Goal: Task Accomplishment & Management: Complete application form

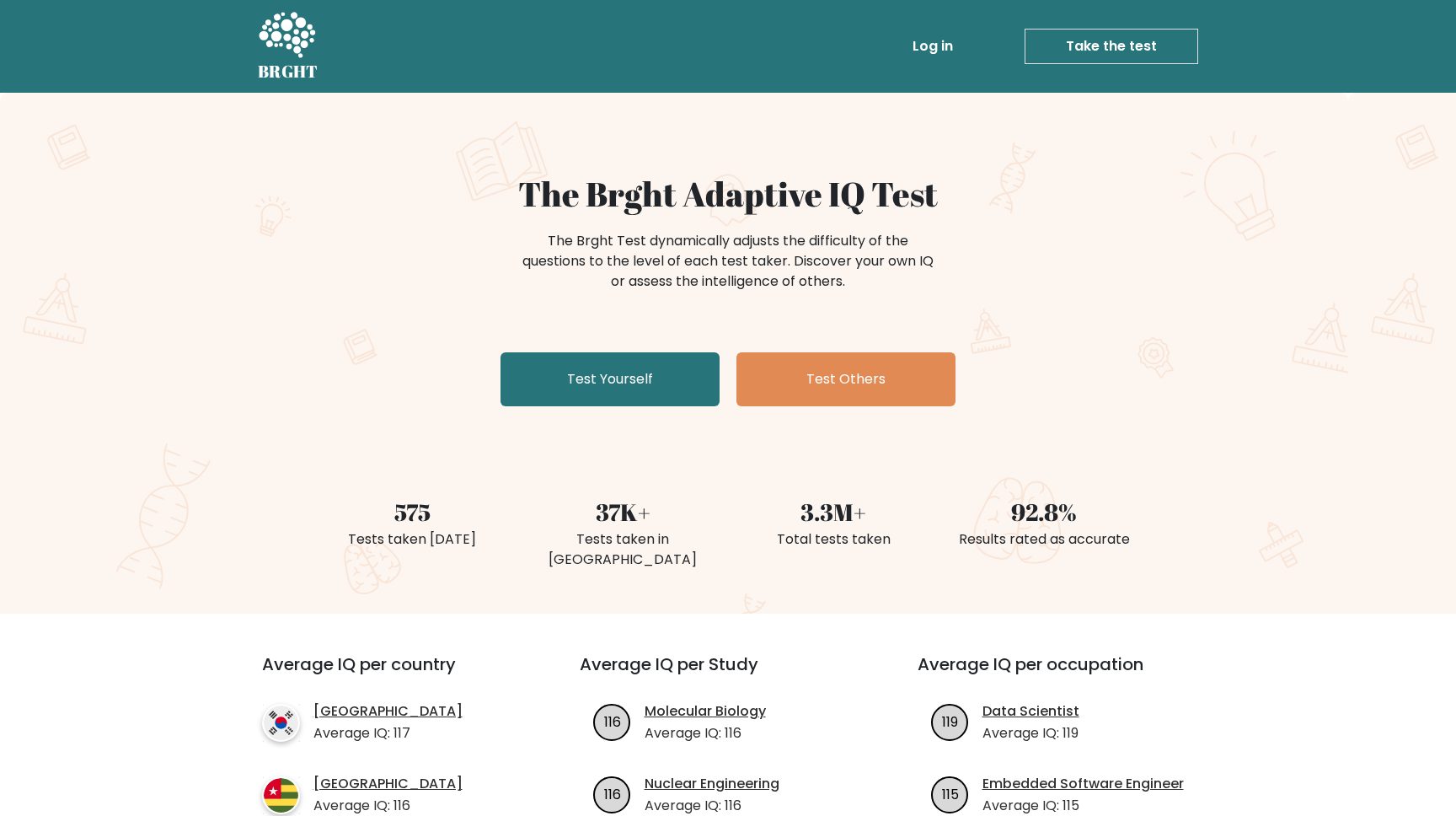
click at [949, 45] on link "Log in" at bounding box center [933, 46] width 54 height 33
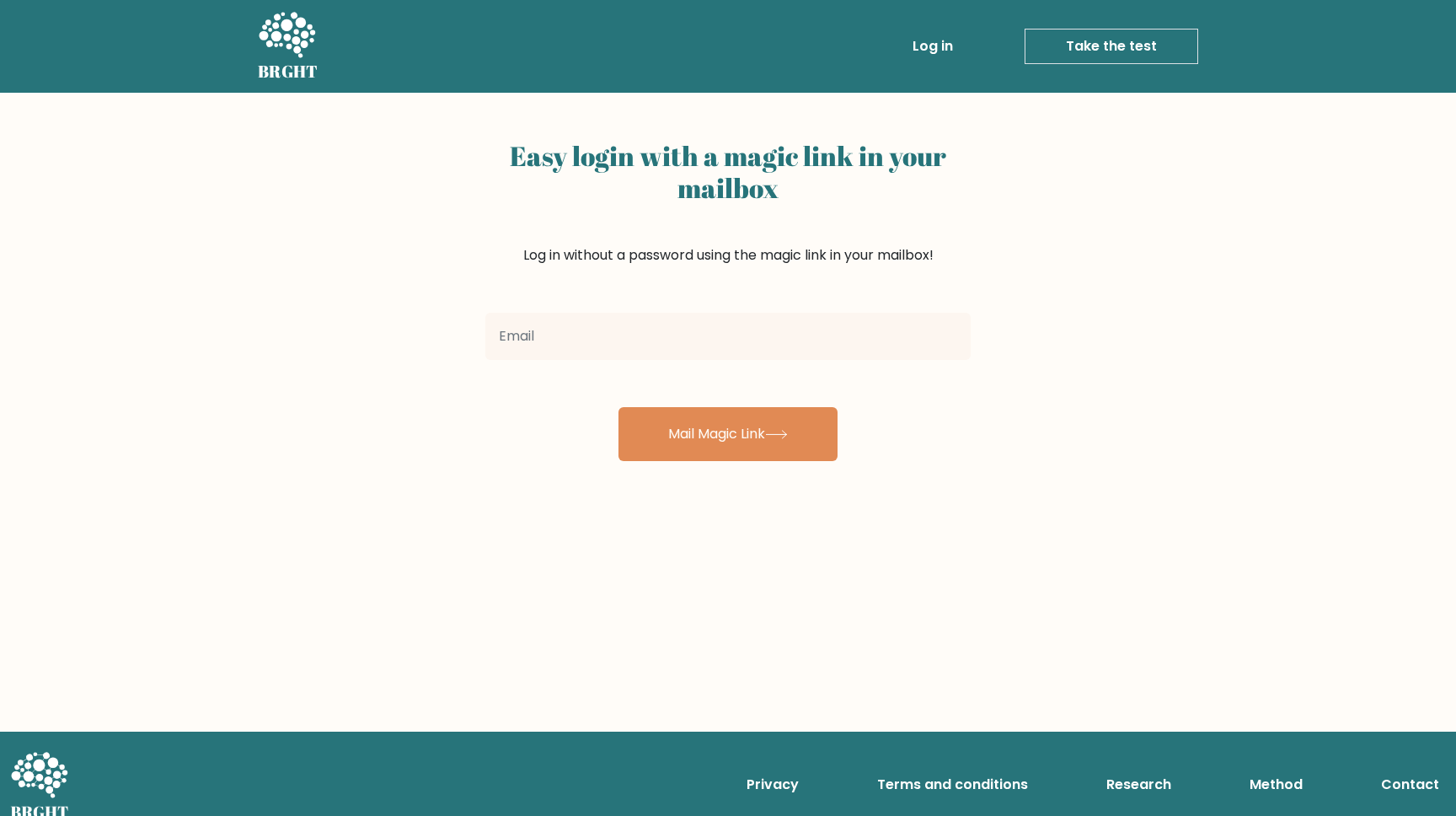
type input "1"
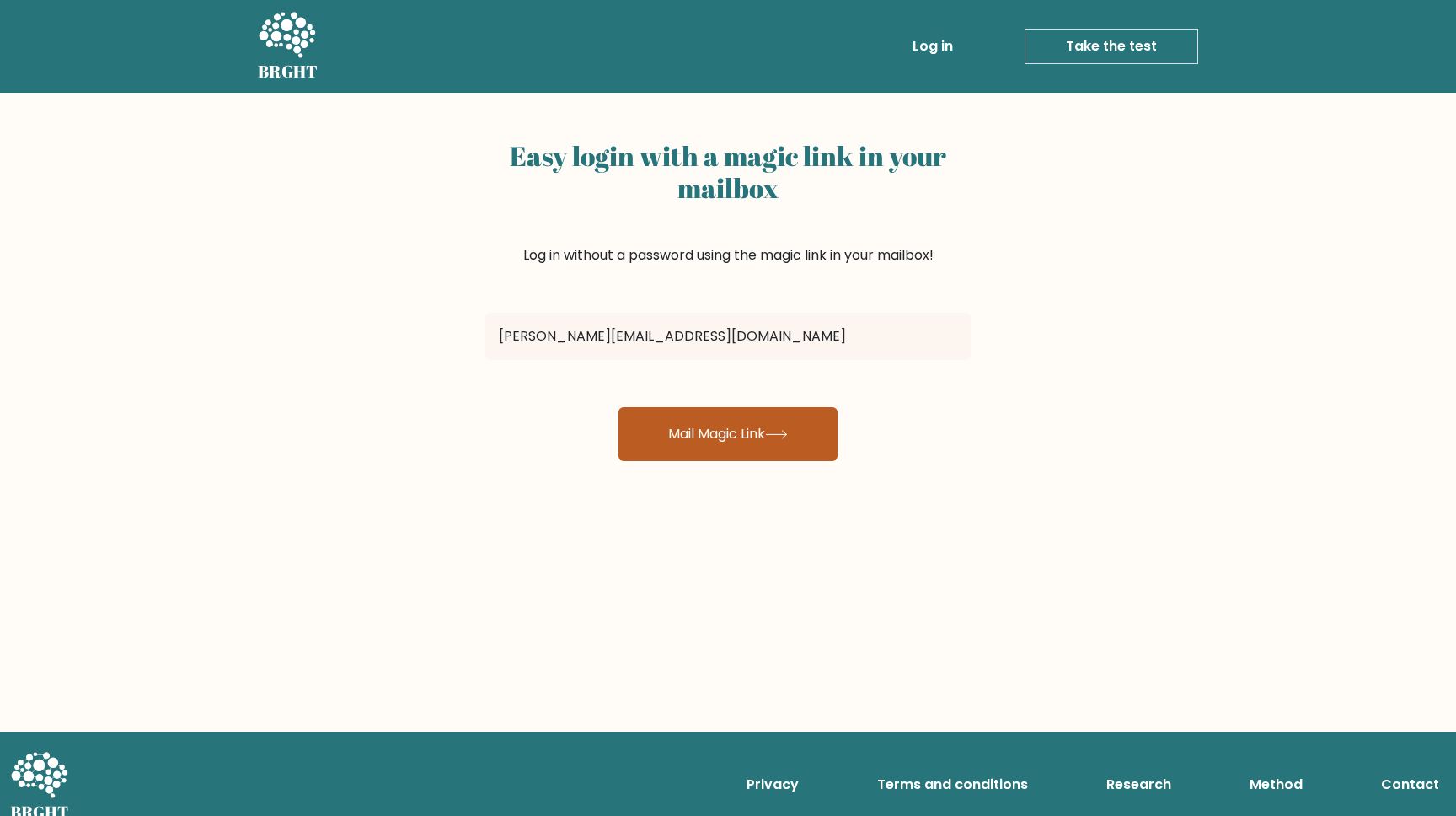
type input "liam.boulden@gmail.com"
click at [676, 439] on button "Mail Magic Link" at bounding box center [728, 433] width 219 height 54
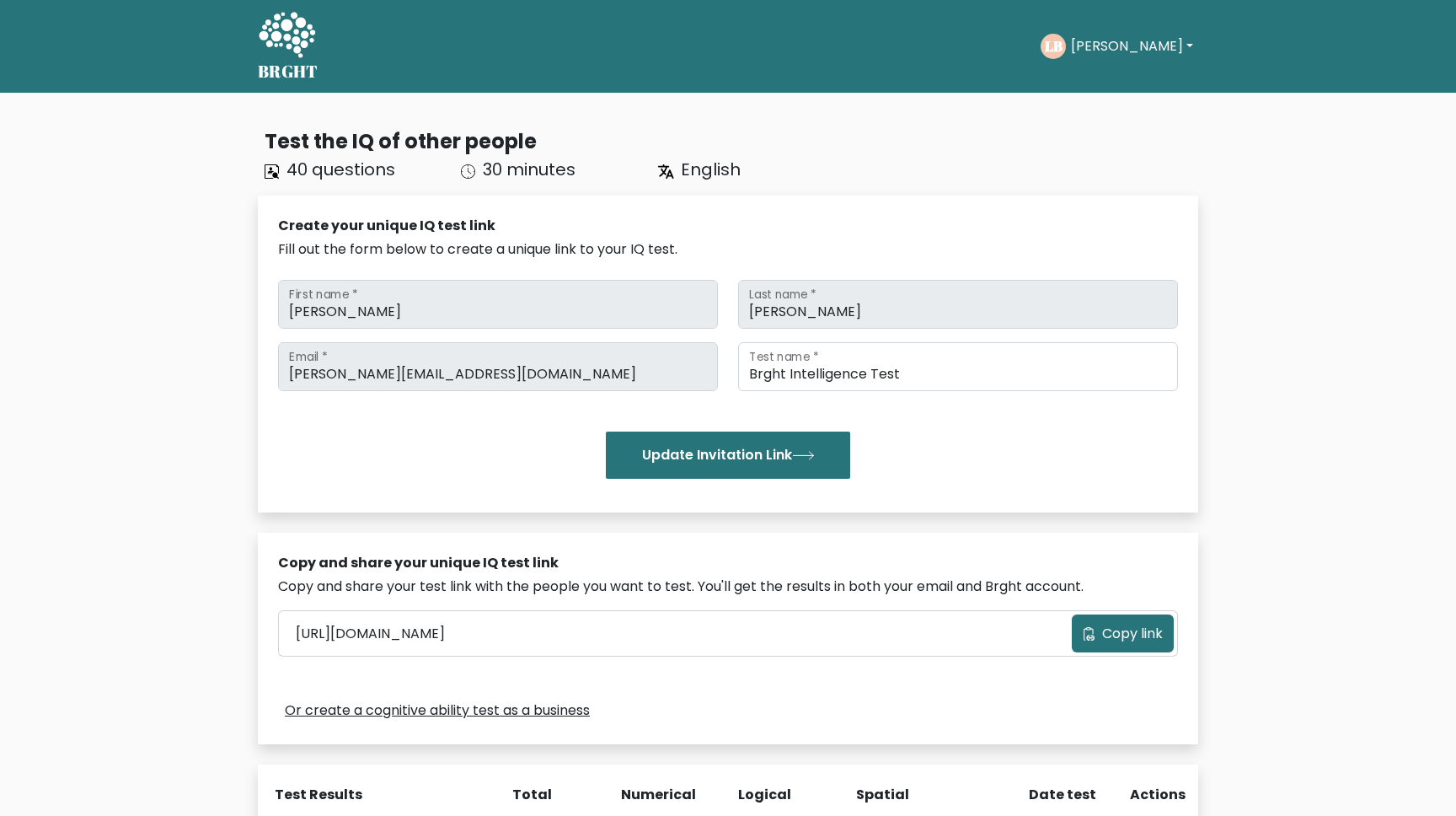
click at [1108, 44] on button "Liam" at bounding box center [1132, 46] width 132 height 22
click at [1101, 75] on link "Dashboard" at bounding box center [1108, 82] width 133 height 27
click at [1097, 43] on button "Liam" at bounding box center [1132, 46] width 132 height 22
click at [1092, 114] on link "Profile" at bounding box center [1108, 109] width 133 height 27
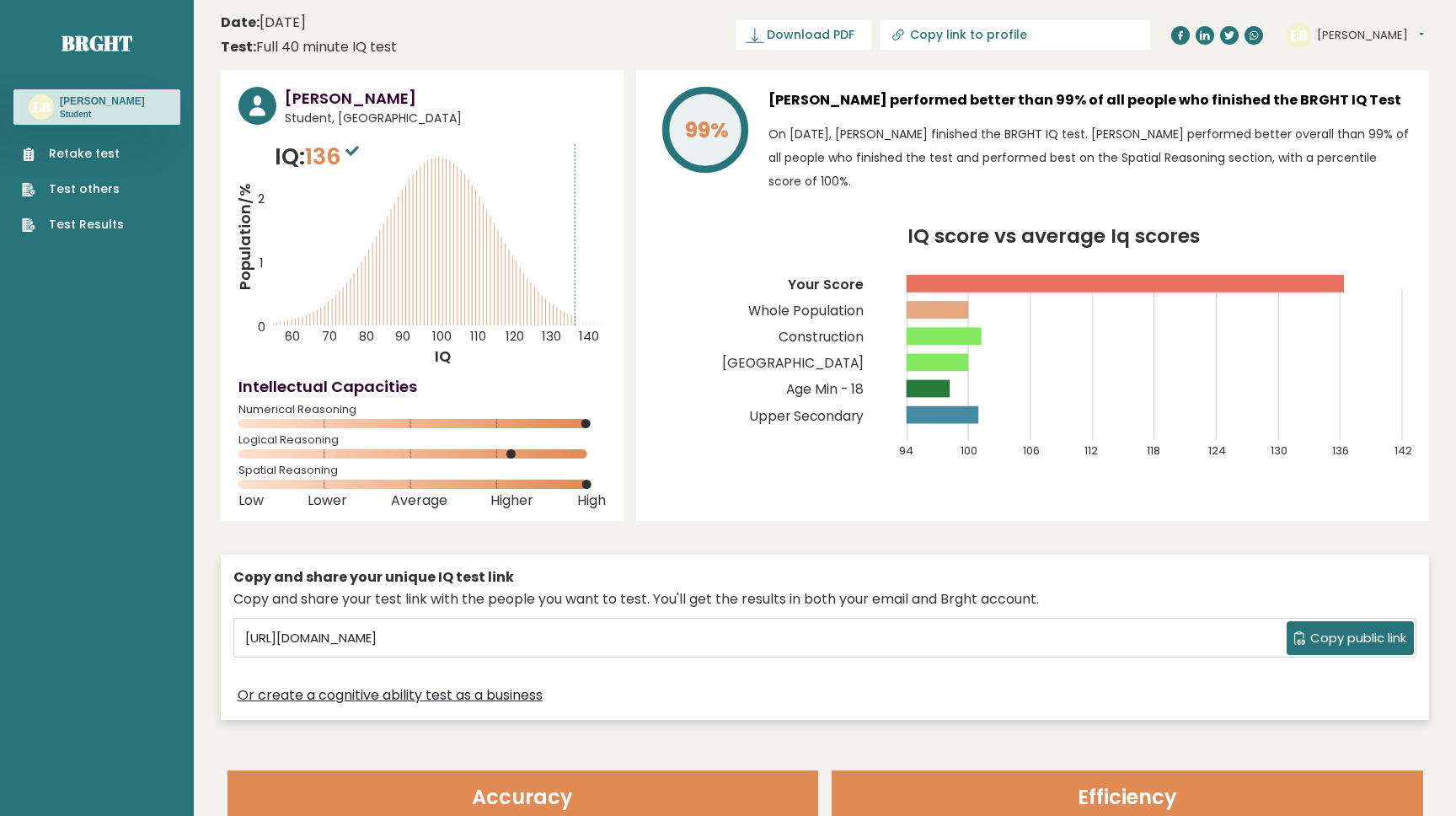
click at [102, 148] on link "Retake test" at bounding box center [73, 154] width 102 height 18
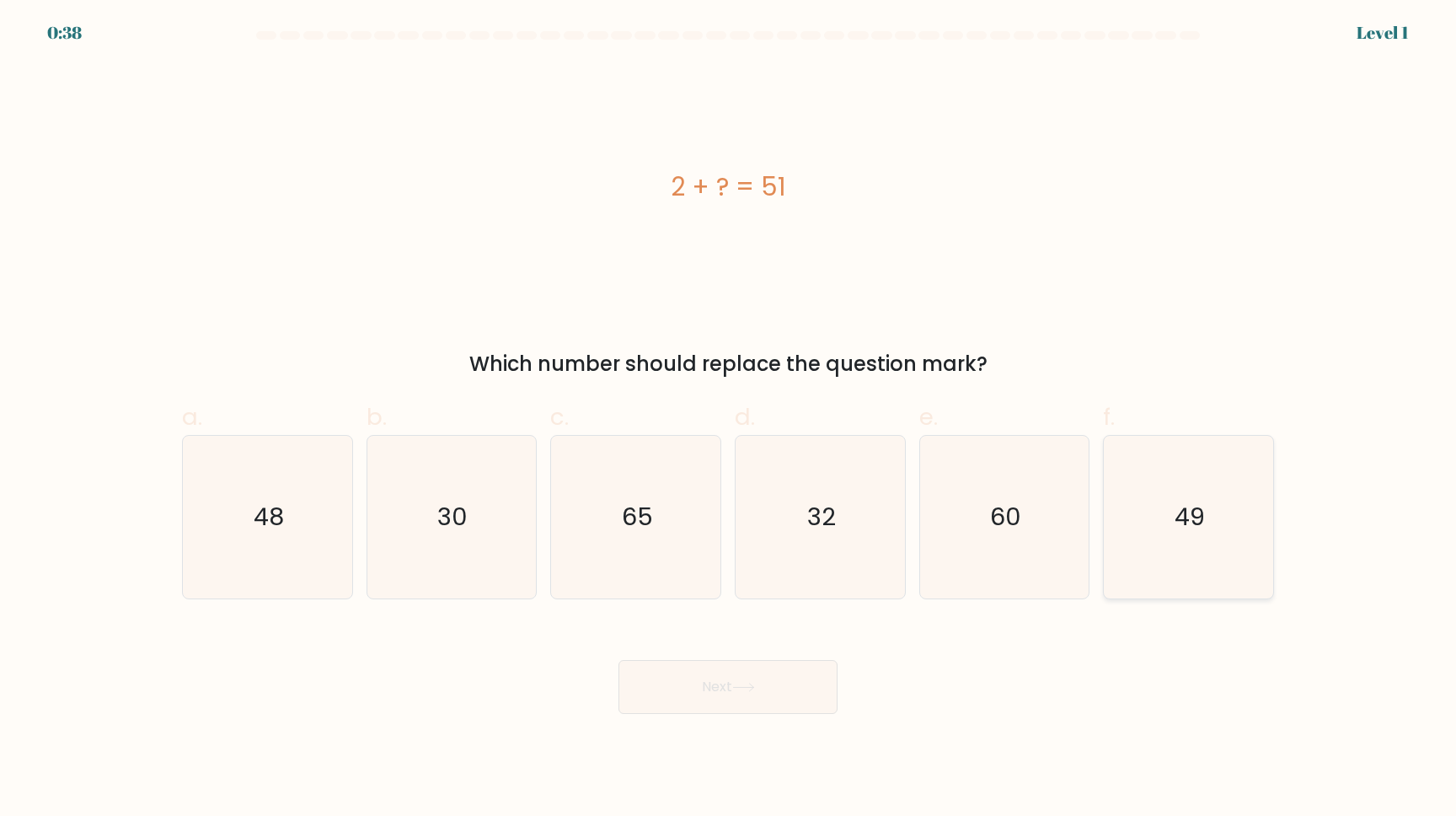
click at [1189, 521] on text "49" at bounding box center [1190, 516] width 30 height 33
click at [729, 418] on input "f. 49" at bounding box center [728, 412] width 1 height 11
radio input "true"
click at [681, 694] on button "Next" at bounding box center [728, 686] width 219 height 54
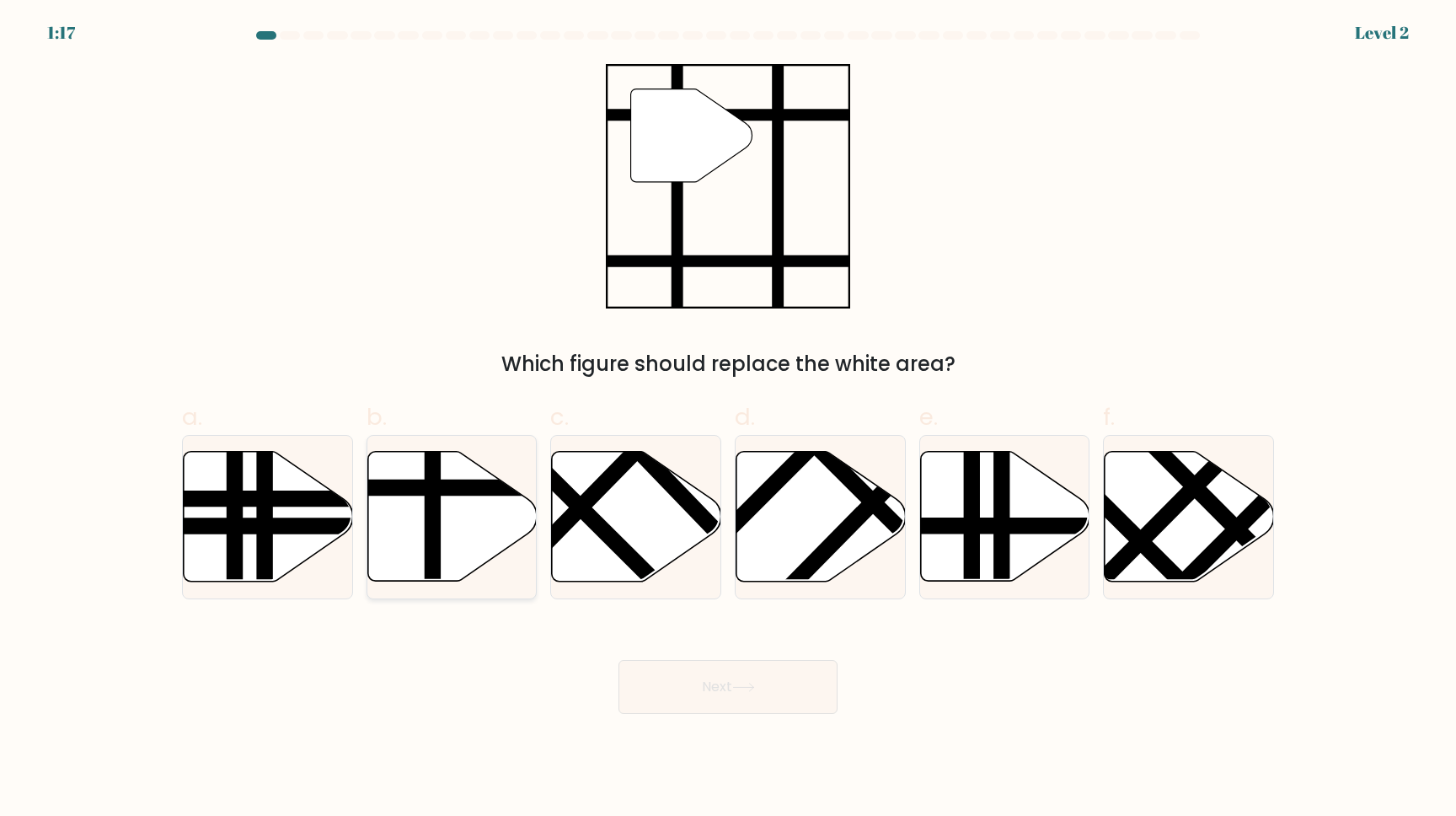
click at [423, 487] on line at bounding box center [504, 487] width 341 height 0
click at [728, 418] on input "b." at bounding box center [728, 412] width 1 height 11
radio input "true"
click at [659, 698] on button "Next" at bounding box center [728, 686] width 219 height 54
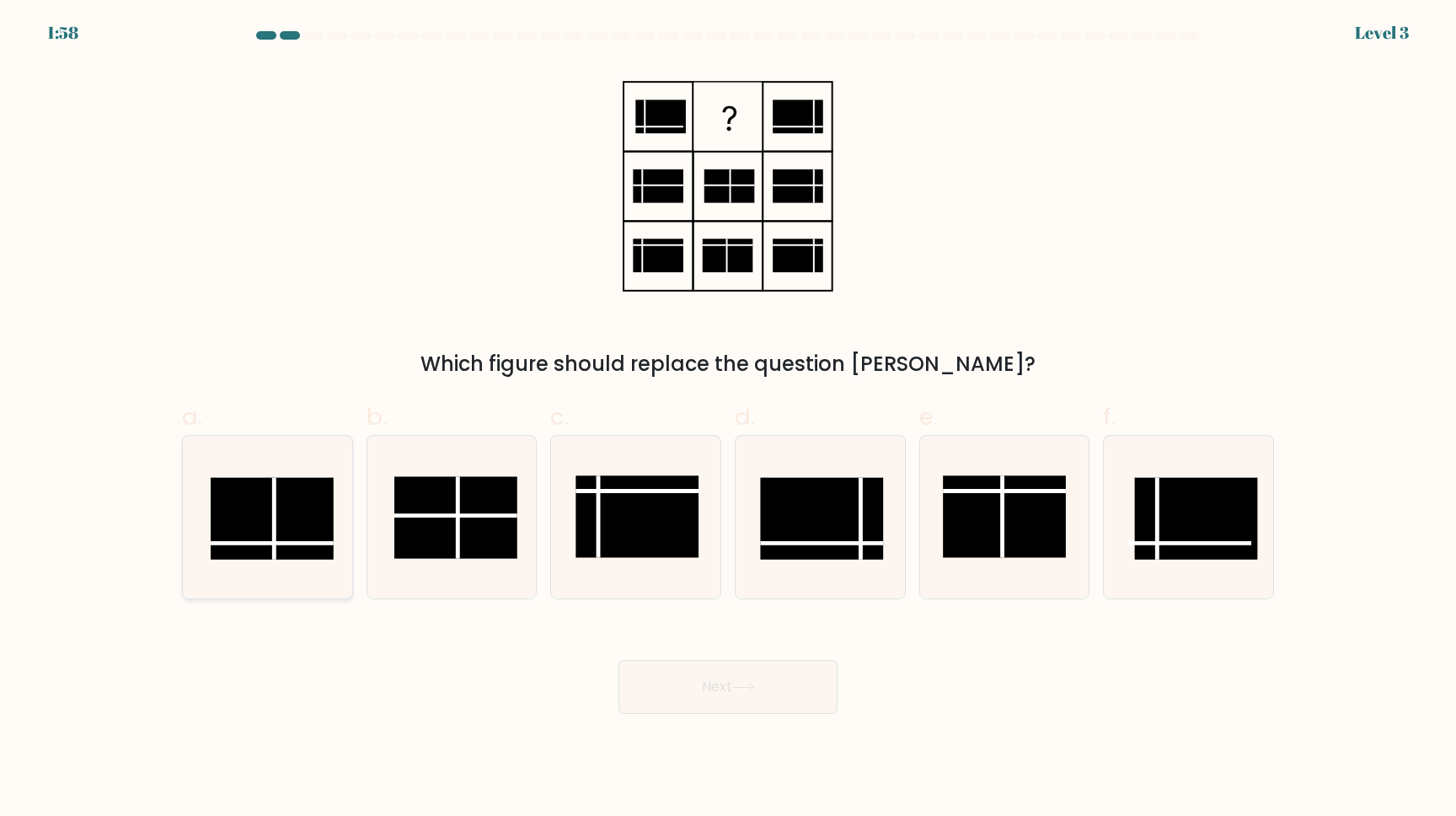
click at [264, 539] on rect at bounding box center [272, 517] width 123 height 81
click at [728, 418] on input "a." at bounding box center [728, 412] width 1 height 11
radio input "true"
click at [669, 672] on button "Next" at bounding box center [728, 686] width 219 height 54
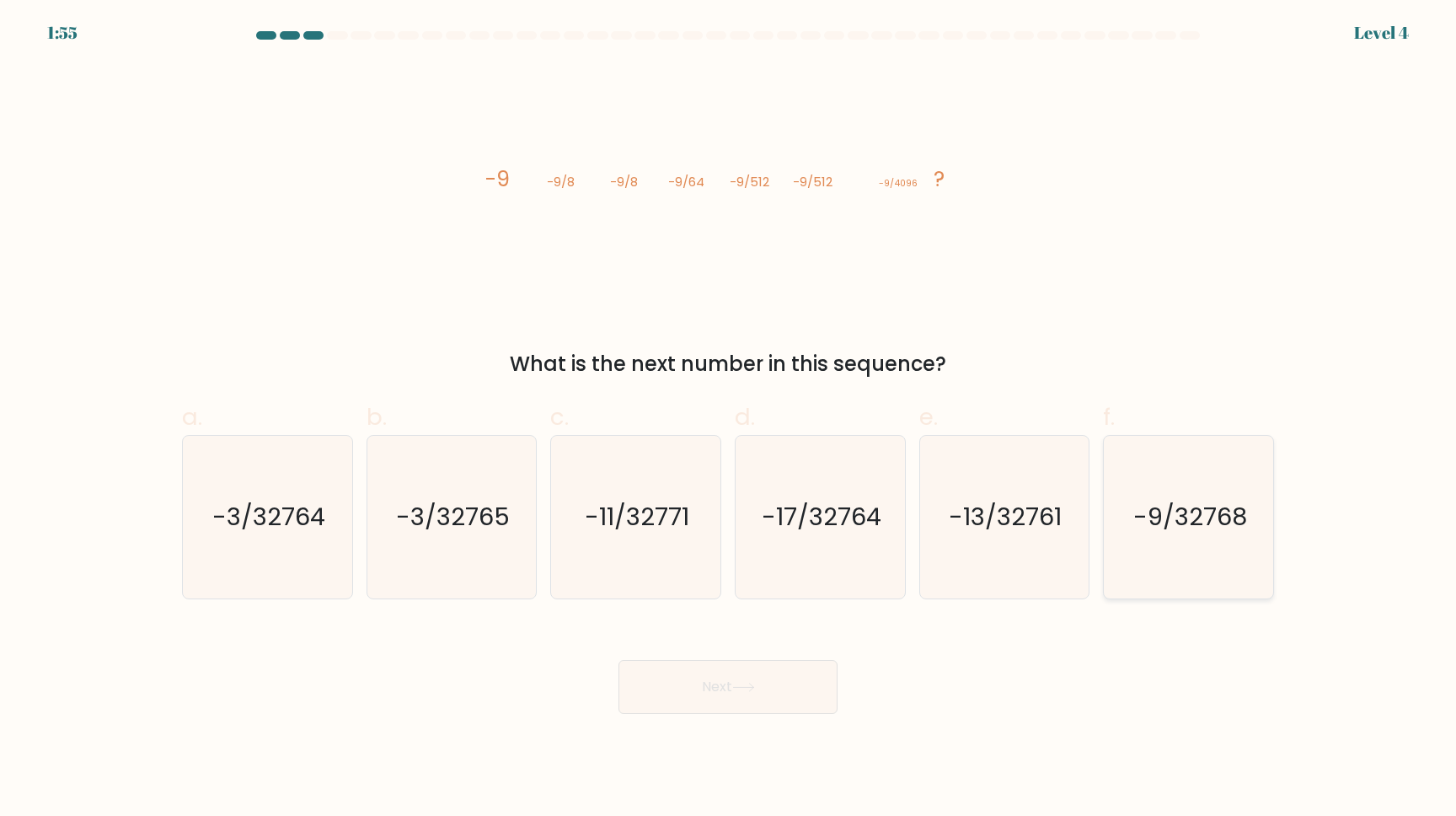
click at [1141, 519] on text "-9/32768" at bounding box center [1190, 516] width 114 height 33
click at [729, 418] on input "f. -9/32768" at bounding box center [728, 412] width 1 height 11
radio input "true"
click at [707, 672] on button "Next" at bounding box center [728, 686] width 219 height 54
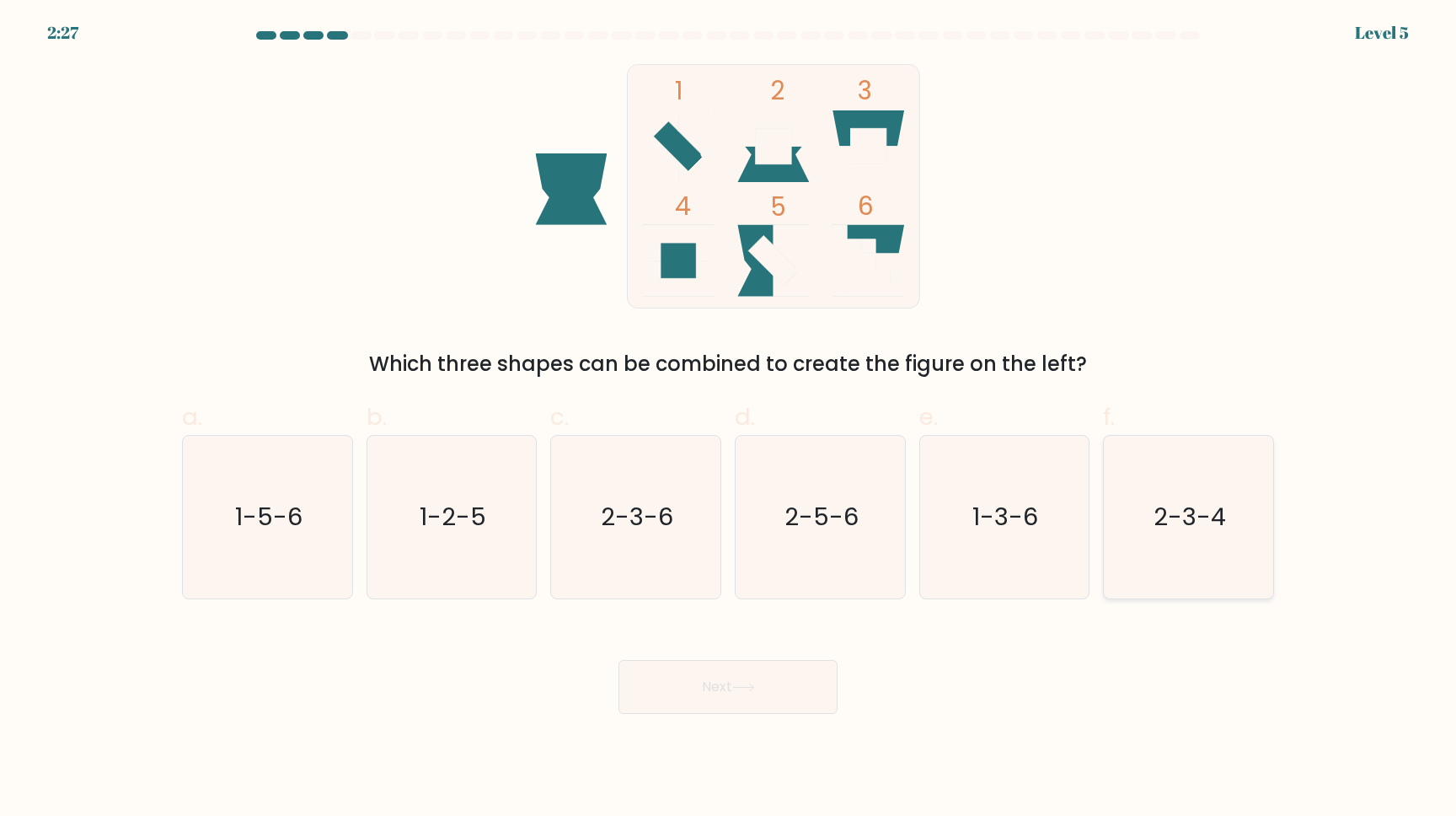
click at [1204, 503] on text "2-3-4" at bounding box center [1190, 516] width 73 height 33
click at [729, 418] on input "f. 2-3-4" at bounding box center [728, 412] width 1 height 11
radio input "true"
click at [765, 690] on button "Next" at bounding box center [728, 686] width 219 height 54
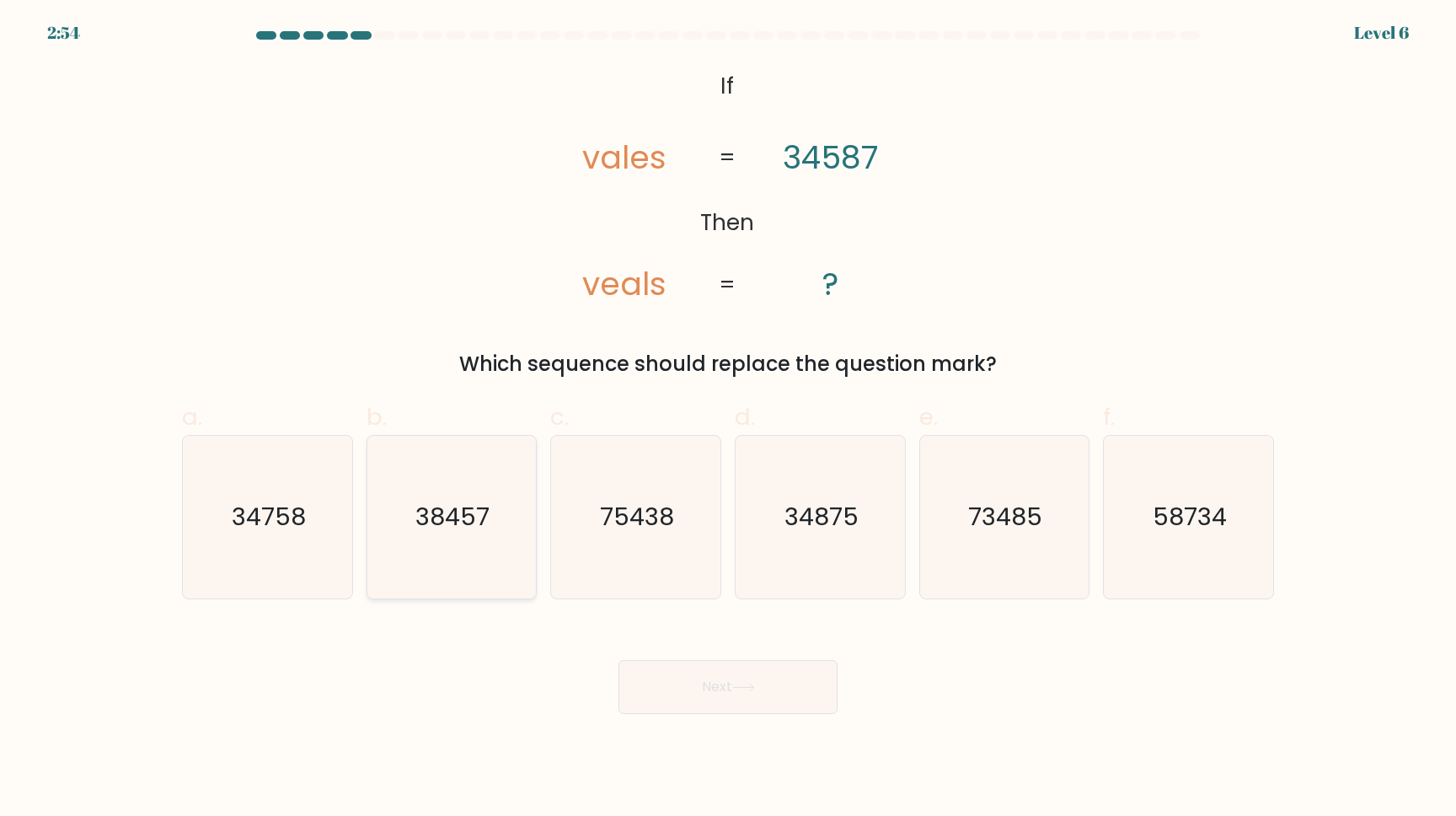
click at [430, 515] on text "38457" at bounding box center [454, 516] width 74 height 33
click at [728, 418] on input "b. 38457" at bounding box center [728, 412] width 1 height 11
radio input "true"
click at [708, 702] on button "Next" at bounding box center [728, 686] width 219 height 54
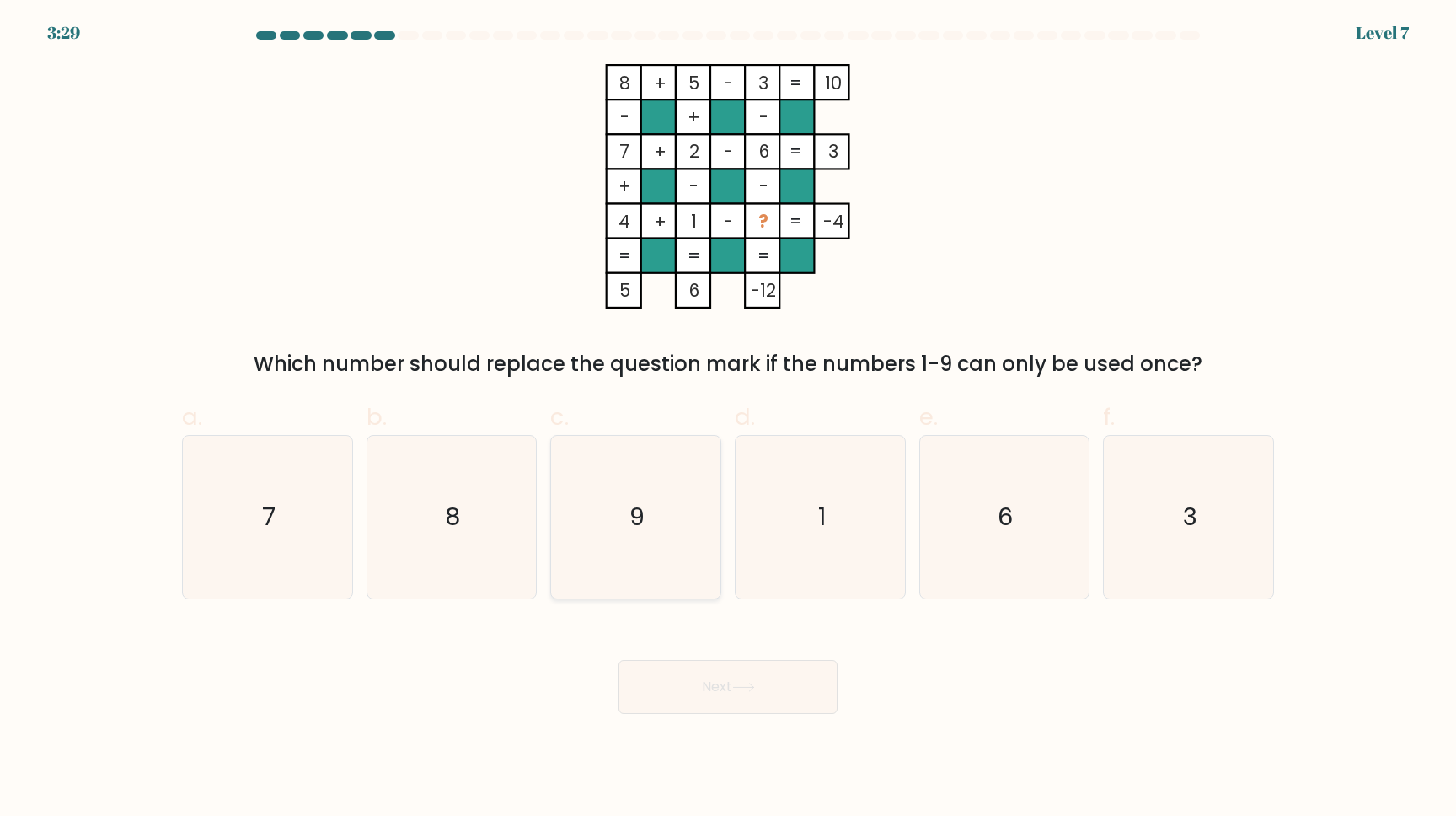
click at [651, 447] on icon "9" at bounding box center [636, 517] width 163 height 163
click at [728, 418] on input "c. 9" at bounding box center [728, 412] width 1 height 11
radio input "true"
click at [708, 678] on button "Next" at bounding box center [728, 686] width 219 height 54
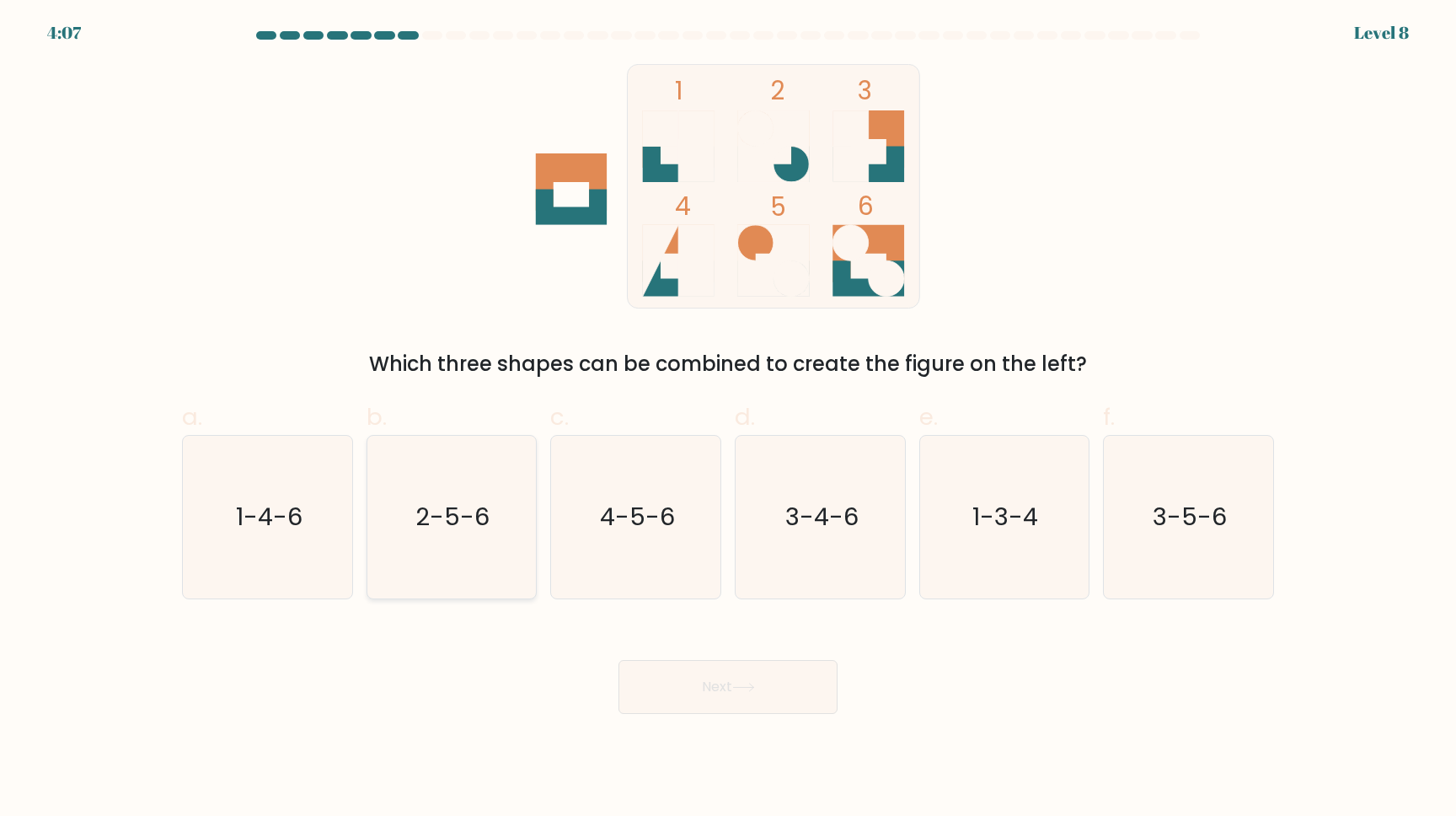
click at [406, 563] on icon "2-5-6" at bounding box center [452, 517] width 163 height 163
click at [728, 418] on input "b. 2-5-6" at bounding box center [728, 412] width 1 height 11
radio input "true"
click at [680, 686] on button "Next" at bounding box center [728, 686] width 219 height 54
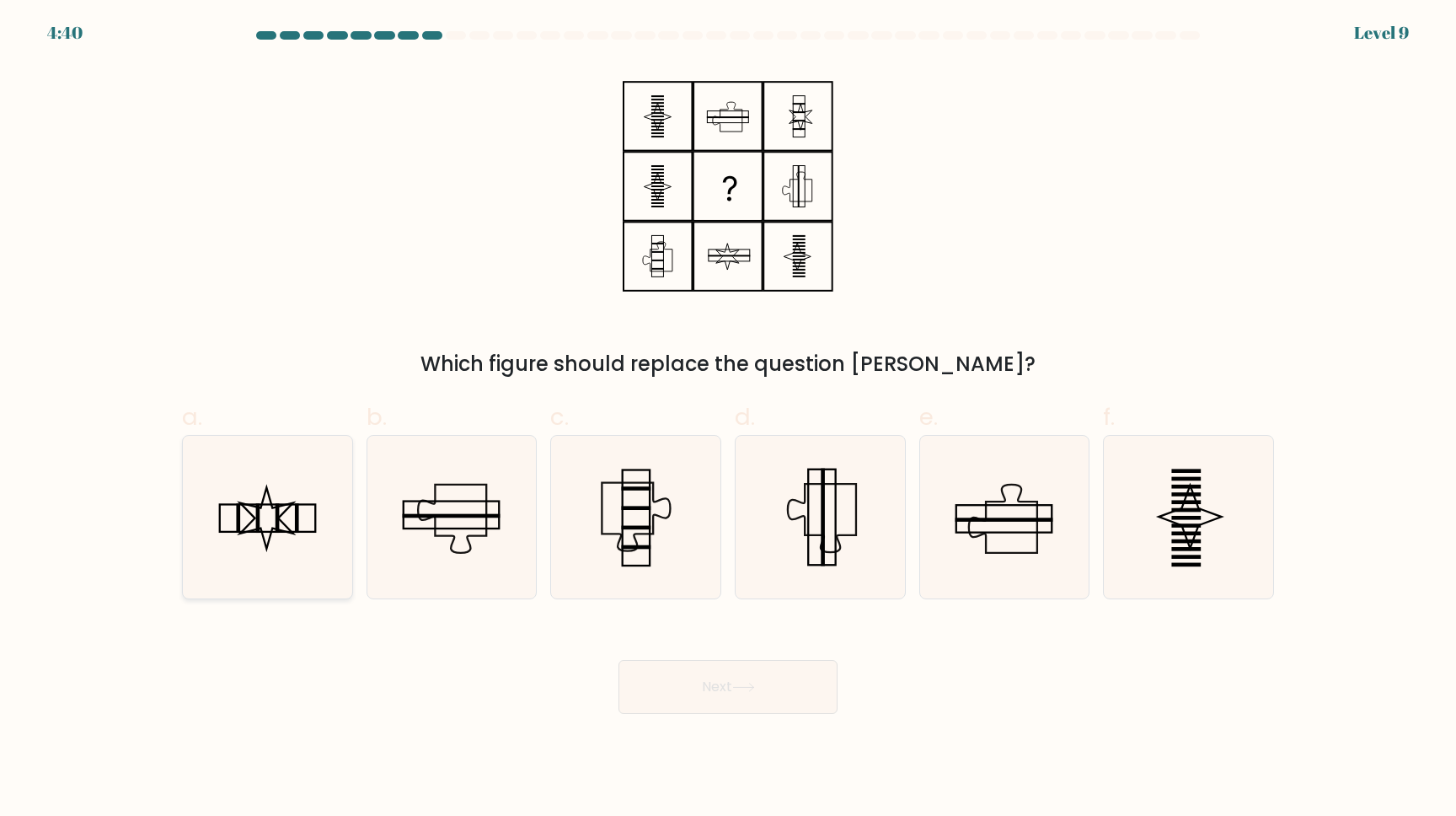
click at [288, 486] on icon at bounding box center [267, 517] width 163 height 163
click at [728, 418] on input "a." at bounding box center [728, 412] width 1 height 11
radio input "true"
click at [668, 684] on button "Next" at bounding box center [728, 686] width 219 height 54
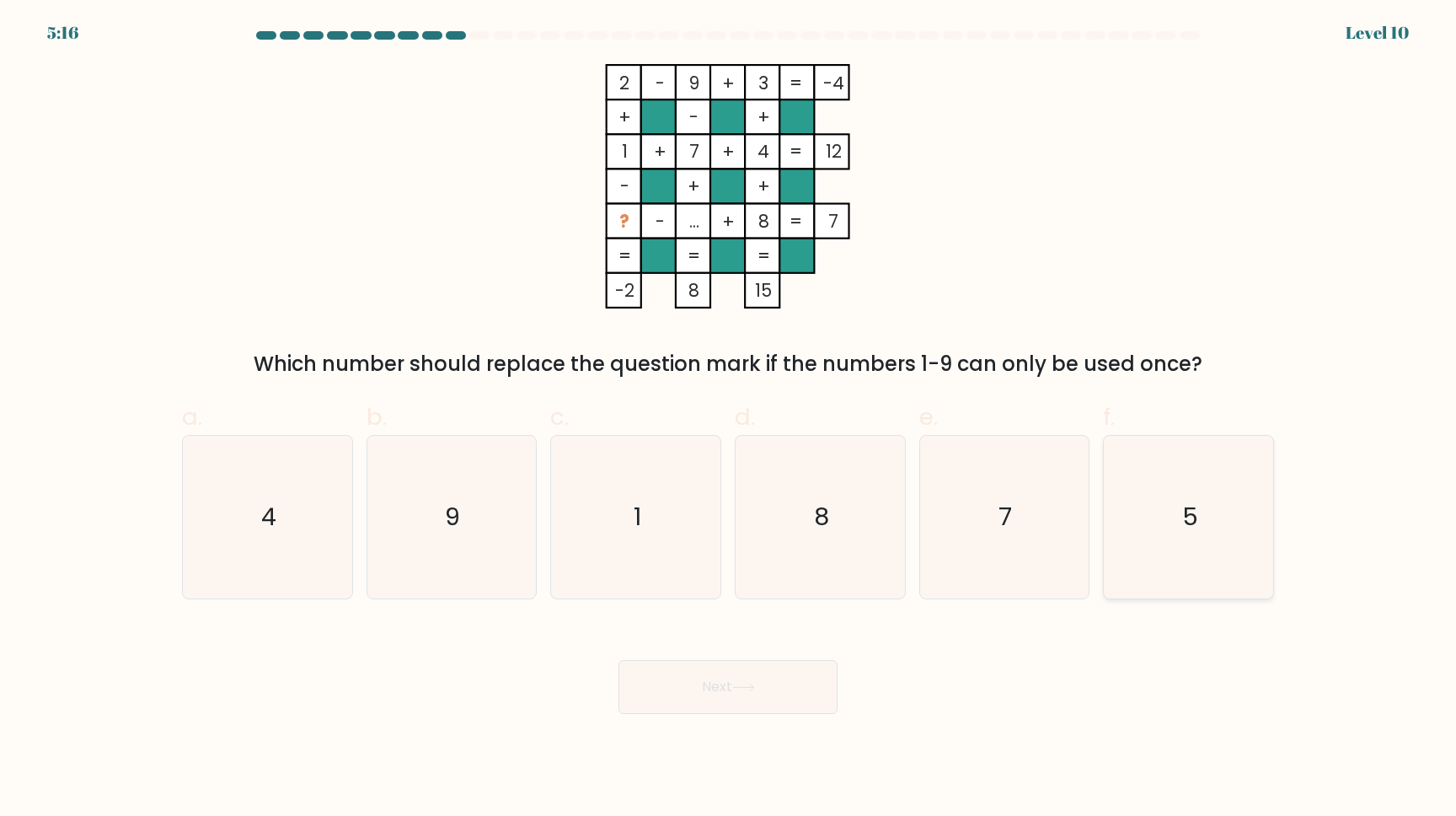
click at [1254, 483] on icon "5" at bounding box center [1189, 517] width 163 height 163
click at [729, 418] on input "f. 5" at bounding box center [728, 412] width 1 height 11
radio input "true"
click at [711, 690] on button "Next" at bounding box center [728, 686] width 219 height 54
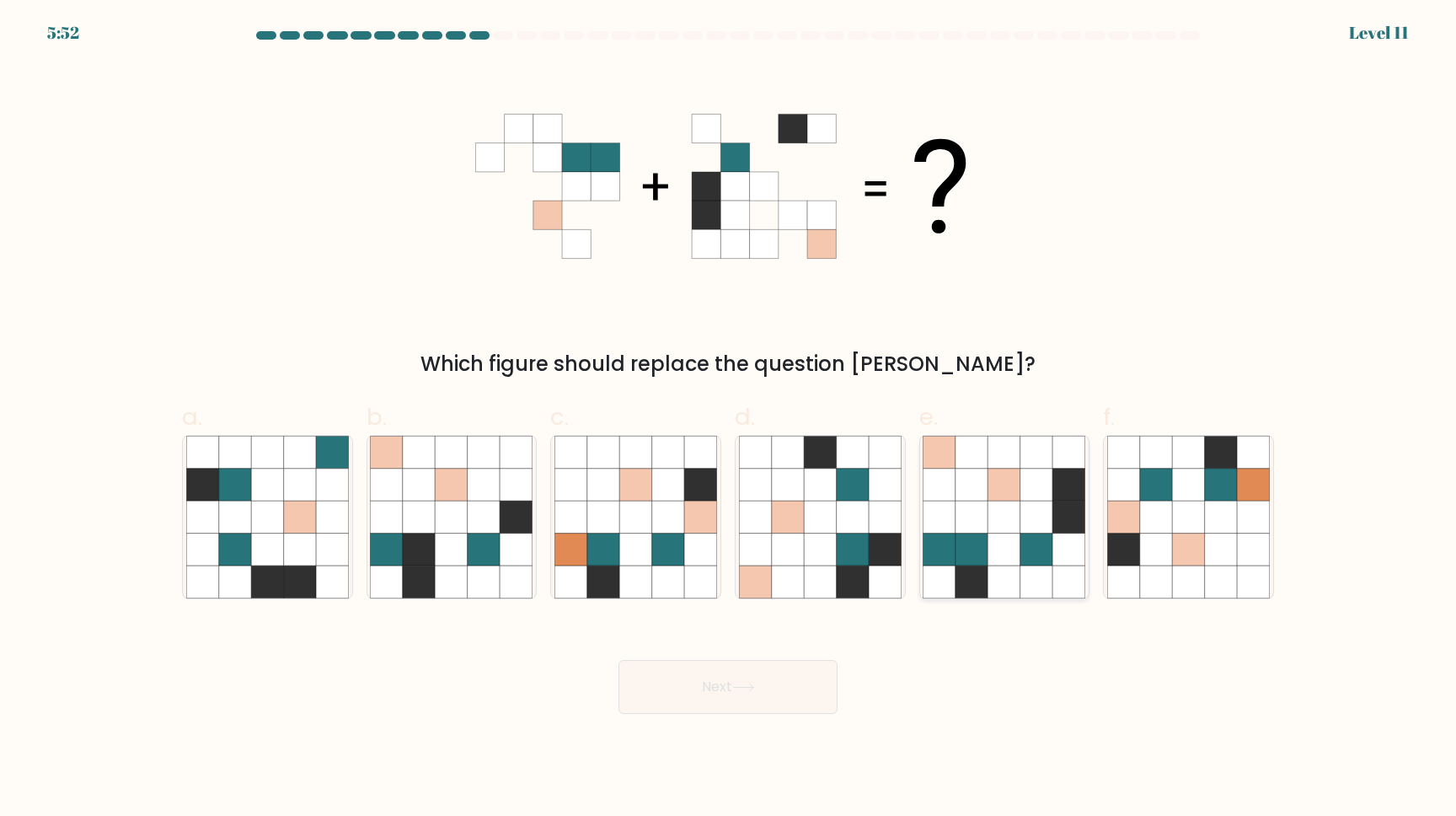
click at [980, 477] on icon at bounding box center [971, 484] width 32 height 32
click at [729, 418] on input "e." at bounding box center [728, 412] width 1 height 11
radio input "true"
click at [714, 683] on button "Next" at bounding box center [728, 686] width 219 height 54
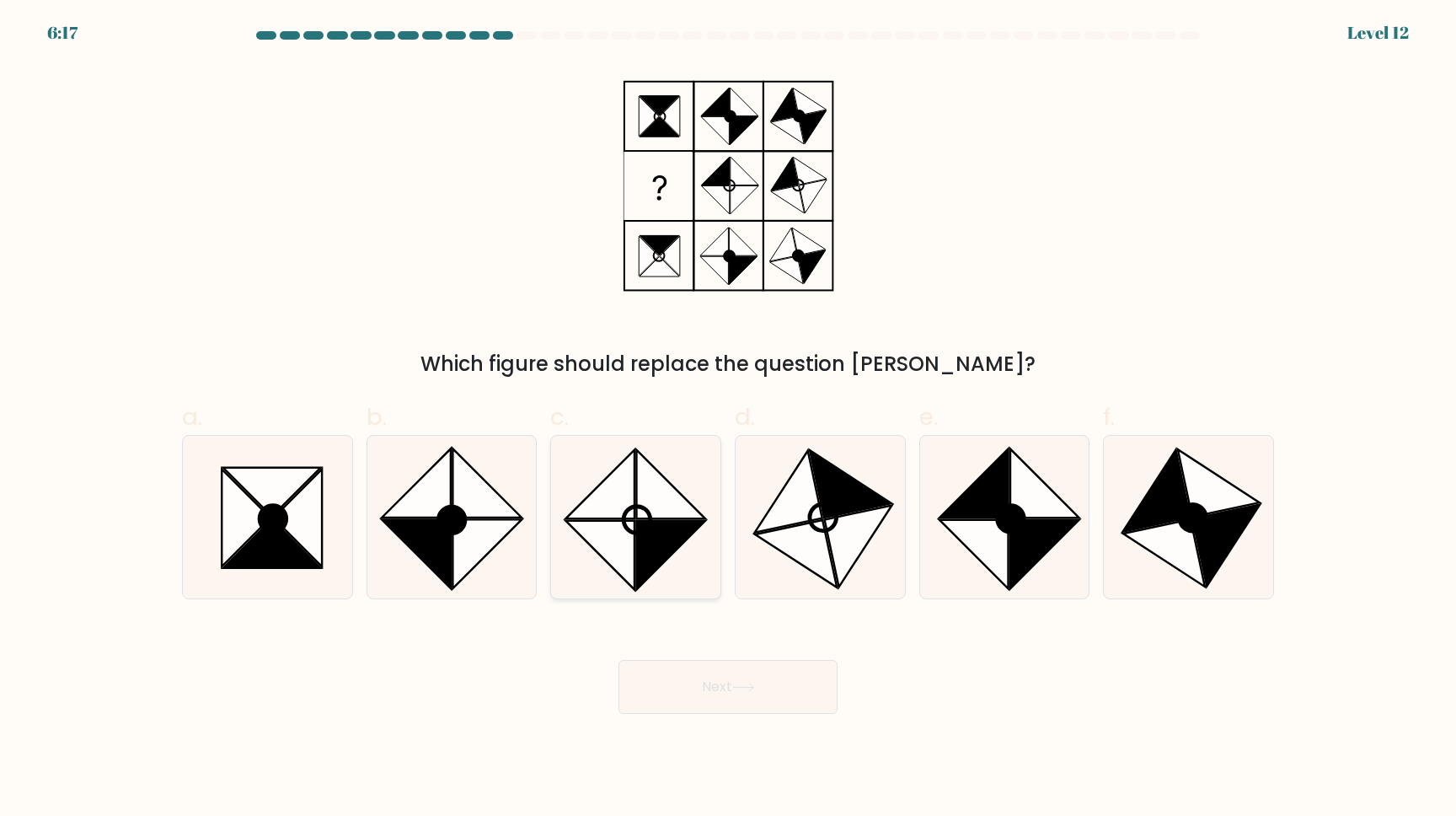
click at [600, 495] on icon at bounding box center [600, 483] width 70 height 70
click at [728, 418] on input "c." at bounding box center [728, 412] width 1 height 11
radio input "true"
click at [269, 557] on icon at bounding box center [271, 544] width 97 height 49
click at [728, 418] on input "a." at bounding box center [728, 412] width 1 height 11
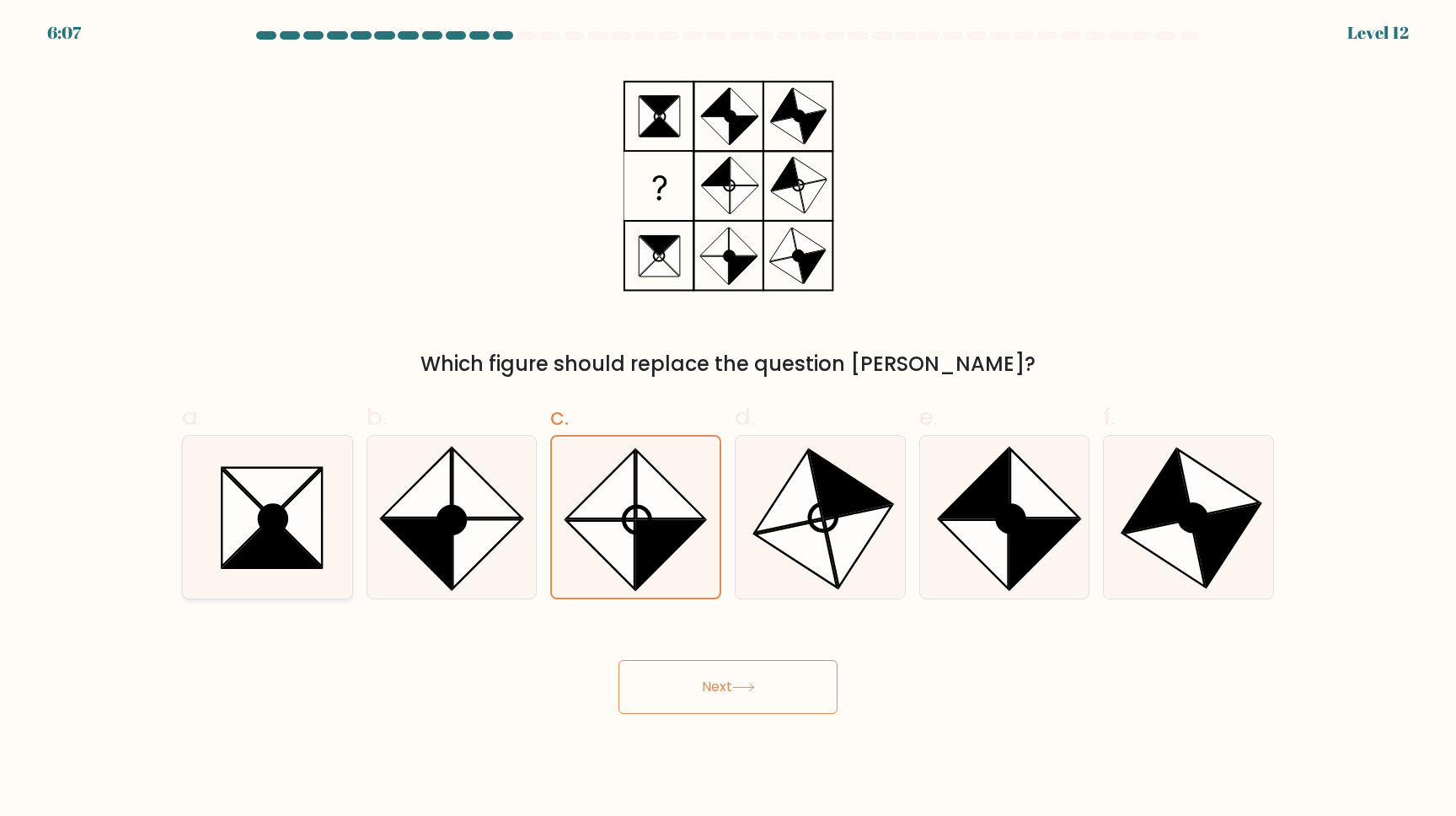
radio input "true"
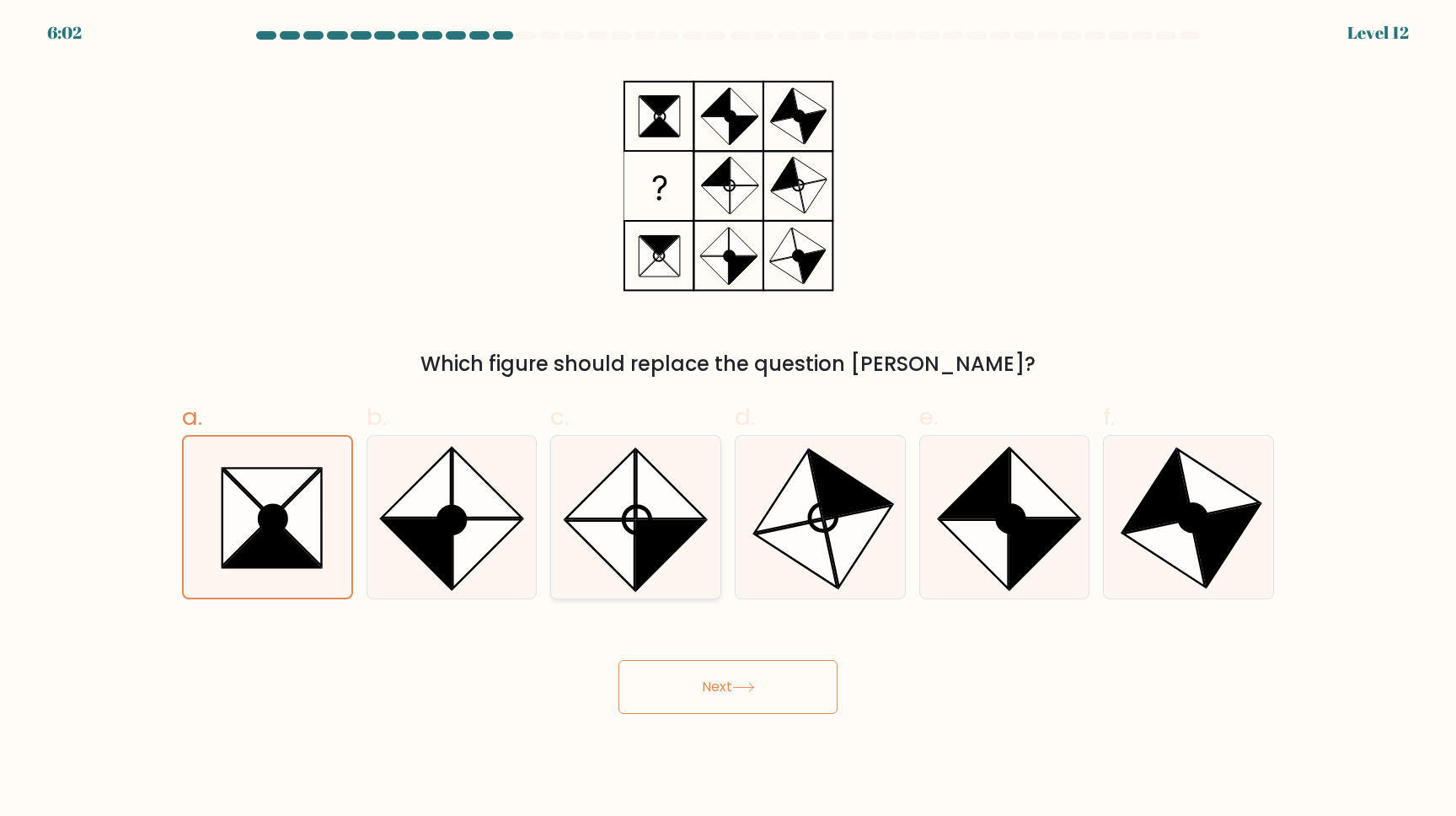
click at [619, 523] on icon at bounding box center [600, 554] width 70 height 70
click at [728, 418] on input "c." at bounding box center [728, 412] width 1 height 11
radio input "true"
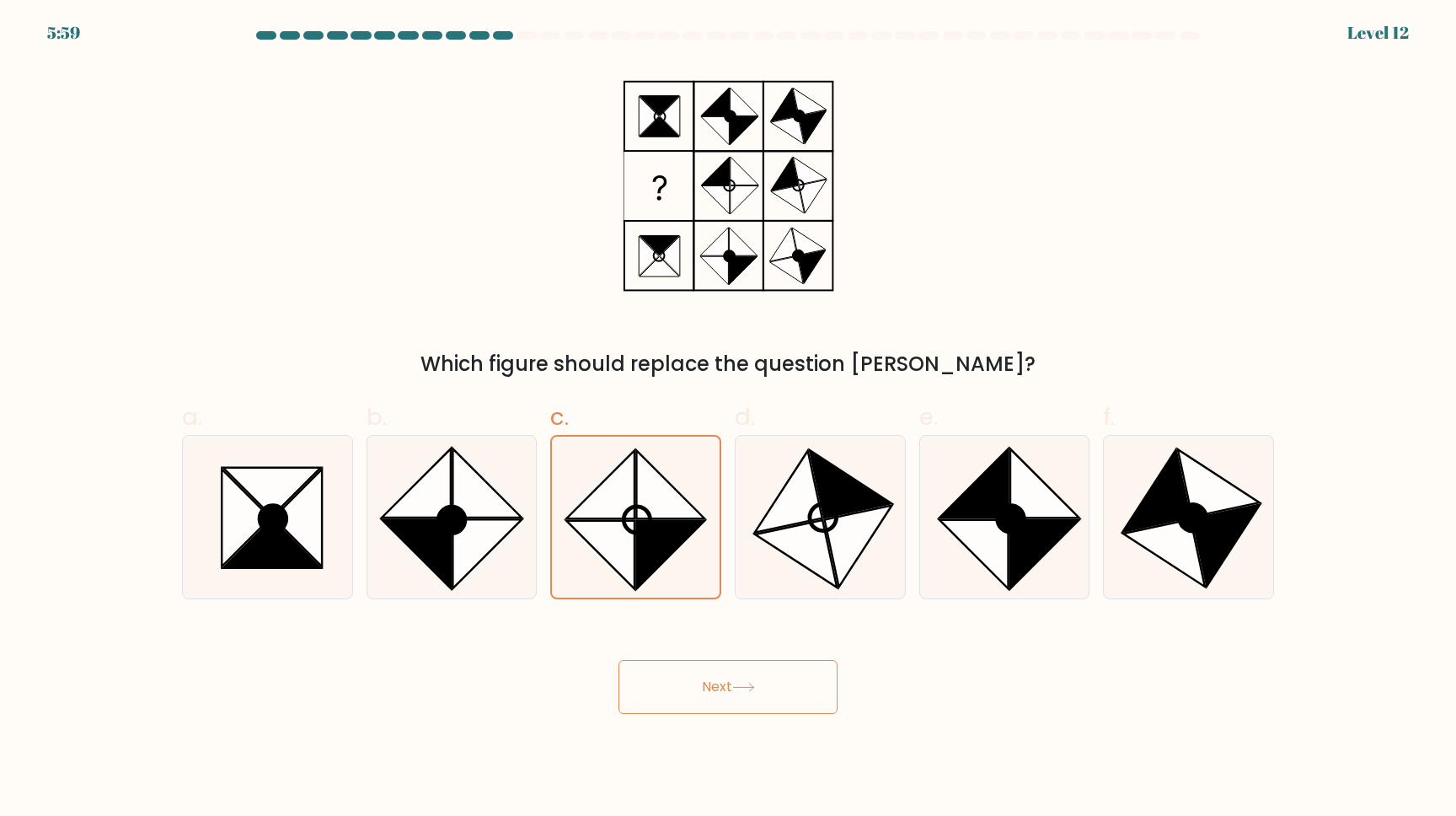
click at [739, 696] on button "Next" at bounding box center [728, 686] width 219 height 54
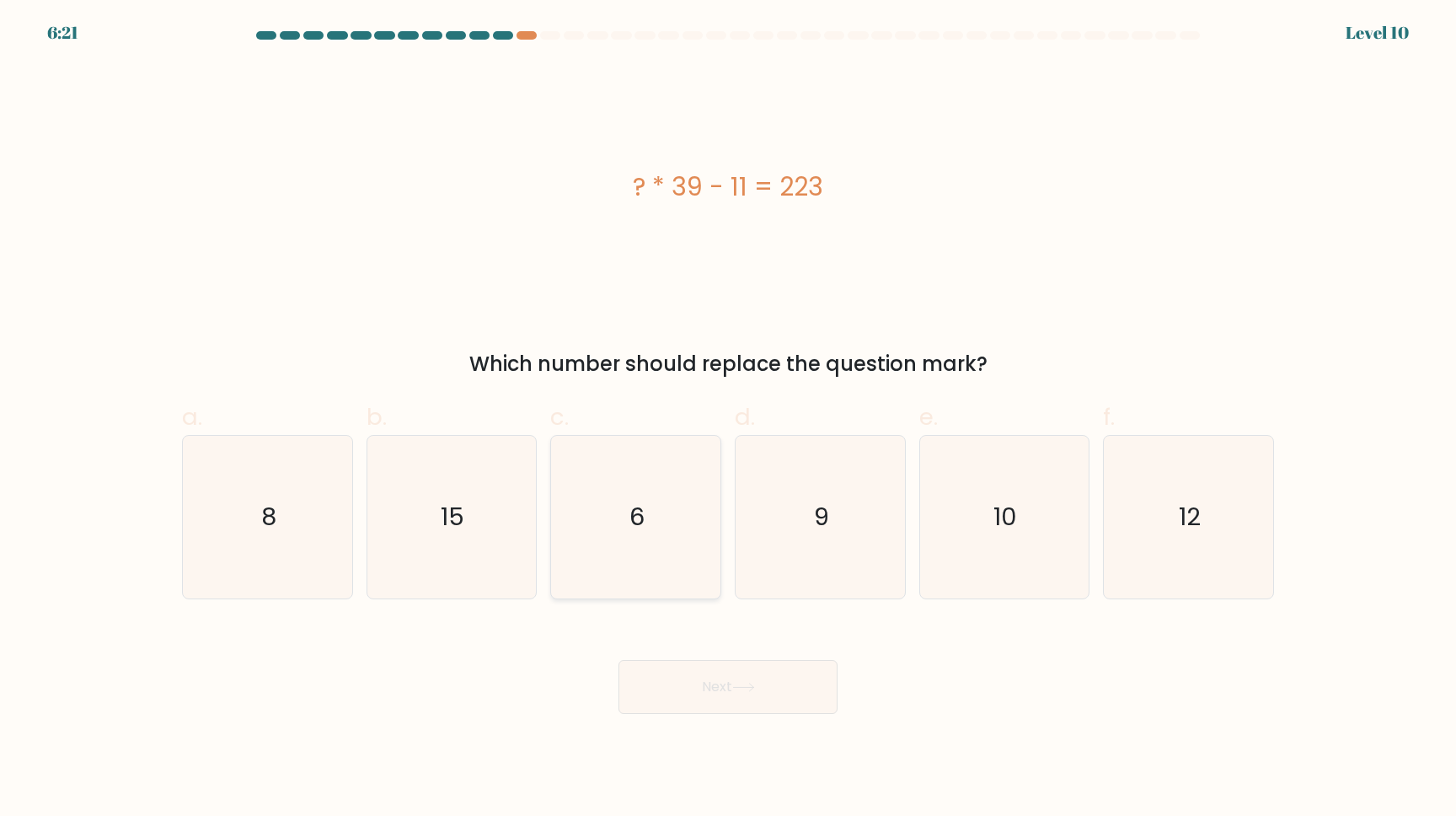
click at [678, 504] on icon "6" at bounding box center [636, 517] width 163 height 163
click at [728, 418] on input "c. 6" at bounding box center [728, 412] width 1 height 11
radio input "true"
click at [675, 713] on button "Next" at bounding box center [728, 686] width 219 height 54
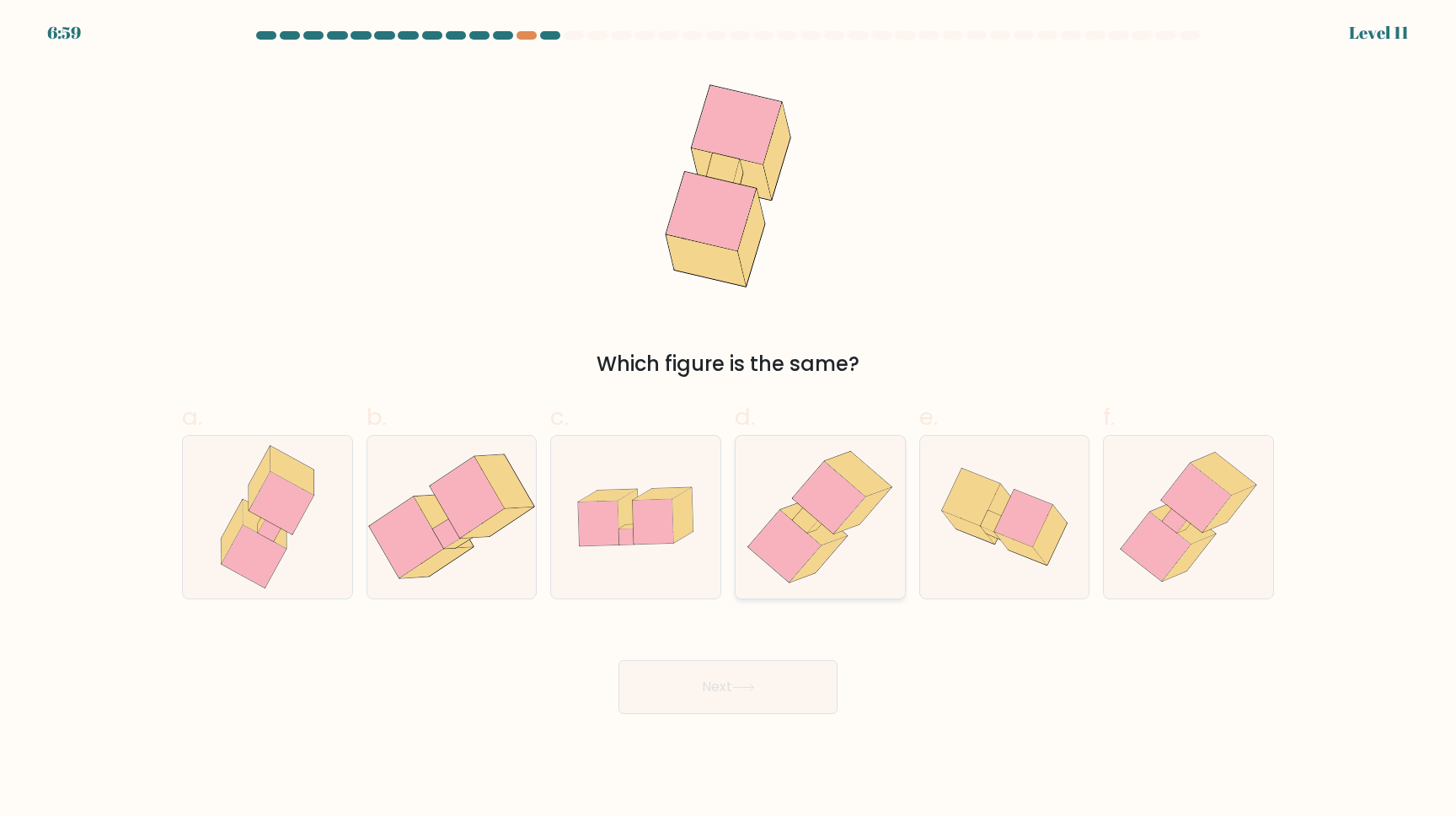
click at [830, 482] on icon at bounding box center [829, 498] width 73 height 72
click at [729, 418] on input "d." at bounding box center [728, 412] width 1 height 11
radio input "true"
click at [745, 684] on icon at bounding box center [743, 687] width 23 height 9
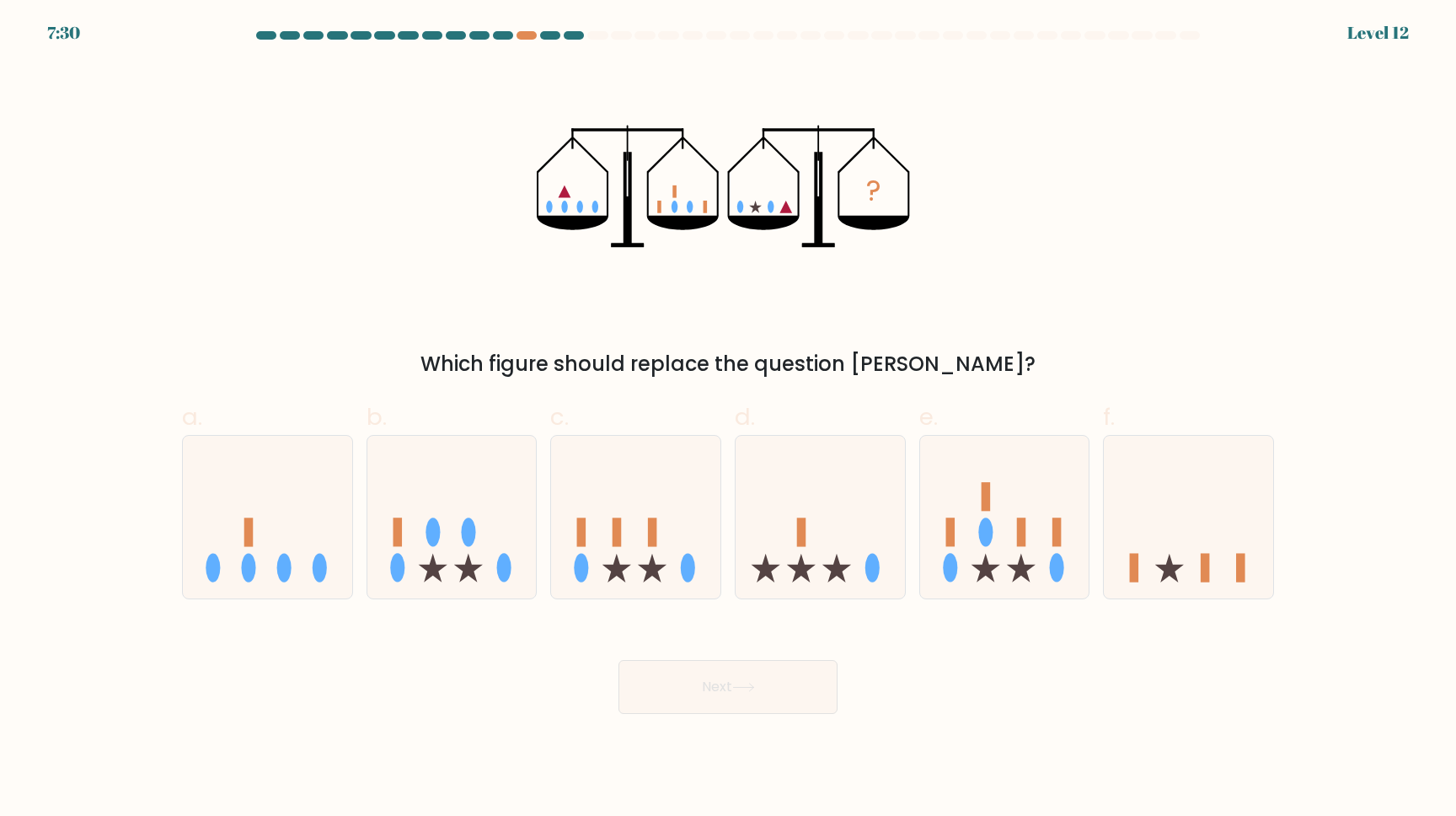
click at [763, 180] on icon "?" at bounding box center [728, 185] width 383 height 244
click at [302, 545] on icon at bounding box center [267, 516] width 170 height 140
click at [728, 418] on input "a." at bounding box center [728, 412] width 1 height 11
radio input "true"
click at [1199, 552] on icon at bounding box center [1189, 516] width 170 height 140
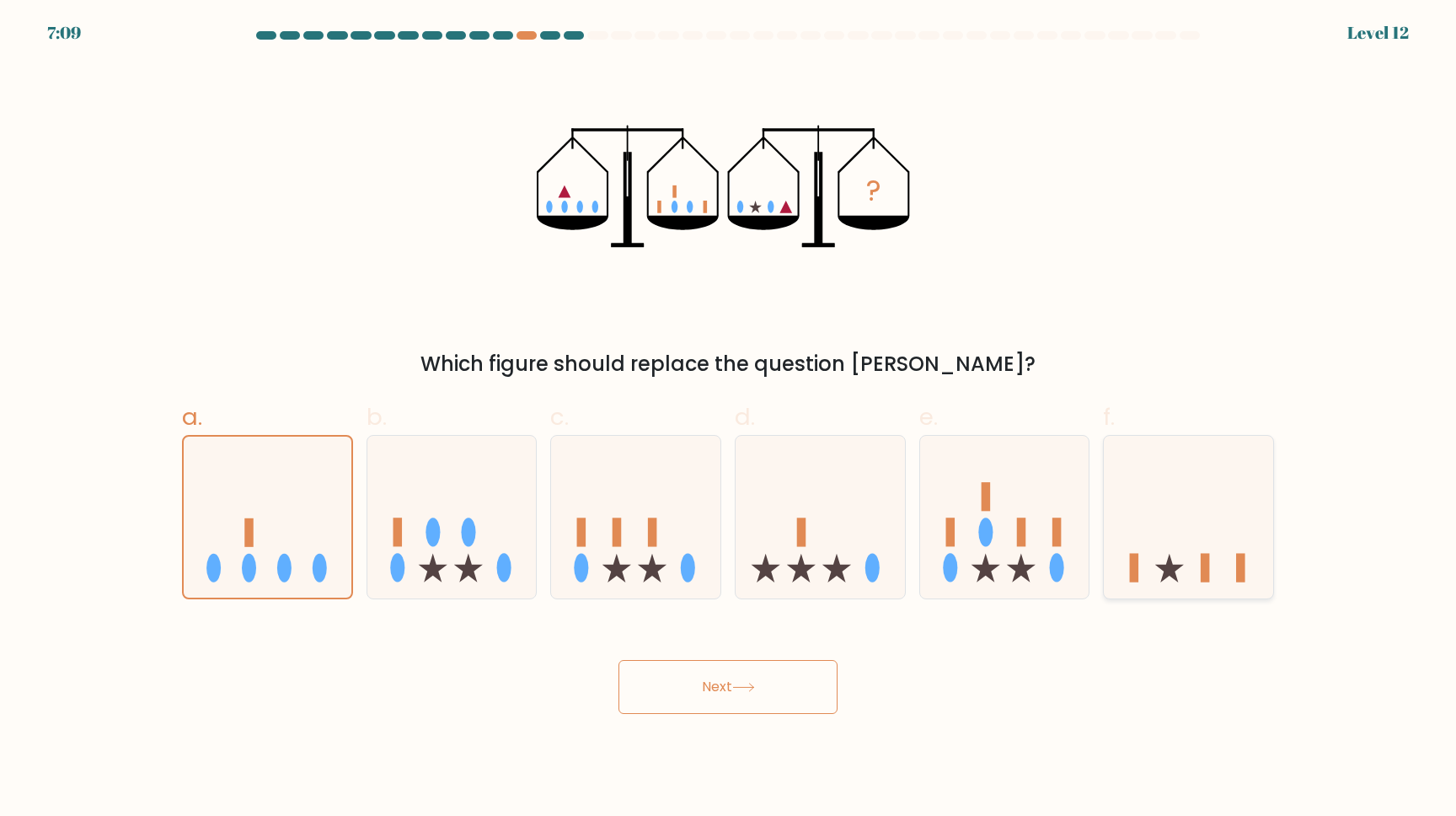
click at [729, 418] on input "f." at bounding box center [728, 412] width 1 height 11
radio input "true"
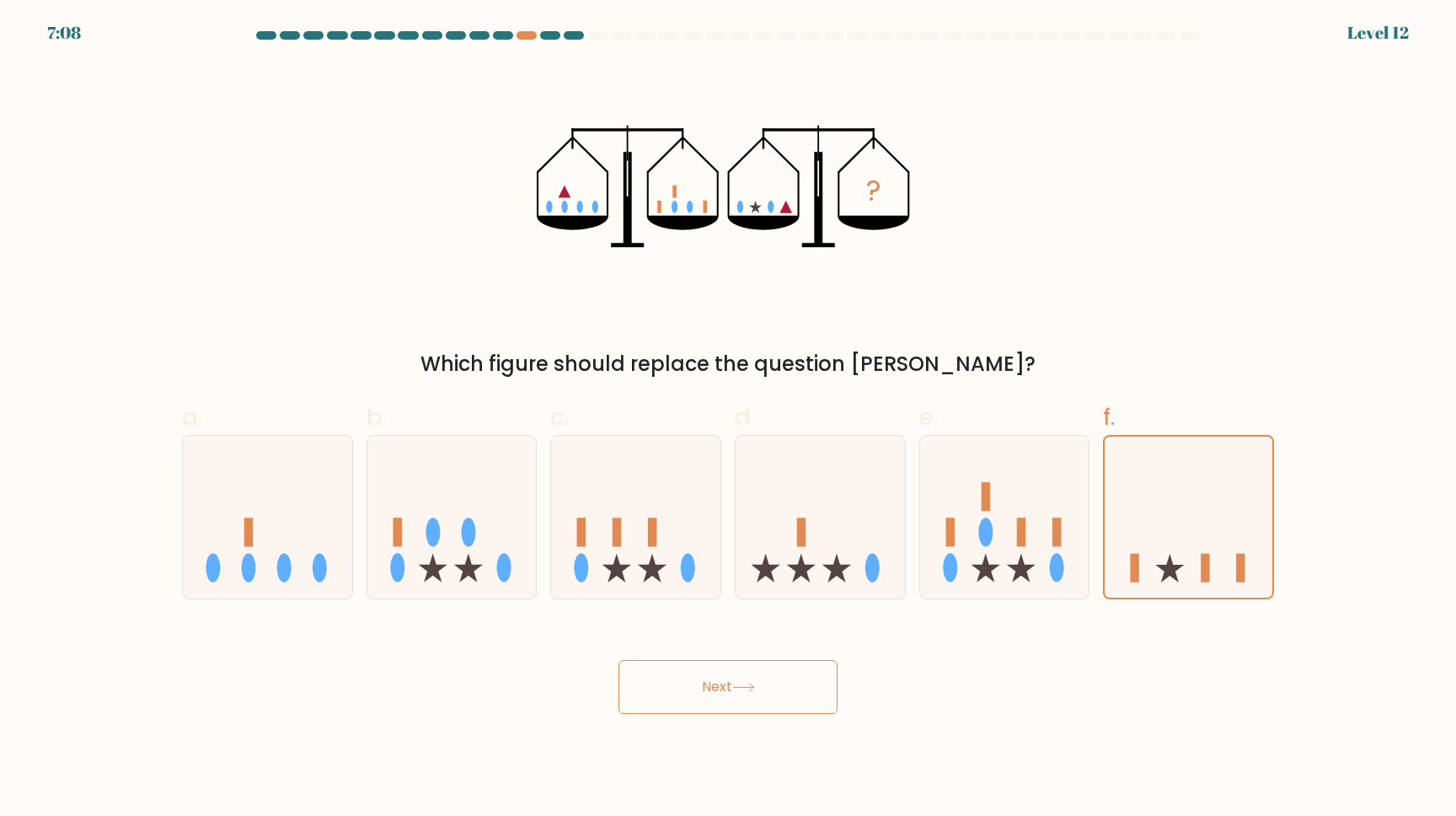
click at [776, 685] on button "Next" at bounding box center [728, 686] width 219 height 54
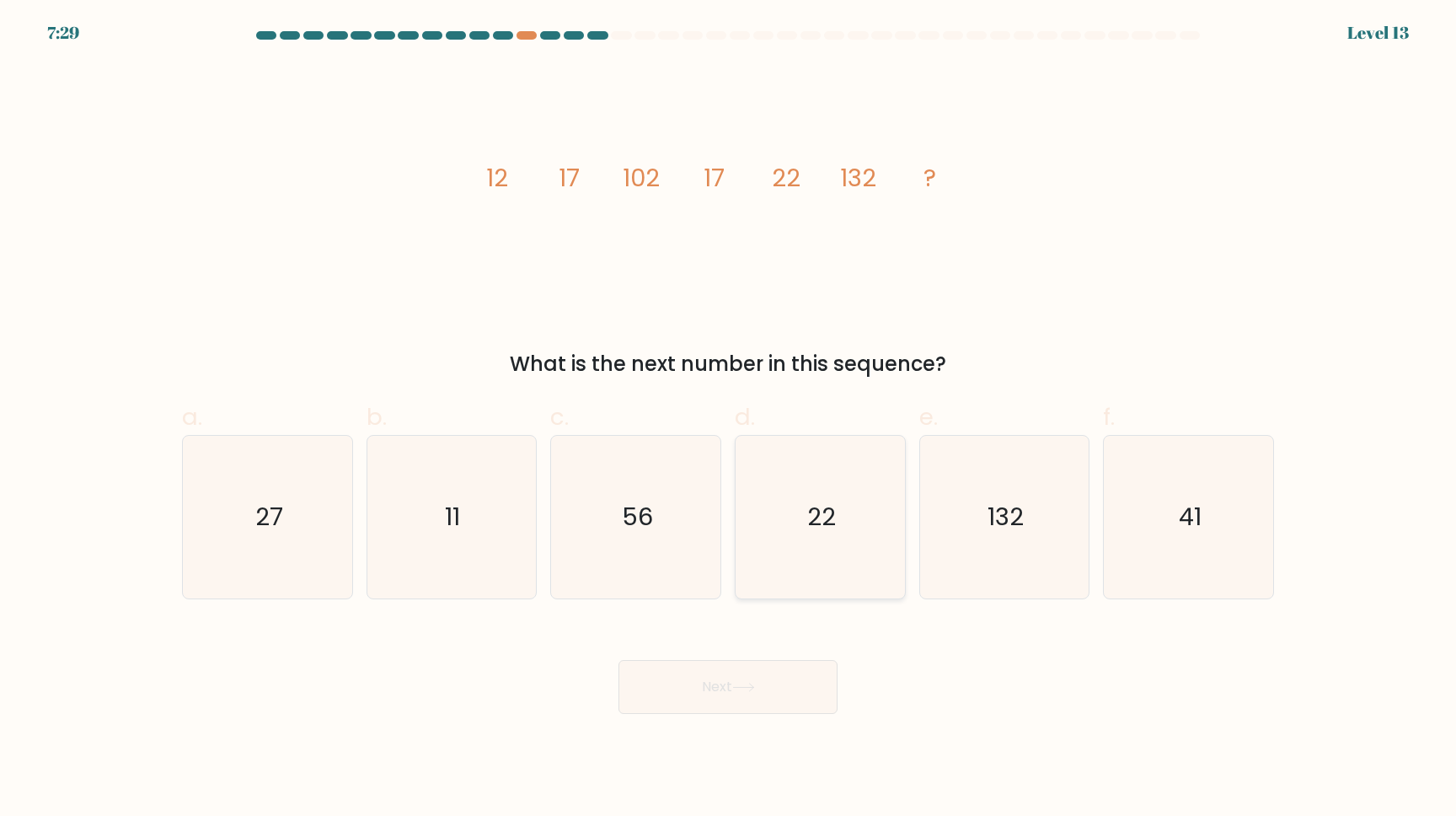
click at [797, 504] on icon "22" at bounding box center [820, 517] width 163 height 163
click at [729, 418] on input "d. 22" at bounding box center [728, 412] width 1 height 11
radio input "true"
click at [732, 666] on button "Next" at bounding box center [728, 686] width 219 height 54
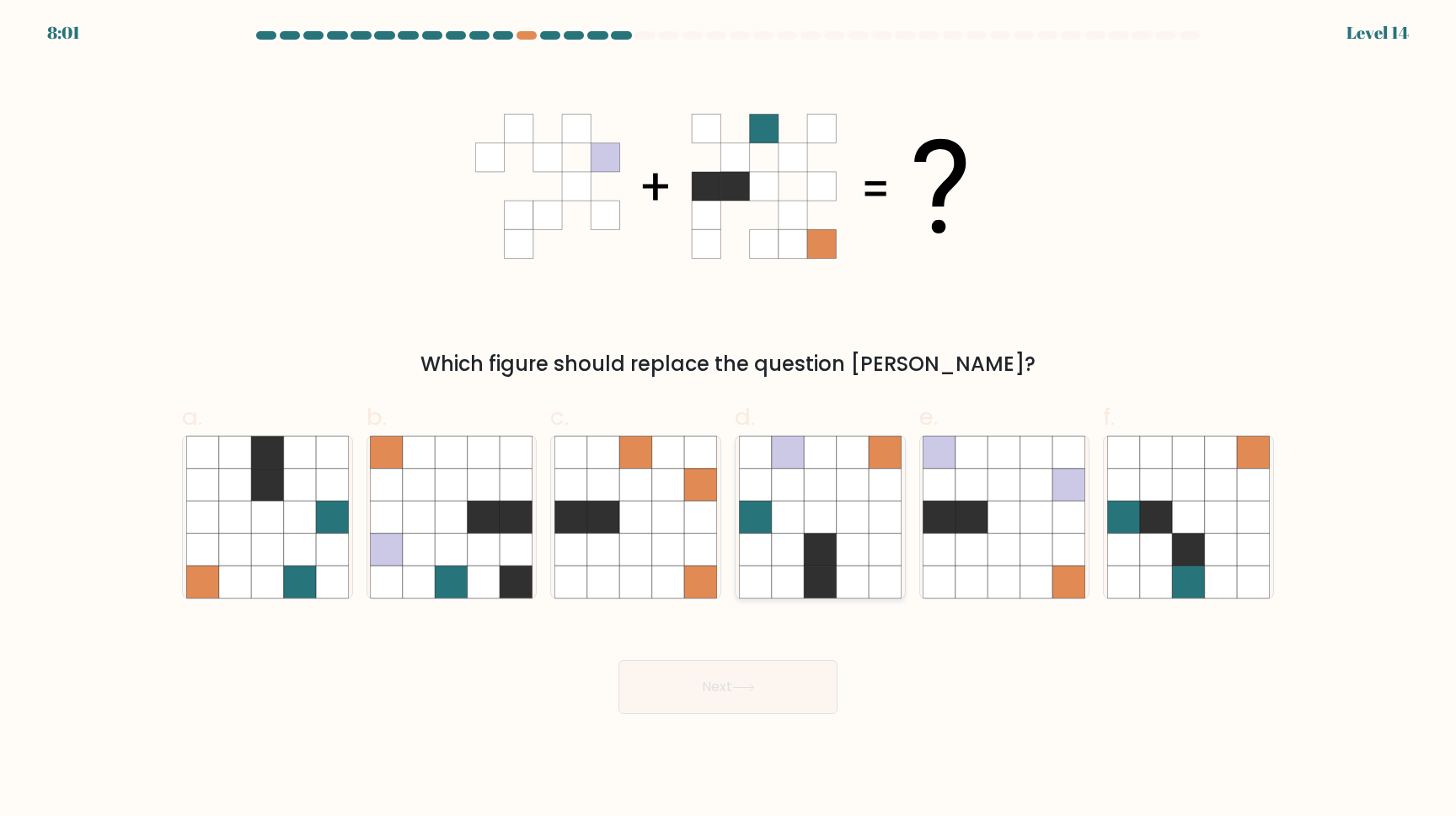
click at [774, 497] on icon at bounding box center [788, 484] width 32 height 32
click at [729, 418] on input "d." at bounding box center [728, 412] width 1 height 11
radio input "true"
click at [772, 674] on button "Next" at bounding box center [728, 686] width 219 height 54
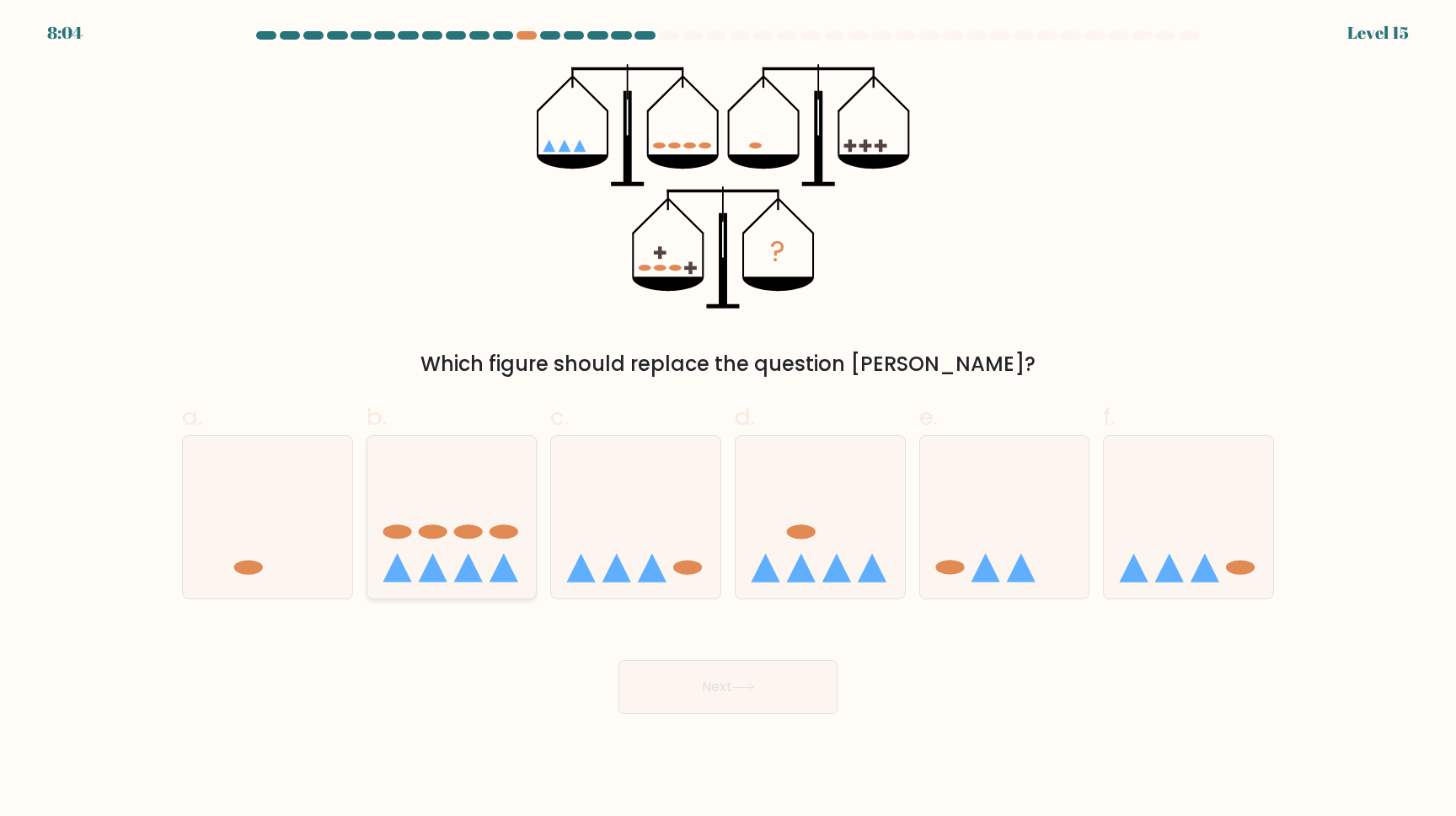
click at [447, 521] on icon at bounding box center [452, 516] width 170 height 140
click at [728, 418] on input "b." at bounding box center [728, 412] width 1 height 11
radio input "true"
click at [642, 701] on button "Next" at bounding box center [728, 686] width 219 height 54
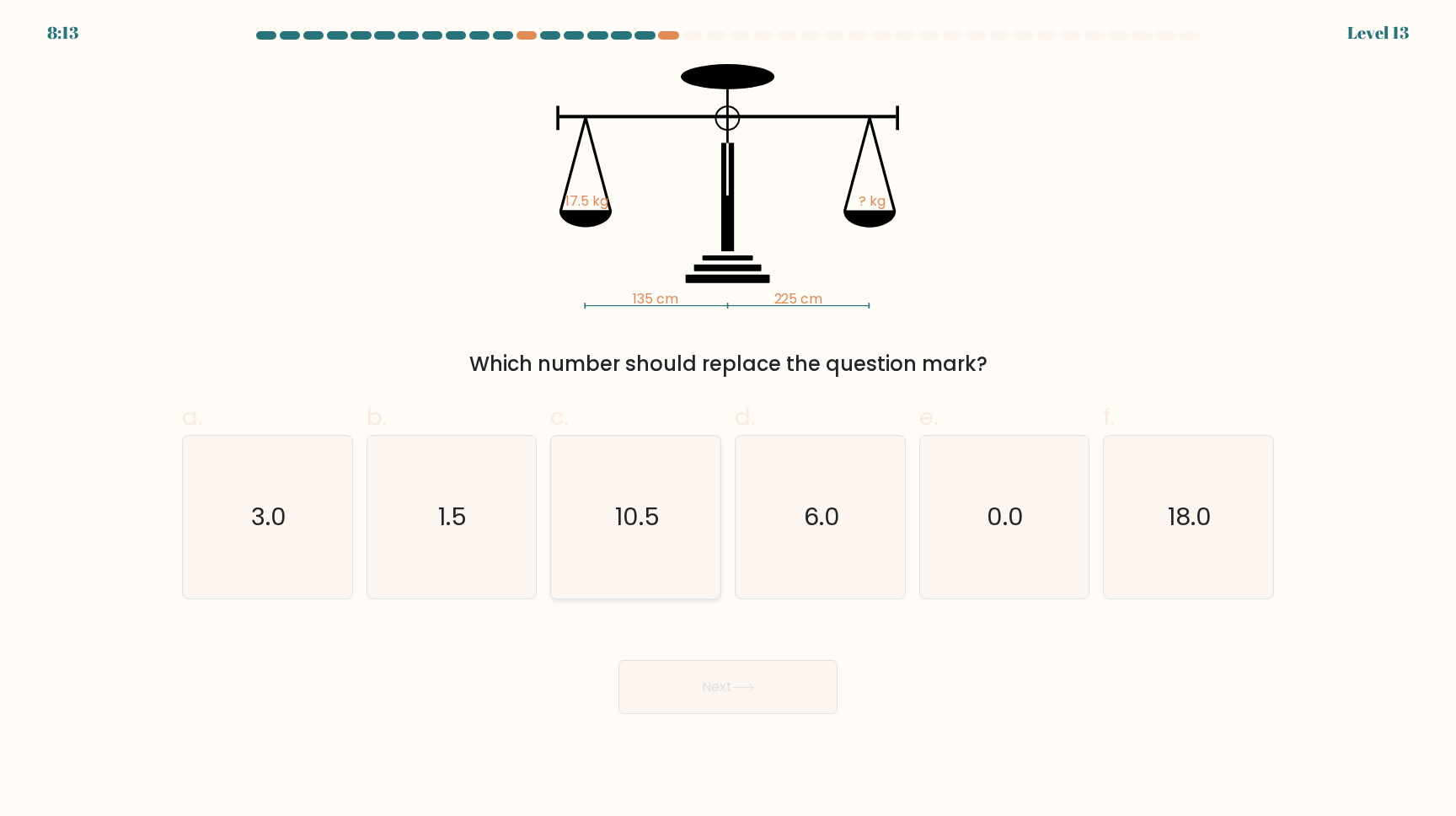
click at [636, 468] on icon "10.5" at bounding box center [636, 517] width 163 height 163
click at [728, 418] on input "c. 10.5" at bounding box center [728, 412] width 1 height 11
radio input "true"
click at [705, 673] on button "Next" at bounding box center [728, 686] width 219 height 54
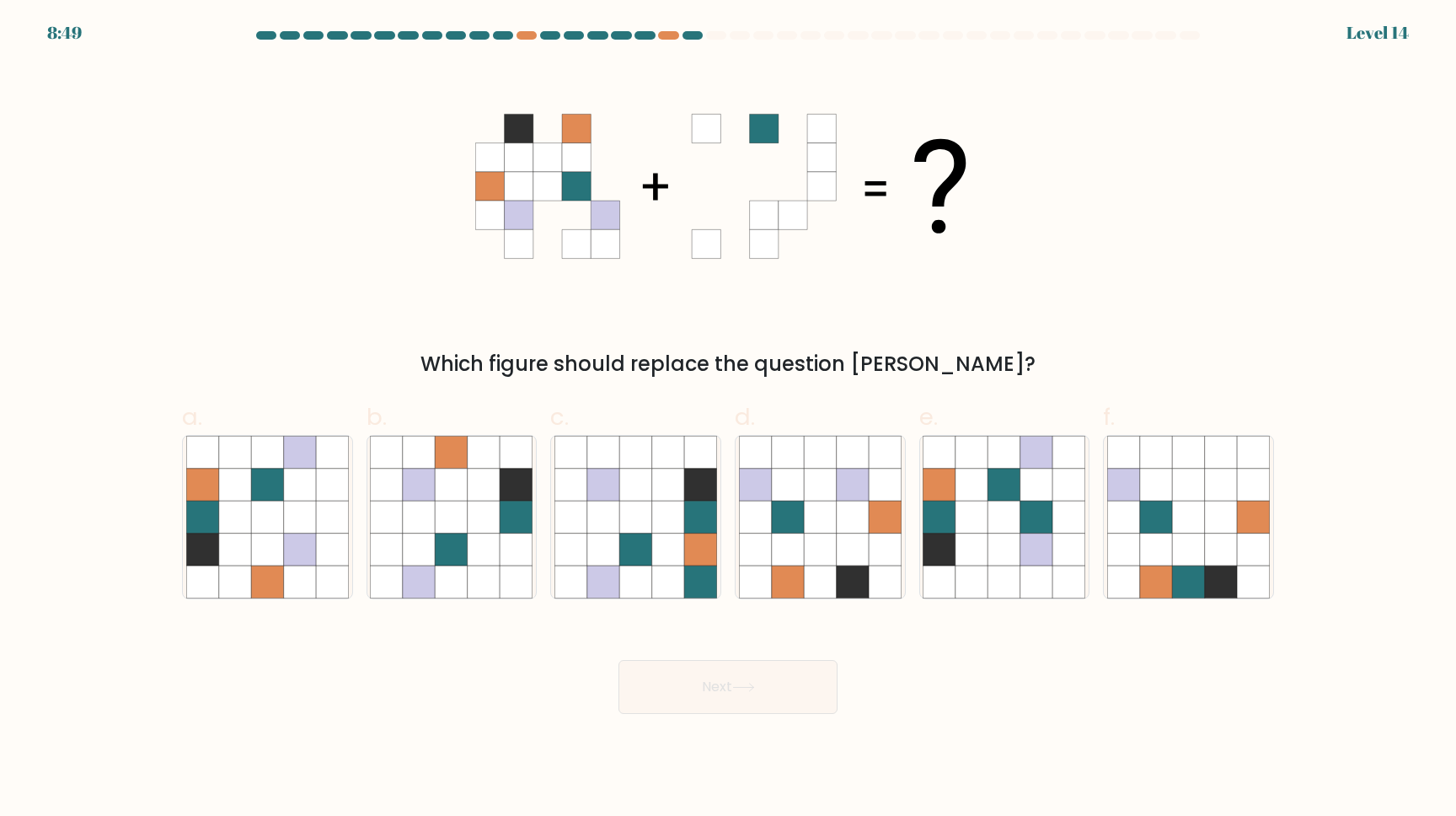
click at [595, 174] on icon at bounding box center [605, 185] width 28 height 28
click at [272, 497] on icon at bounding box center [267, 484] width 32 height 32
click at [728, 418] on input "a." at bounding box center [728, 412] width 1 height 11
radio input "true"
click at [743, 696] on button "Next" at bounding box center [728, 686] width 219 height 54
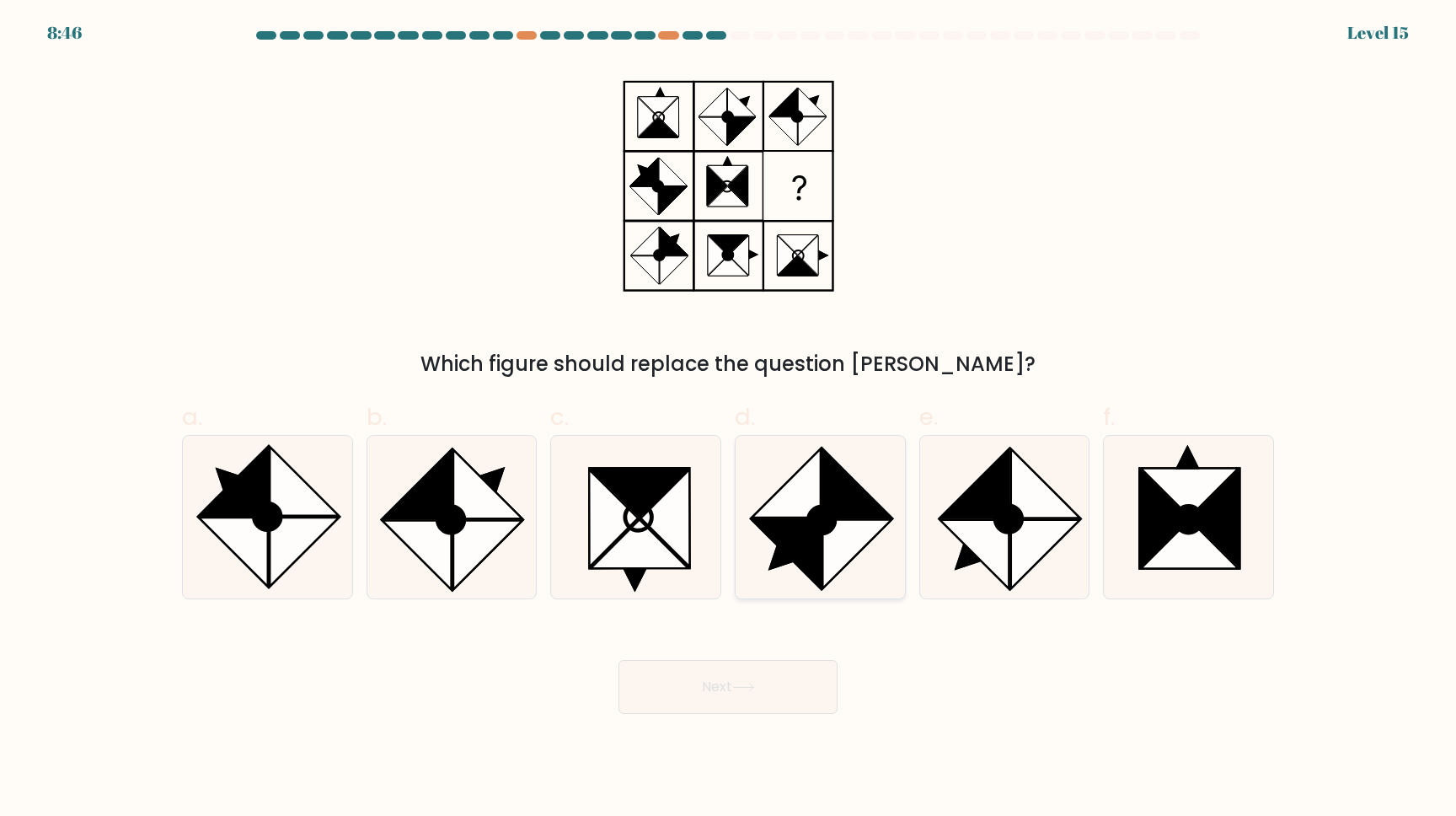
click at [823, 504] on icon at bounding box center [857, 483] width 70 height 70
click at [729, 418] on input "d." at bounding box center [728, 412] width 1 height 11
radio input "true"
click at [1160, 528] on icon at bounding box center [1164, 517] width 49 height 97
click at [729, 418] on input "f." at bounding box center [728, 412] width 1 height 11
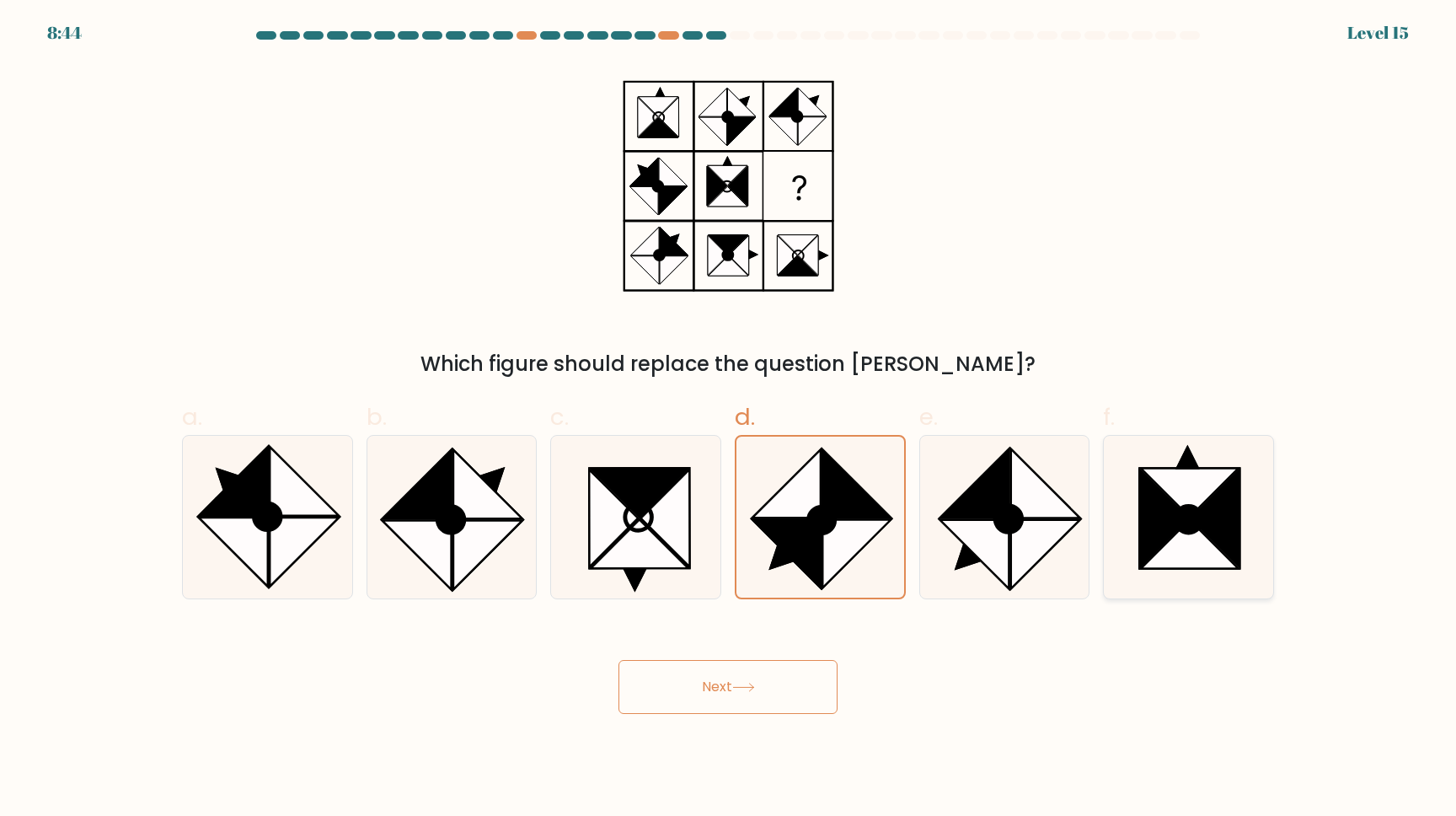
radio input "true"
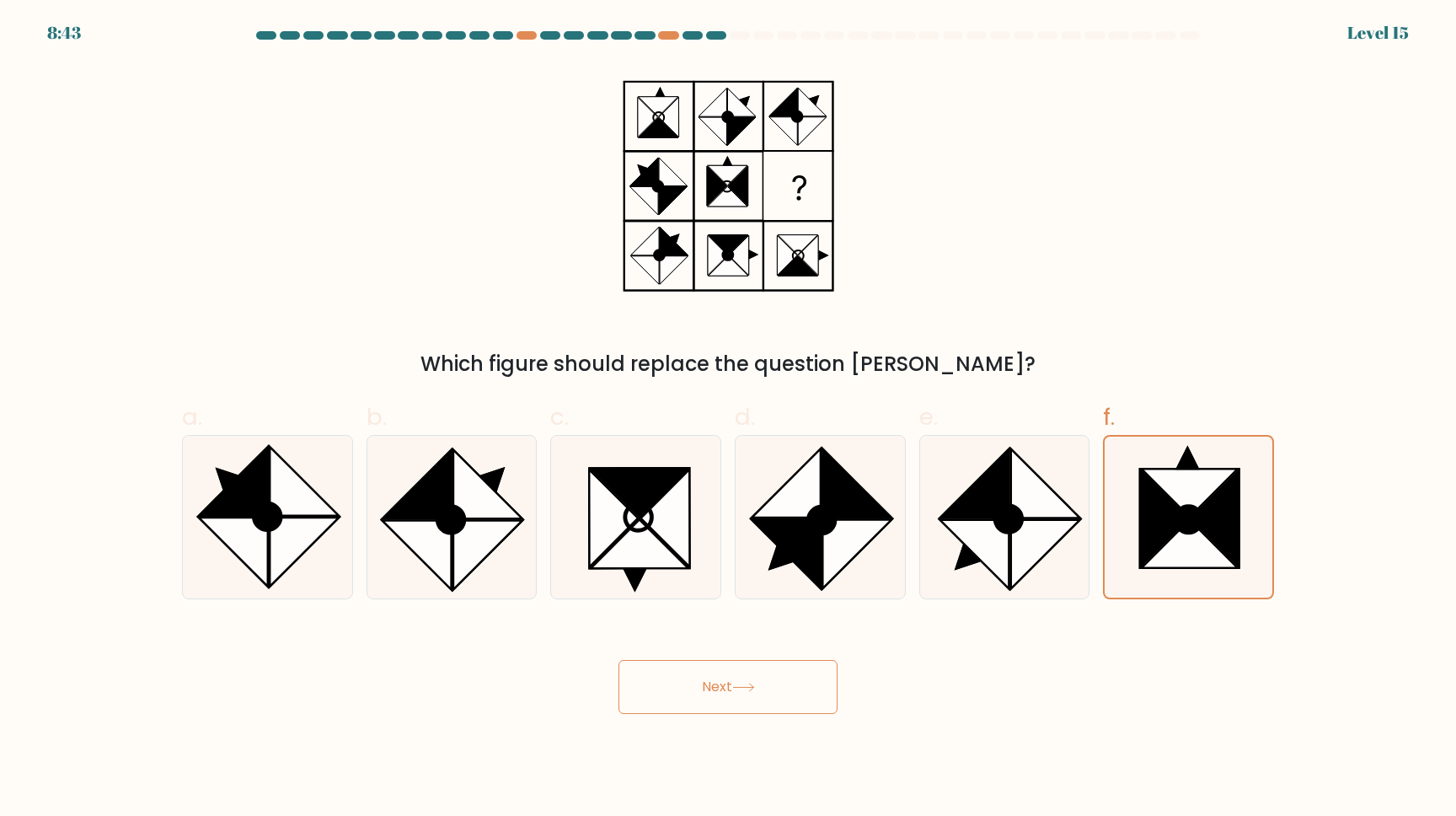
click at [803, 681] on button "Next" at bounding box center [728, 686] width 219 height 54
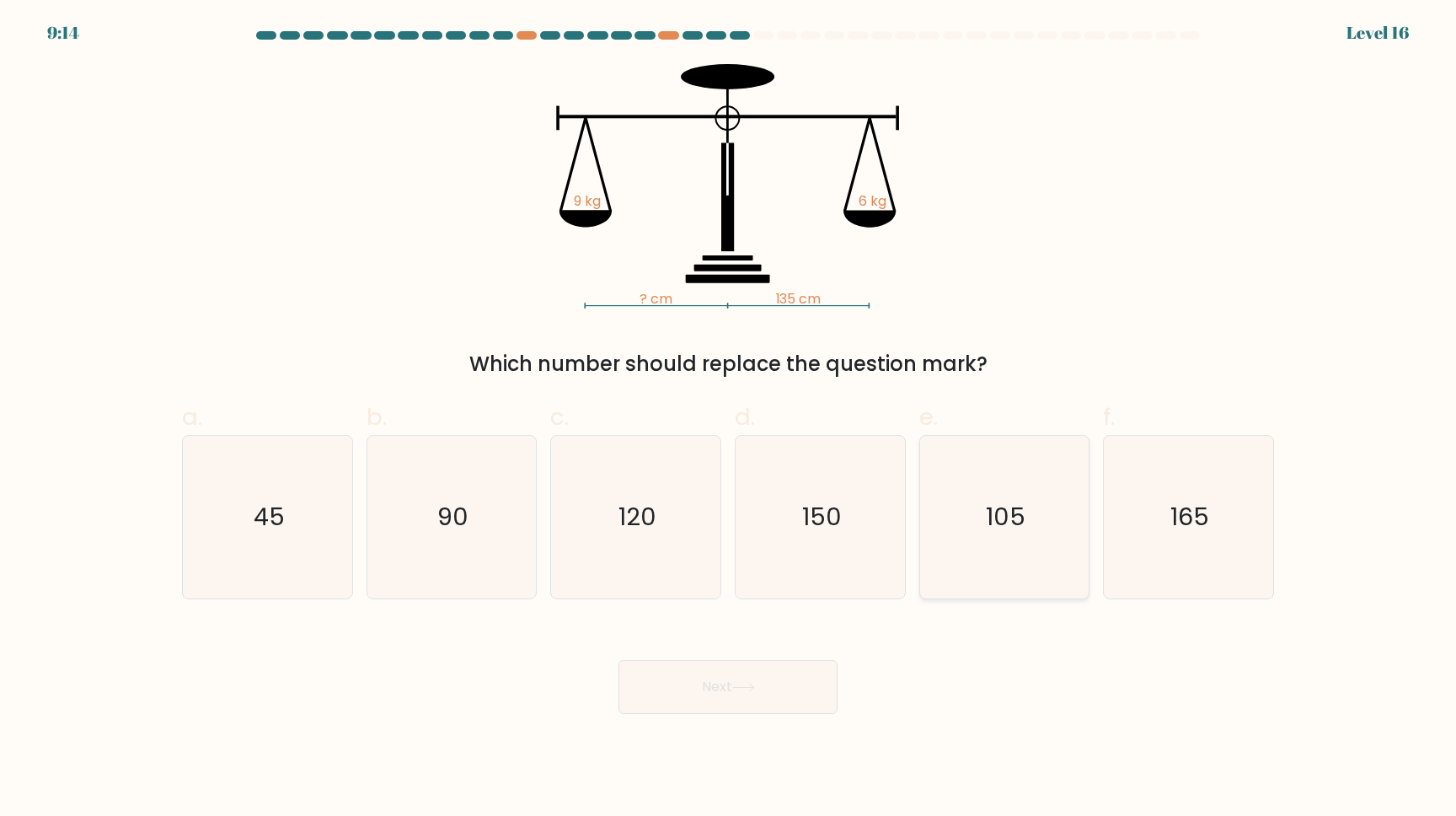
click at [969, 513] on icon "105" at bounding box center [1004, 517] width 163 height 163
click at [729, 418] on input "e. 105" at bounding box center [728, 412] width 1 height 11
radio input "true"
click at [722, 678] on button "Next" at bounding box center [728, 686] width 219 height 54
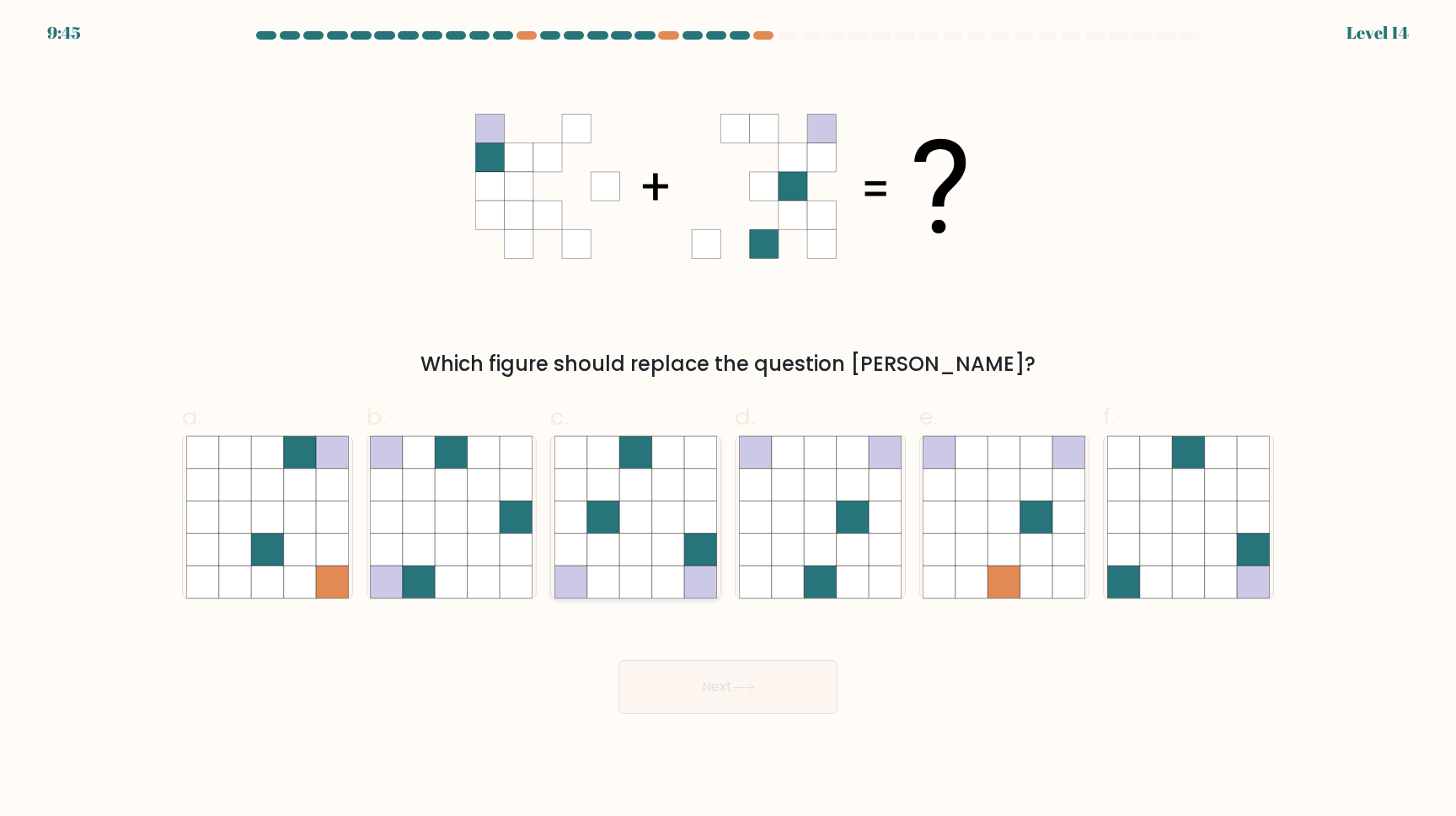
click at [646, 513] on icon at bounding box center [635, 516] width 32 height 32
click at [728, 418] on input "c." at bounding box center [728, 412] width 1 height 11
radio input "true"
click at [711, 709] on button "Next" at bounding box center [728, 686] width 219 height 54
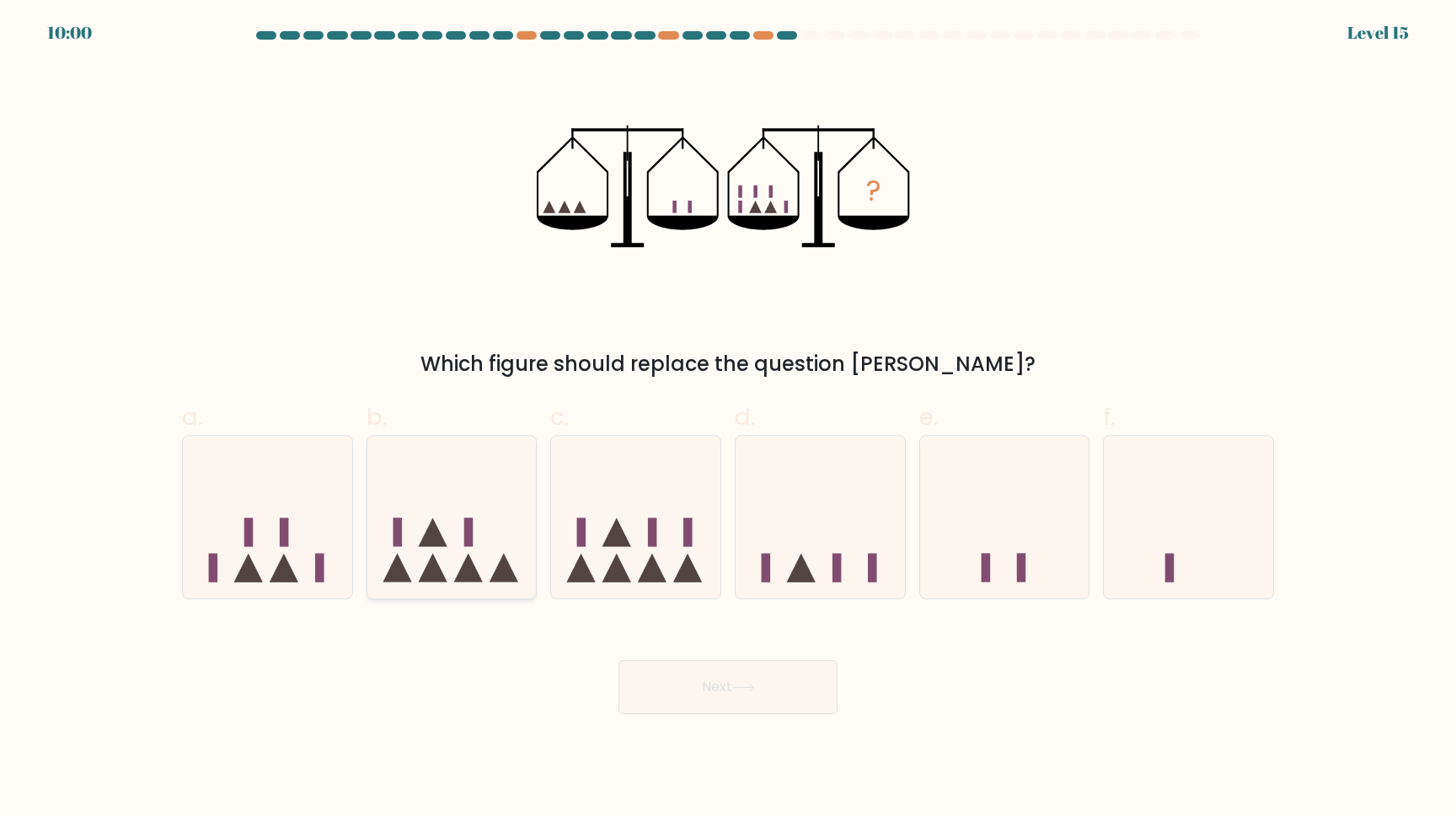
click at [442, 569] on icon at bounding box center [452, 516] width 170 height 140
click at [728, 418] on input "b." at bounding box center [728, 412] width 1 height 11
radio input "true"
click at [694, 570] on icon at bounding box center [688, 567] width 28 height 28
click at [728, 418] on input "c." at bounding box center [728, 412] width 1 height 11
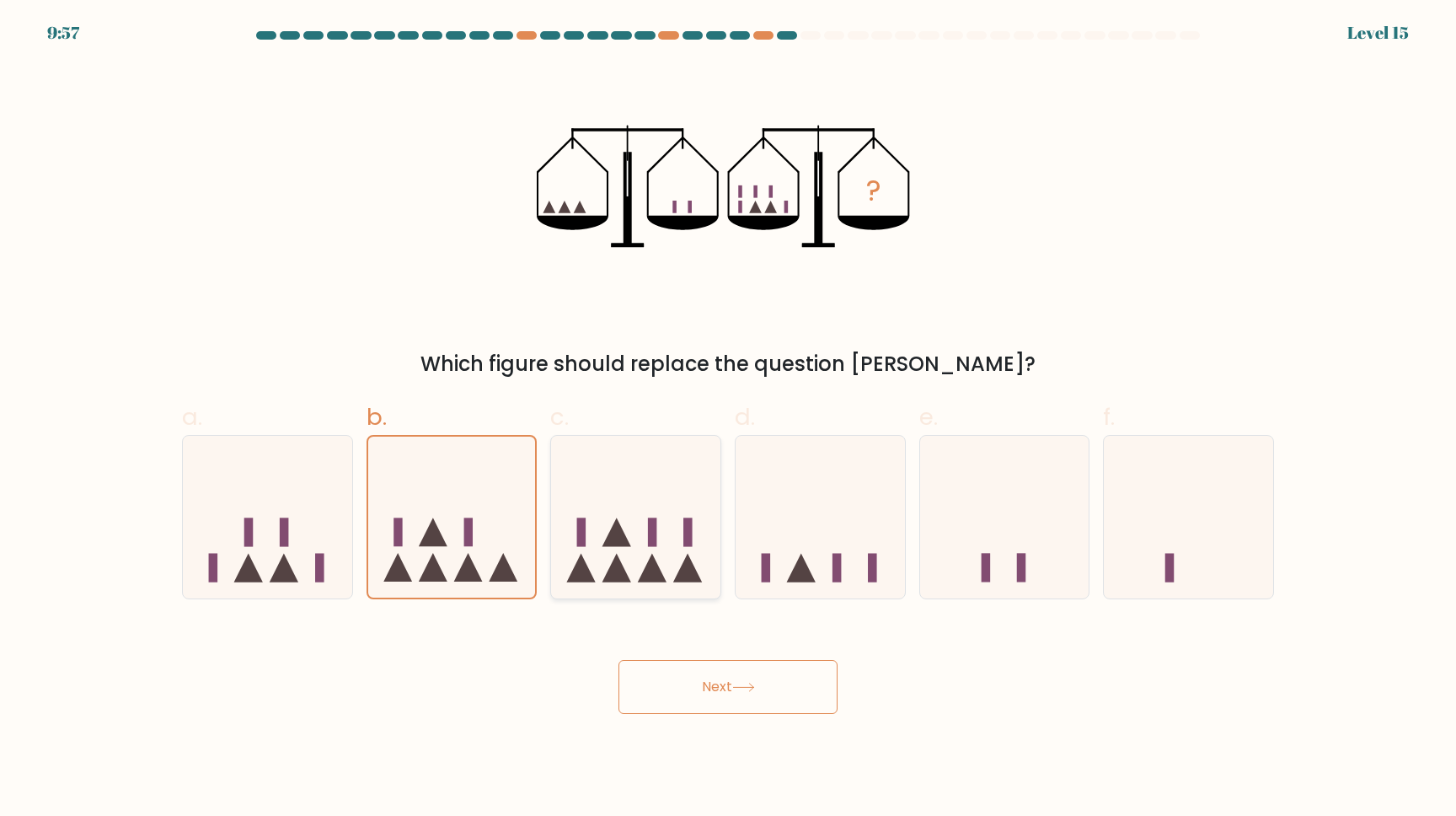
radio input "true"
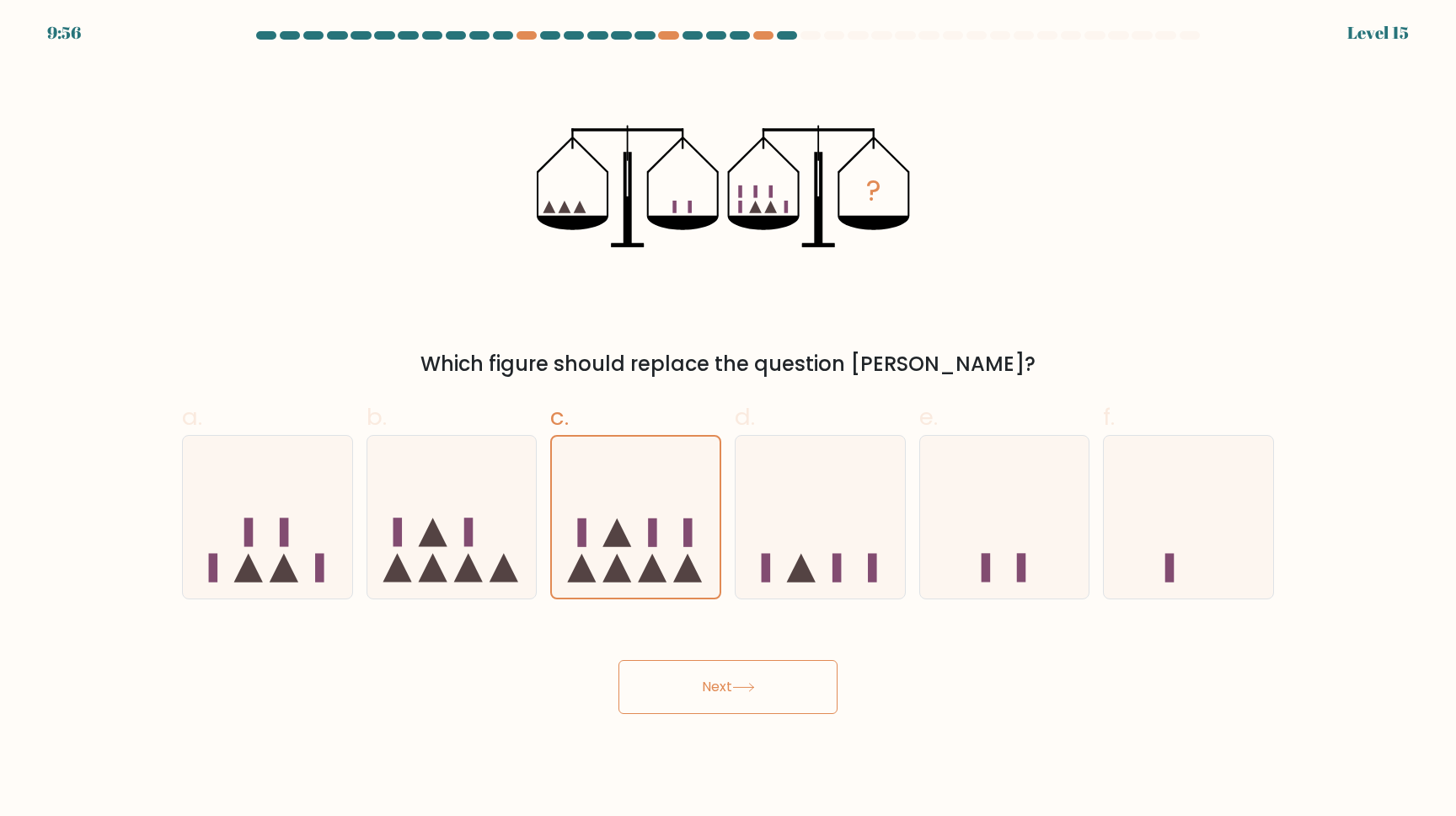
click at [703, 702] on button "Next" at bounding box center [728, 686] width 219 height 54
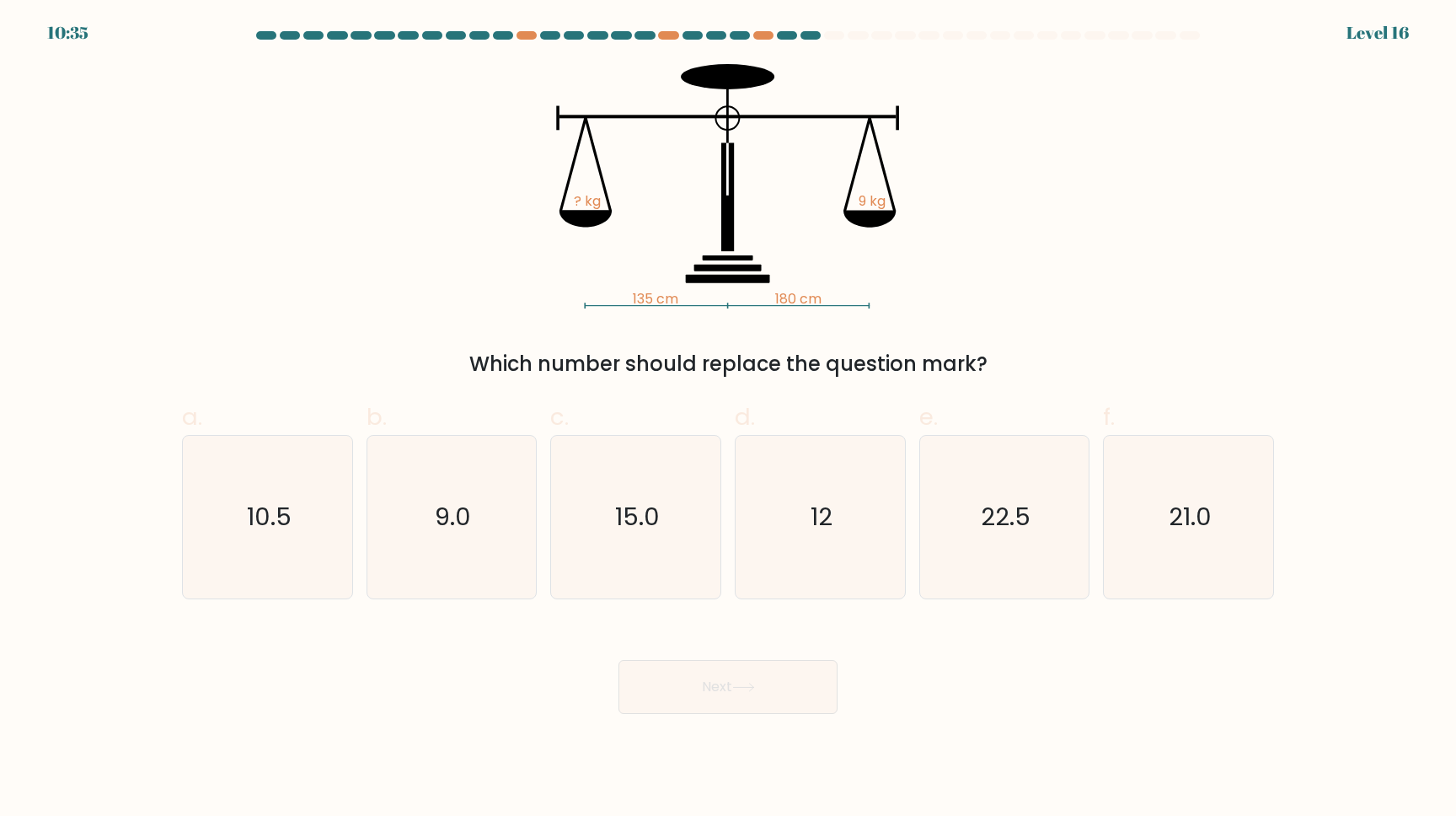
drag, startPoint x: 703, startPoint y: 502, endPoint x: 703, endPoint y: 315, distance: 187.0
click at [703, 315] on form at bounding box center [728, 372] width 1456 height 683
click at [623, 558] on icon "15.0" at bounding box center [636, 517] width 163 height 163
click at [728, 418] on input "c. 15.0" at bounding box center [728, 412] width 1 height 11
radio input "true"
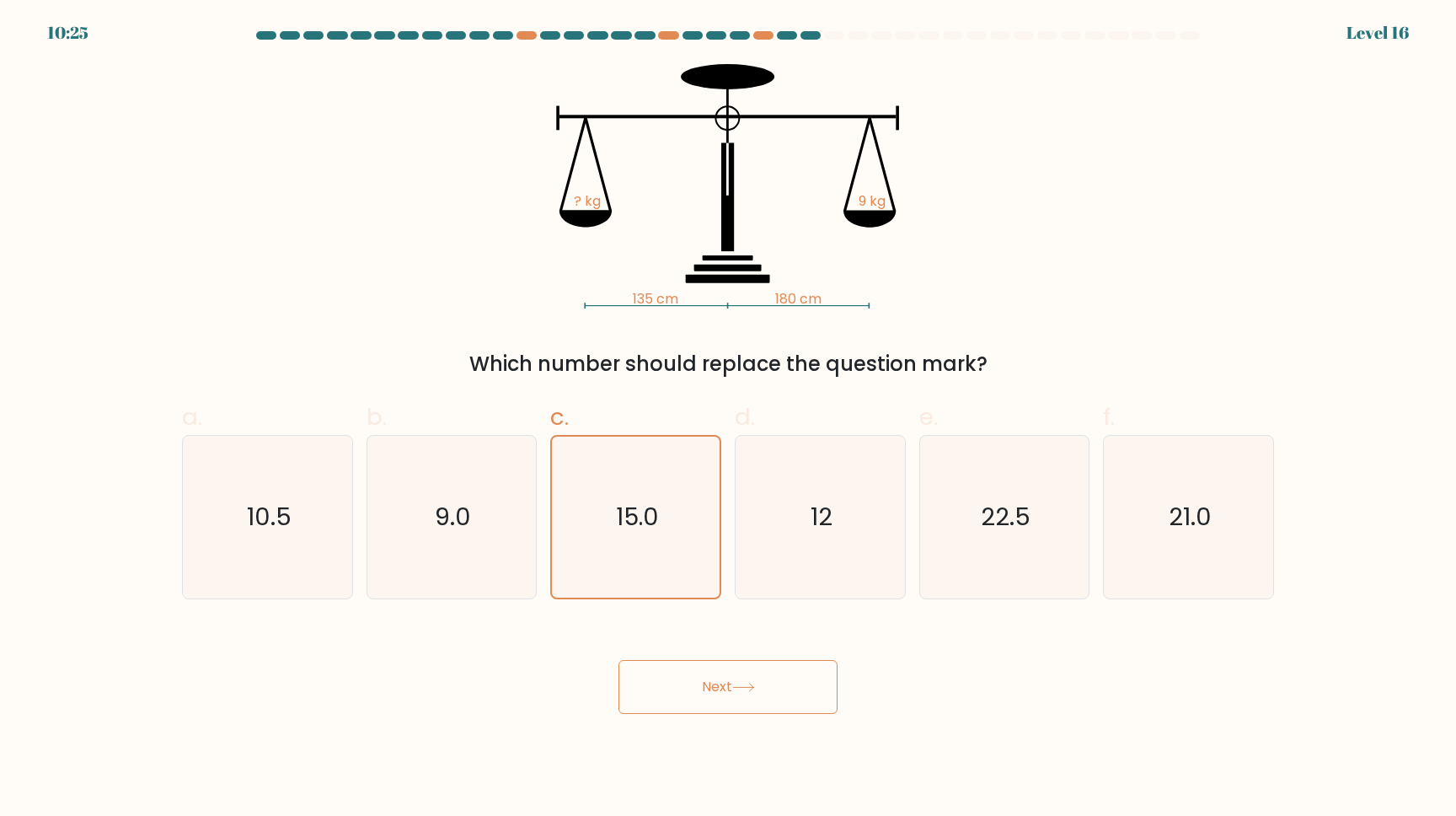
click at [691, 679] on button "Next" at bounding box center [728, 686] width 219 height 54
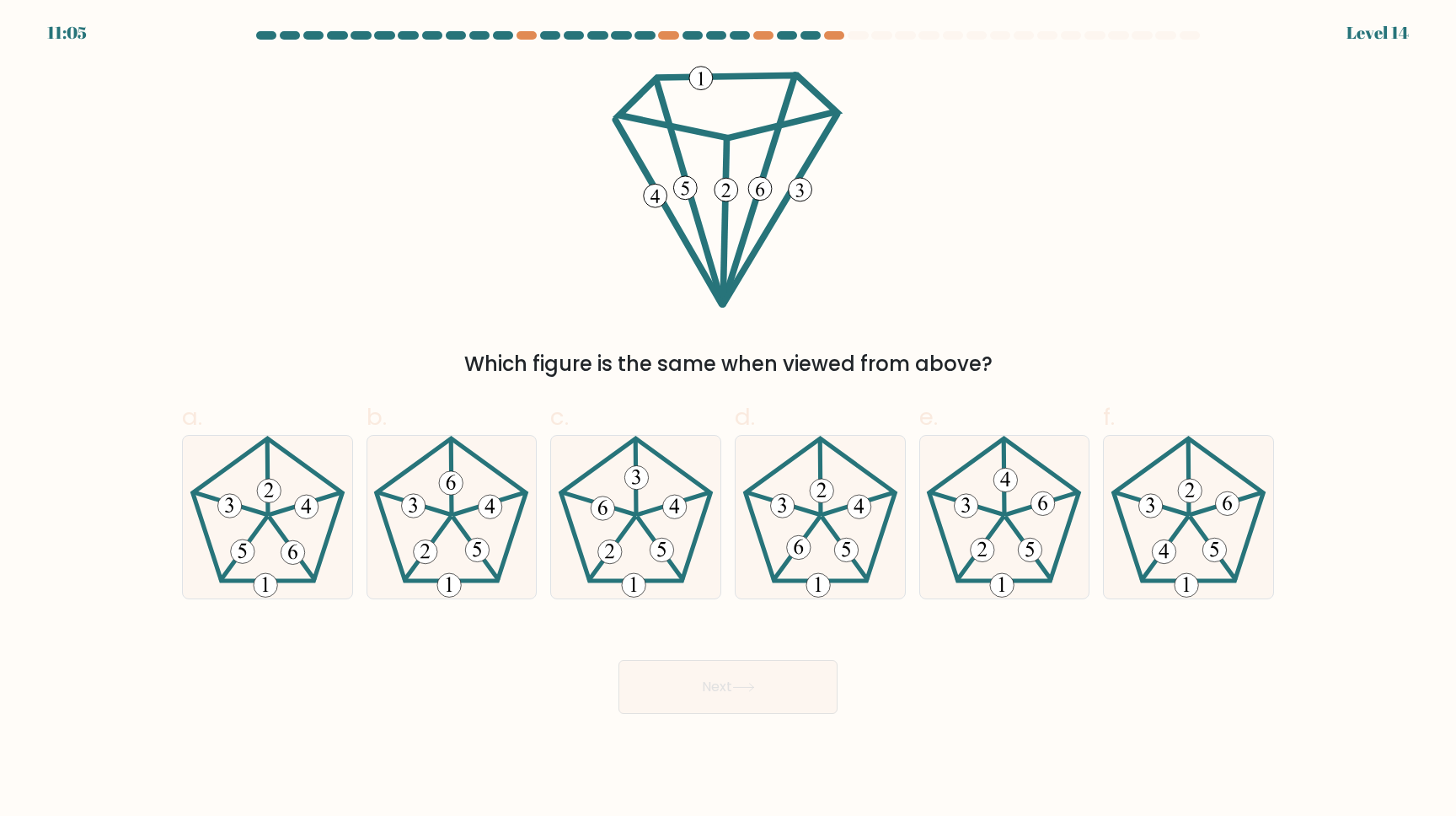
click at [717, 81] on icon at bounding box center [727, 185] width 244 height 244
click at [795, 514] on icon at bounding box center [820, 517] width 163 height 163
click at [729, 418] on input "d." at bounding box center [728, 412] width 1 height 11
radio input "true"
click at [741, 703] on button "Next" at bounding box center [728, 686] width 219 height 54
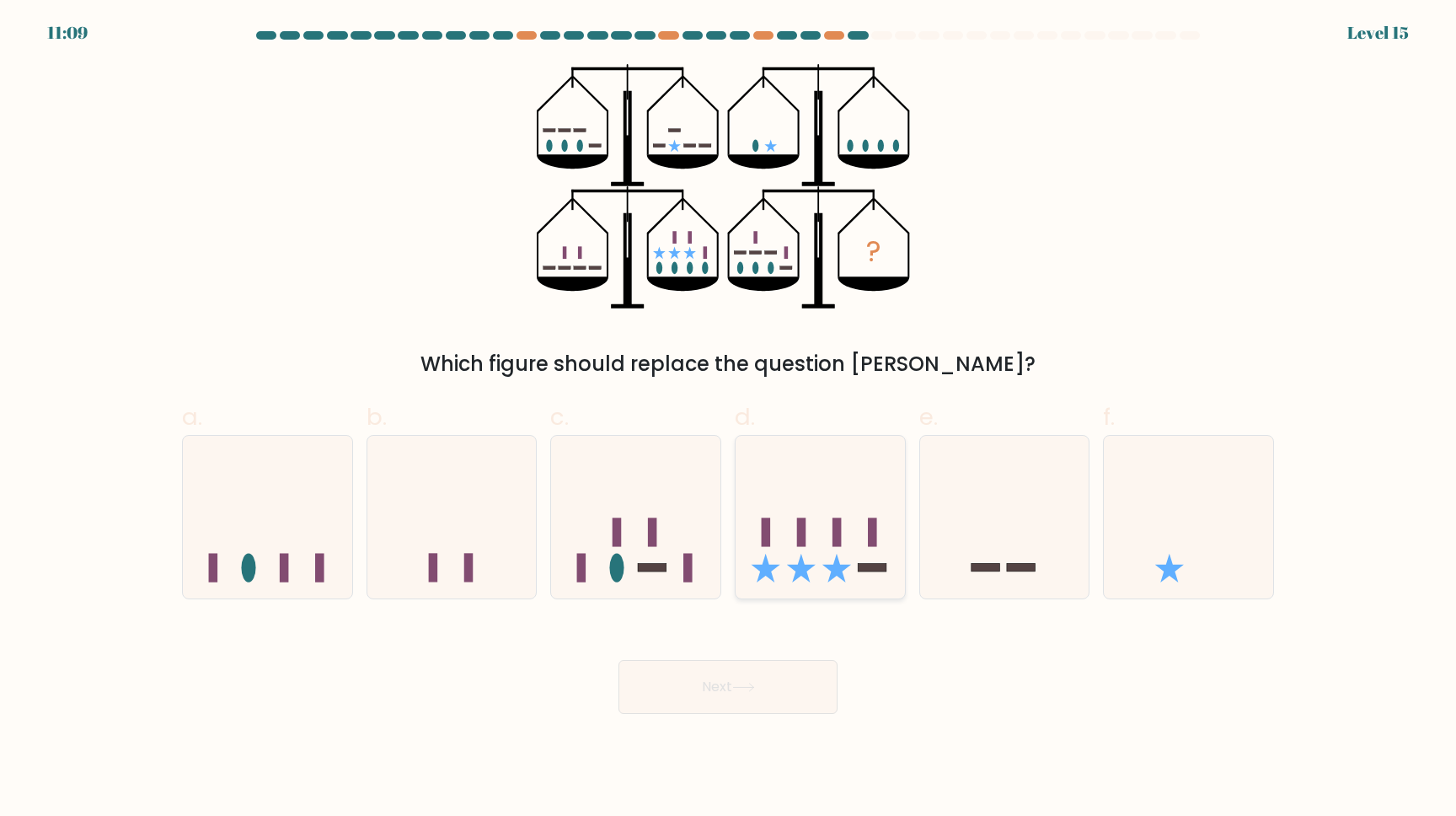
click at [847, 531] on icon at bounding box center [820, 516] width 170 height 140
click at [729, 418] on input "d." at bounding box center [728, 412] width 1 height 11
radio input "true"
click at [770, 667] on button "Next" at bounding box center [728, 686] width 219 height 54
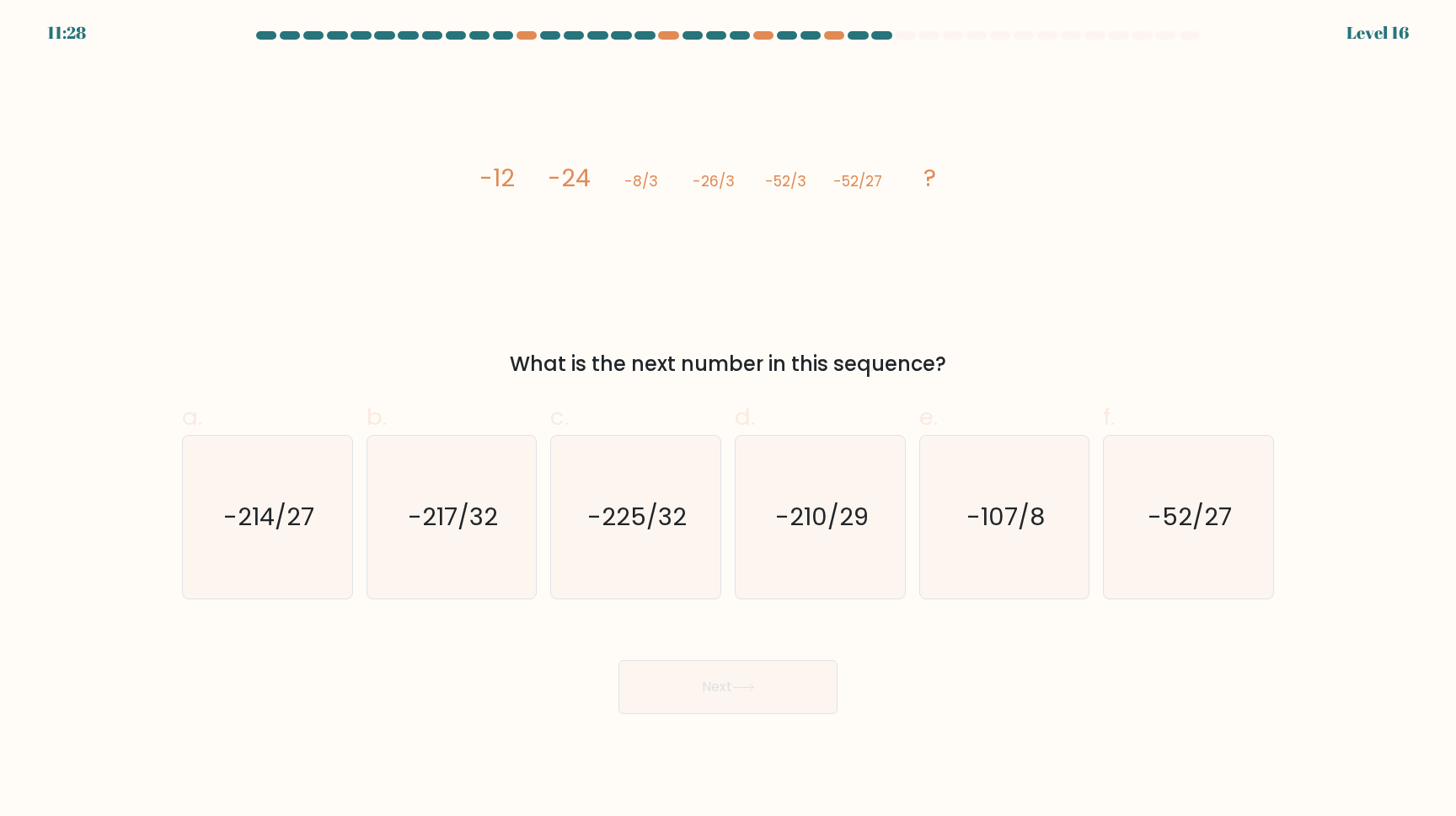
click at [836, 395] on div "a. -214/27 b. -217/32 c. -225/32 d." at bounding box center [728, 492] width 1106 height 213
click at [826, 510] on text "-210/29" at bounding box center [821, 516] width 93 height 33
click at [729, 418] on input "d. -210/29" at bounding box center [728, 412] width 1 height 11
radio input "true"
click at [768, 671] on button "Next" at bounding box center [728, 686] width 219 height 54
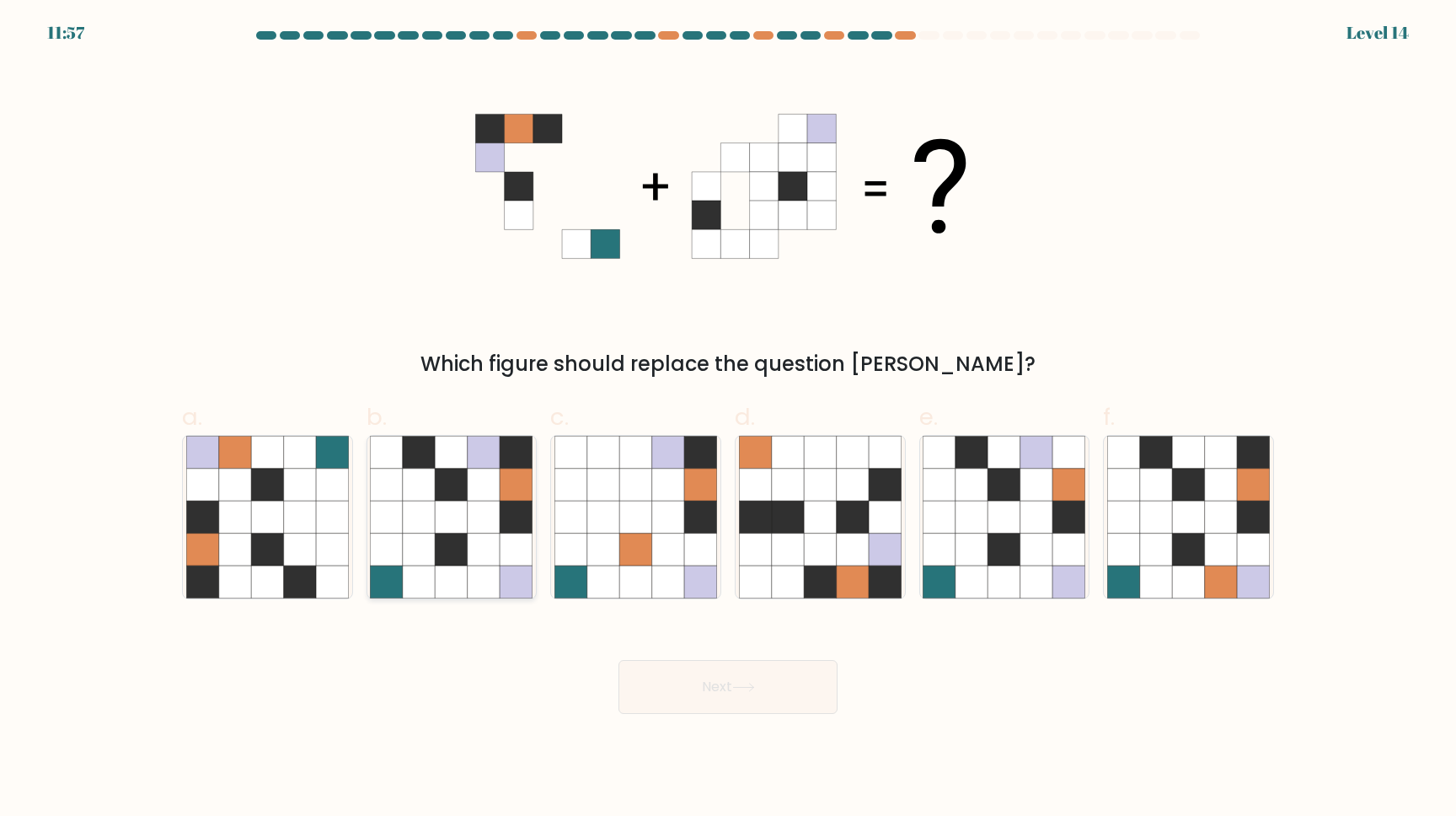
click at [458, 515] on icon at bounding box center [452, 516] width 32 height 32
click at [728, 418] on input "b." at bounding box center [728, 412] width 1 height 11
radio input "true"
click at [693, 703] on button "Next" at bounding box center [728, 686] width 219 height 54
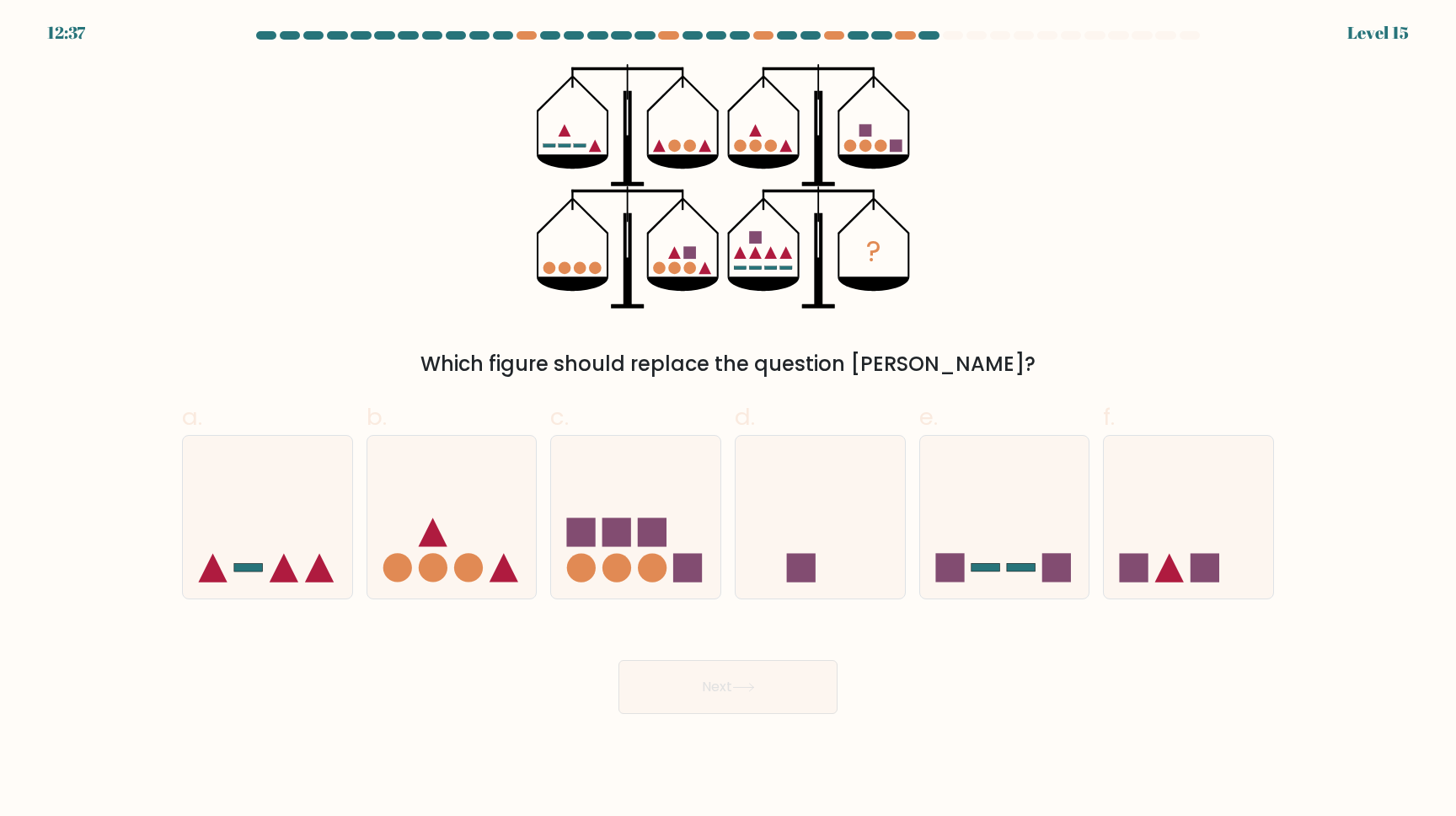
click at [693, 703] on button "Next" at bounding box center [728, 686] width 219 height 54
drag, startPoint x: 693, startPoint y: 703, endPoint x: 1009, endPoint y: 74, distance: 703.9
click at [1009, 74] on form at bounding box center [728, 372] width 1456 height 683
click at [649, 515] on icon at bounding box center [636, 516] width 170 height 140
click at [728, 418] on input "c." at bounding box center [728, 412] width 1 height 11
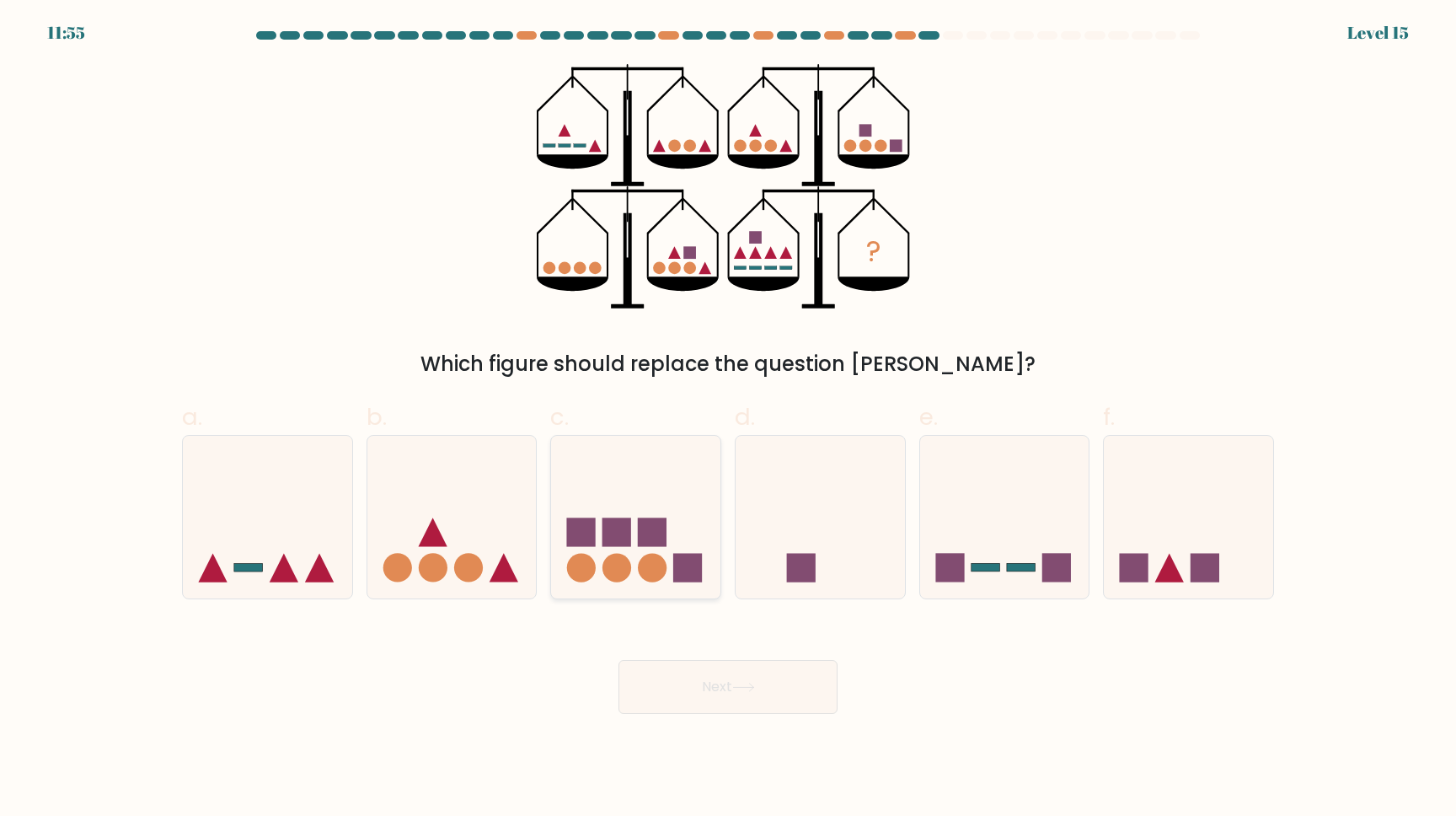
radio input "true"
click at [712, 701] on button "Next" at bounding box center [728, 686] width 219 height 54
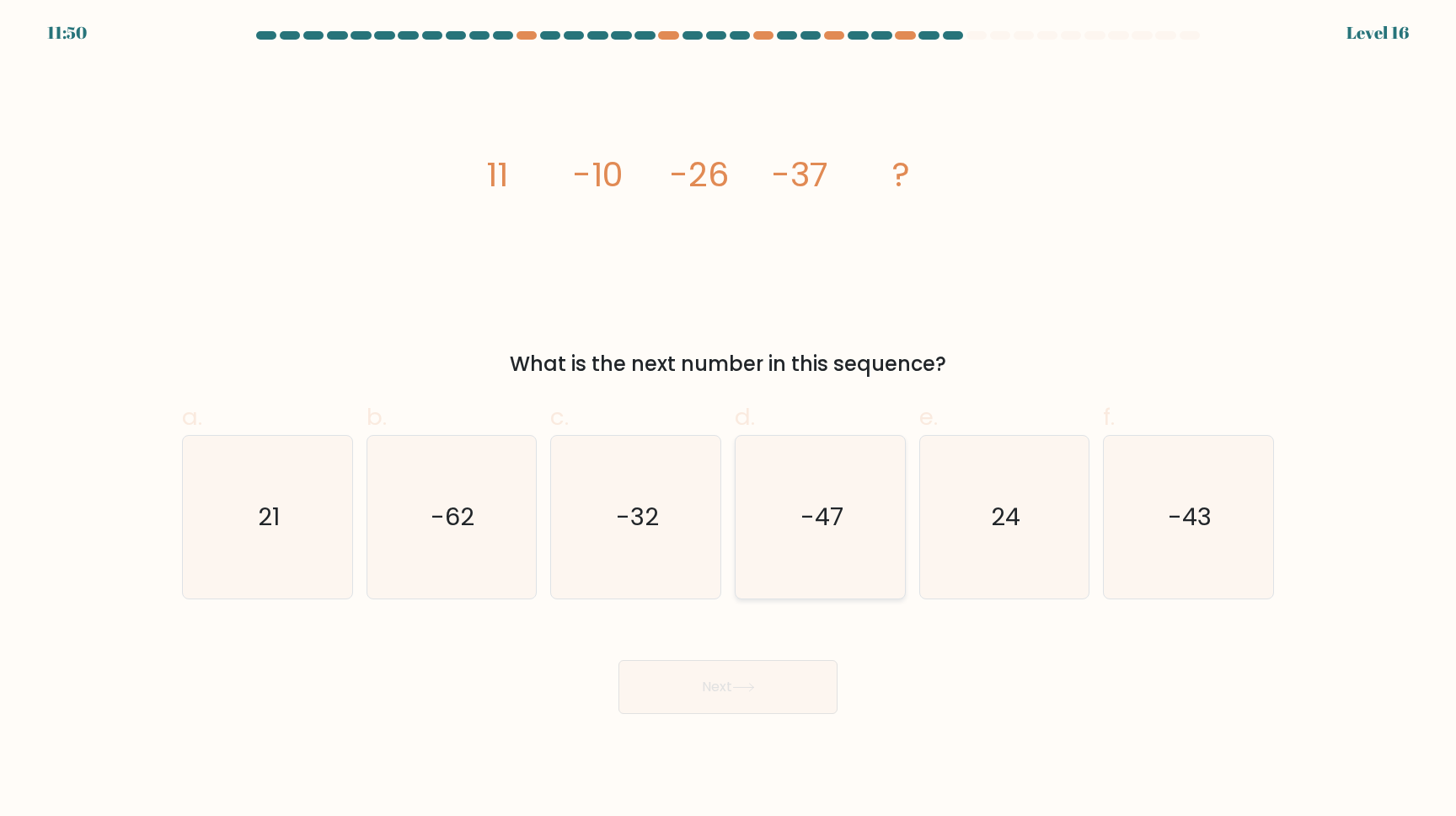
click at [859, 506] on icon "-47" at bounding box center [820, 517] width 163 height 163
click at [729, 418] on input "d. -47" at bounding box center [728, 412] width 1 height 11
radio input "true"
click at [764, 675] on button "Next" at bounding box center [728, 686] width 219 height 54
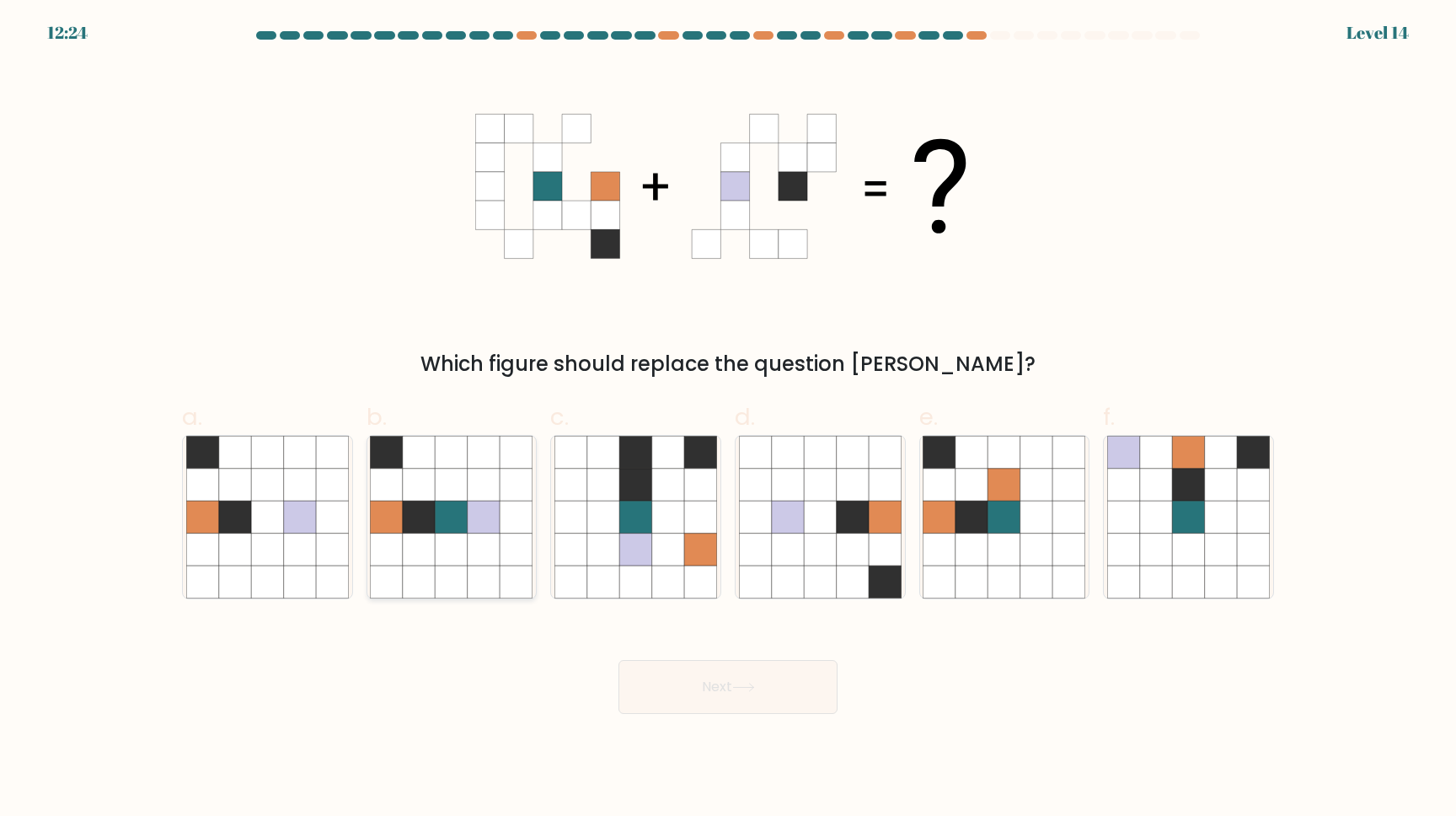
click at [483, 491] on icon at bounding box center [483, 484] width 32 height 32
click at [728, 418] on input "b." at bounding box center [728, 412] width 1 height 11
radio input "true"
click at [673, 671] on button "Next" at bounding box center [728, 686] width 219 height 54
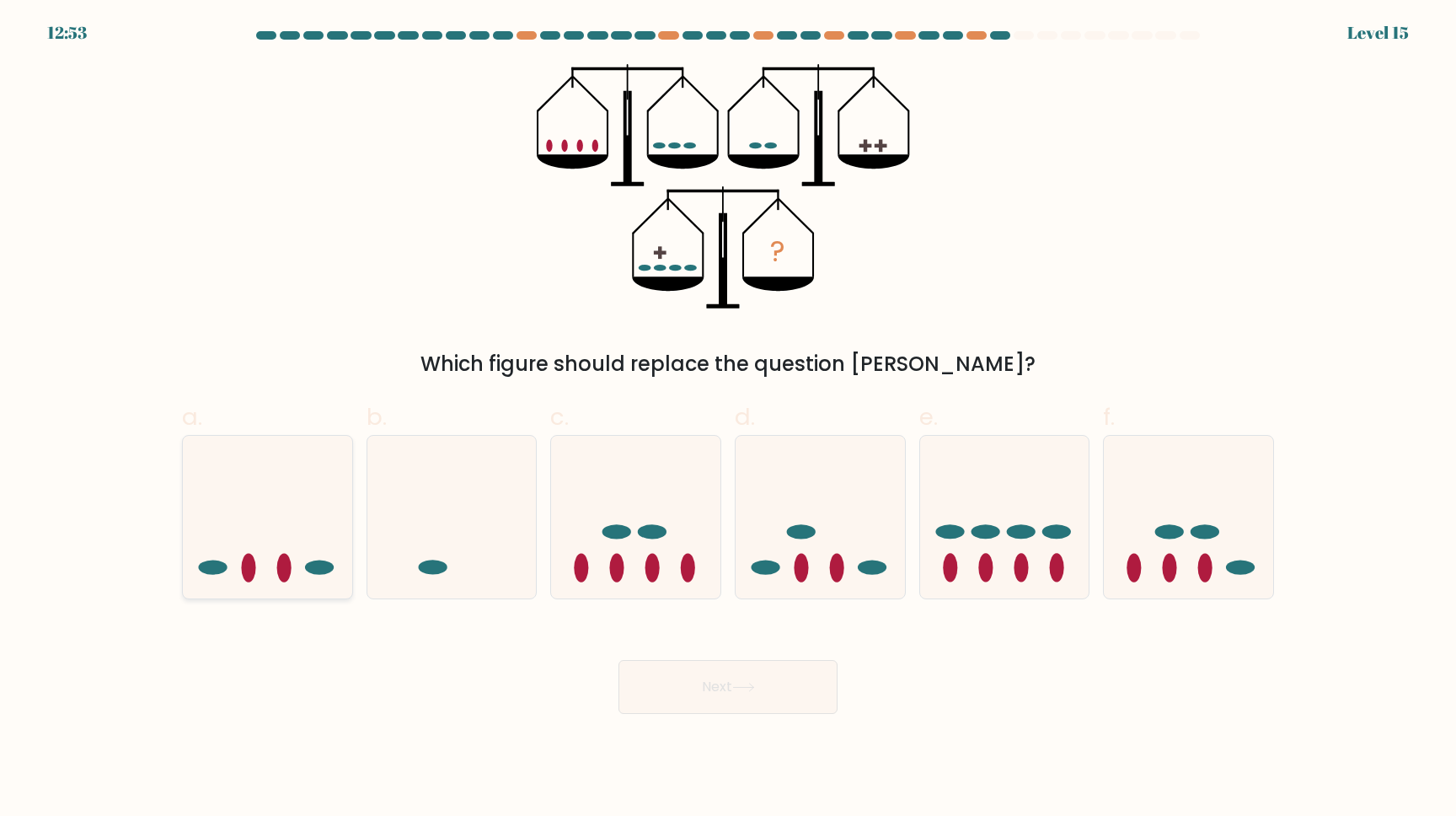
click at [281, 548] on icon at bounding box center [267, 516] width 170 height 140
click at [748, 675] on button "Next" at bounding box center [728, 686] width 219 height 54
click at [204, 487] on icon at bounding box center [267, 516] width 170 height 140
click at [728, 418] on input "a." at bounding box center [728, 412] width 1 height 11
radio input "true"
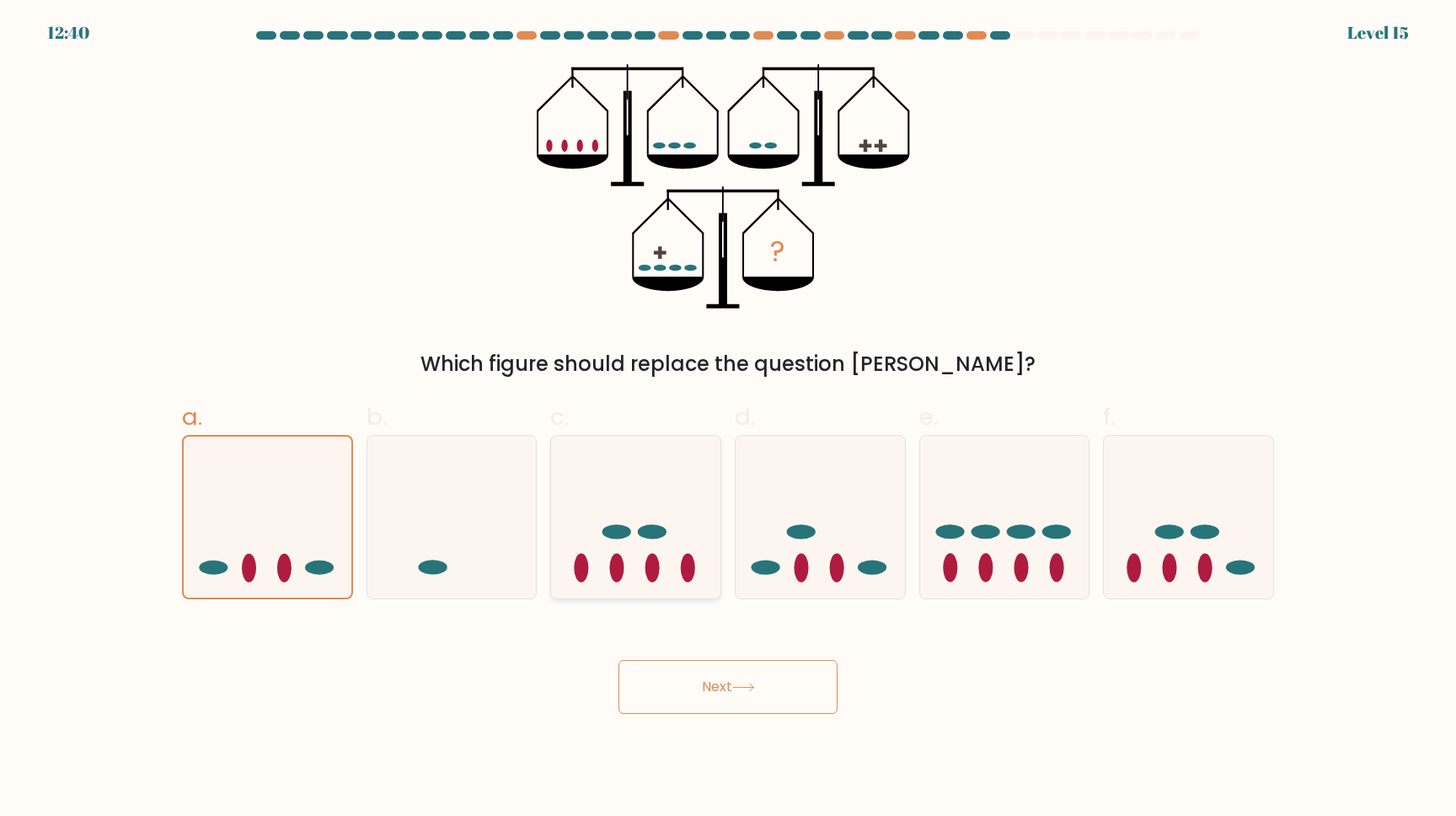
click at [648, 587] on icon at bounding box center [636, 516] width 170 height 140
click at [728, 418] on input "c." at bounding box center [728, 412] width 1 height 11
radio input "true"
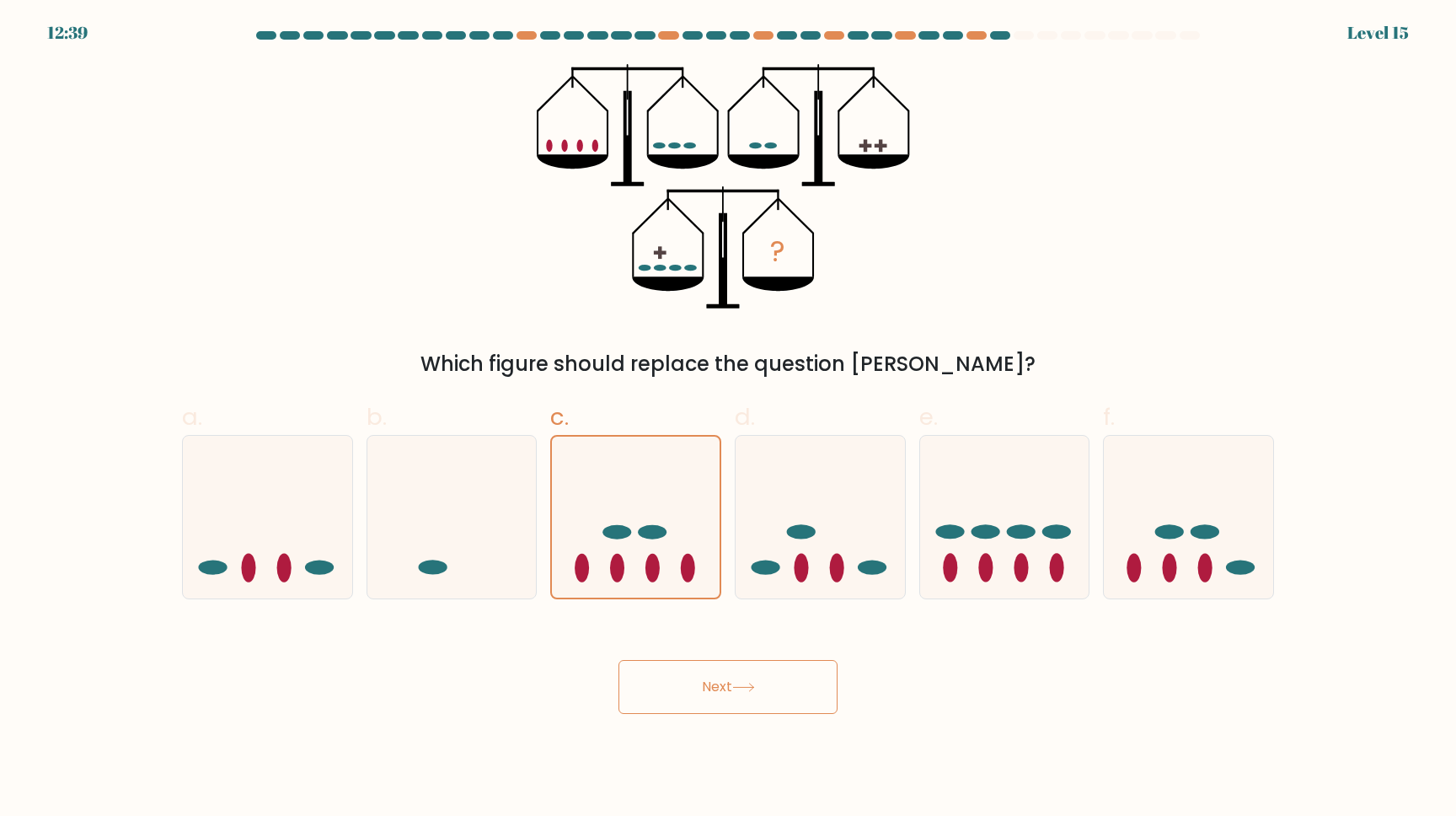
click at [690, 693] on button "Next" at bounding box center [728, 686] width 219 height 54
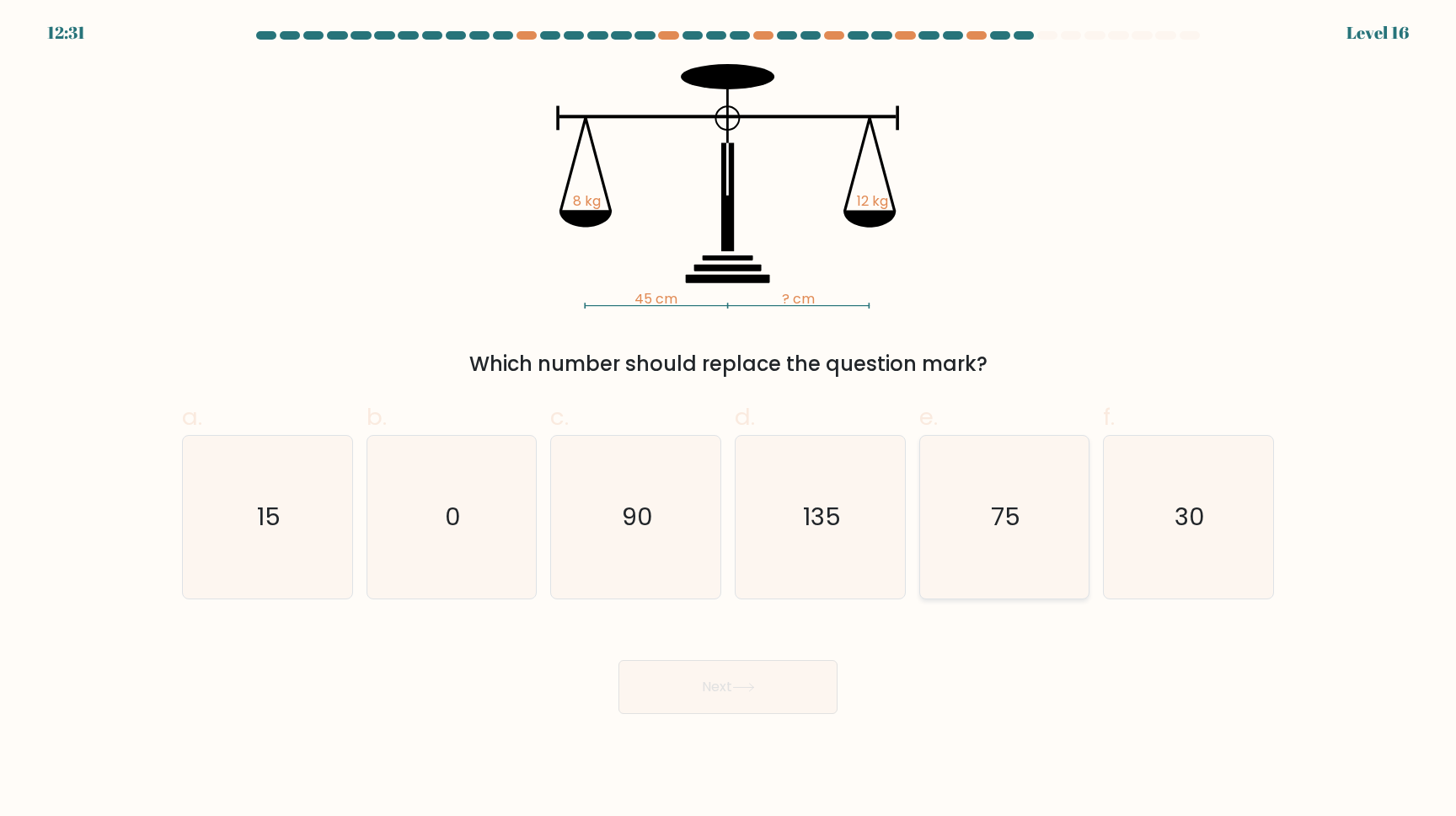
click at [1035, 524] on icon "75" at bounding box center [1004, 517] width 163 height 163
click at [729, 418] on input "e. 75" at bounding box center [728, 412] width 1 height 11
radio input "true"
click at [717, 676] on button "Next" at bounding box center [728, 686] width 219 height 54
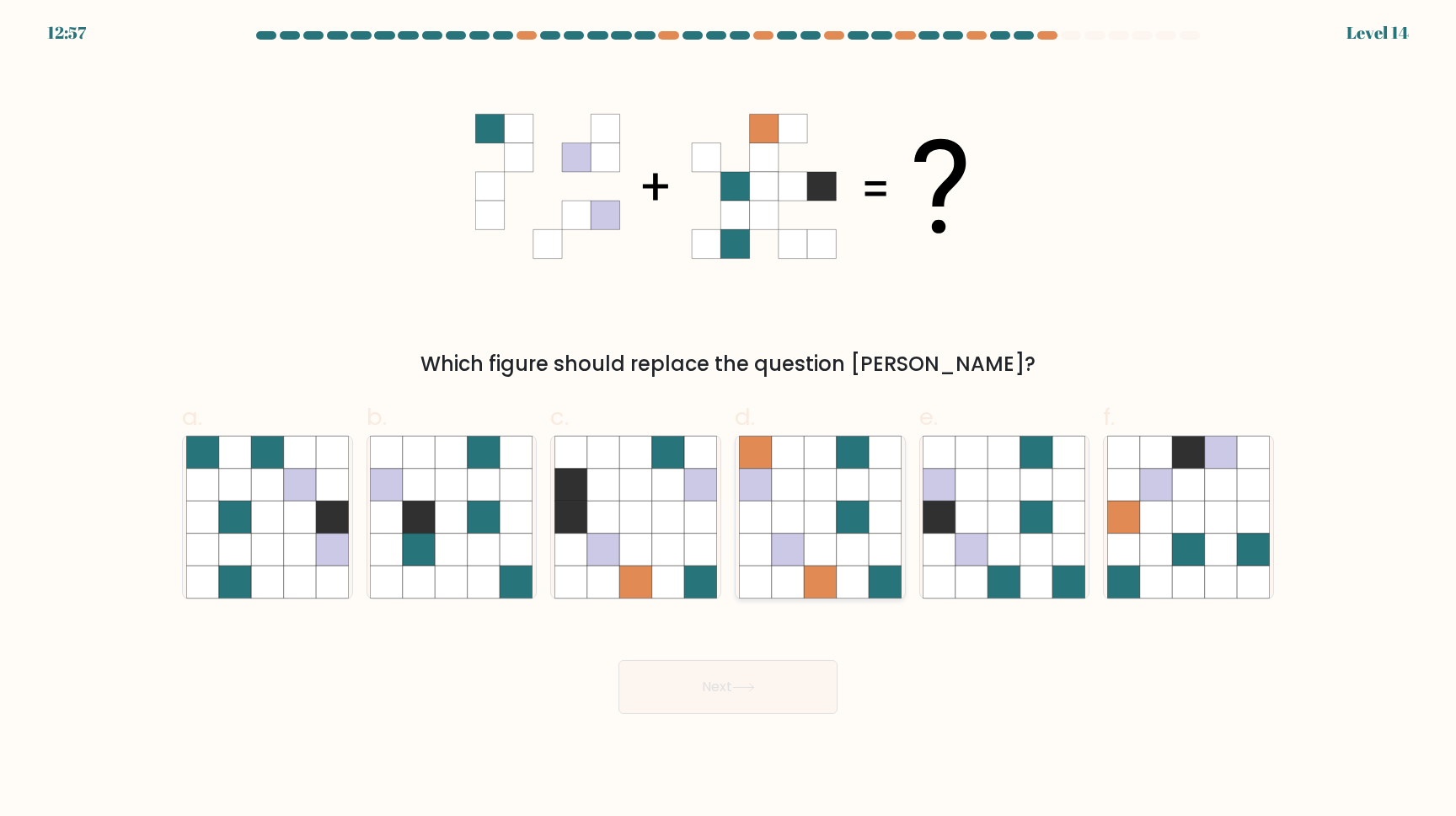
click at [812, 533] on icon at bounding box center [820, 549] width 32 height 32
click at [729, 418] on input "d." at bounding box center [728, 412] width 1 height 11
radio input "true"
click at [1148, 508] on icon at bounding box center [1156, 516] width 32 height 32
click at [729, 418] on input "f." at bounding box center [728, 412] width 1 height 11
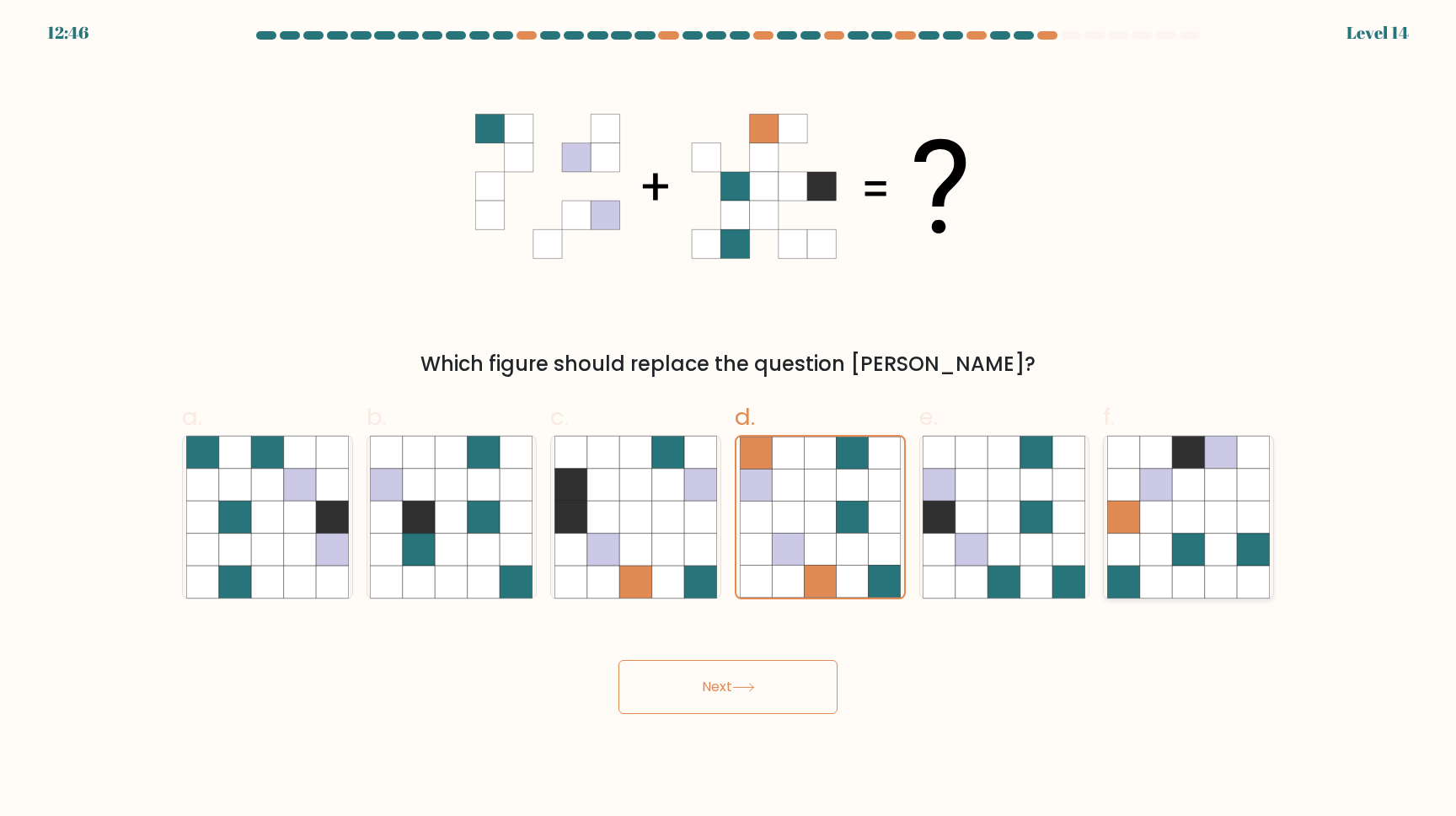
radio input "true"
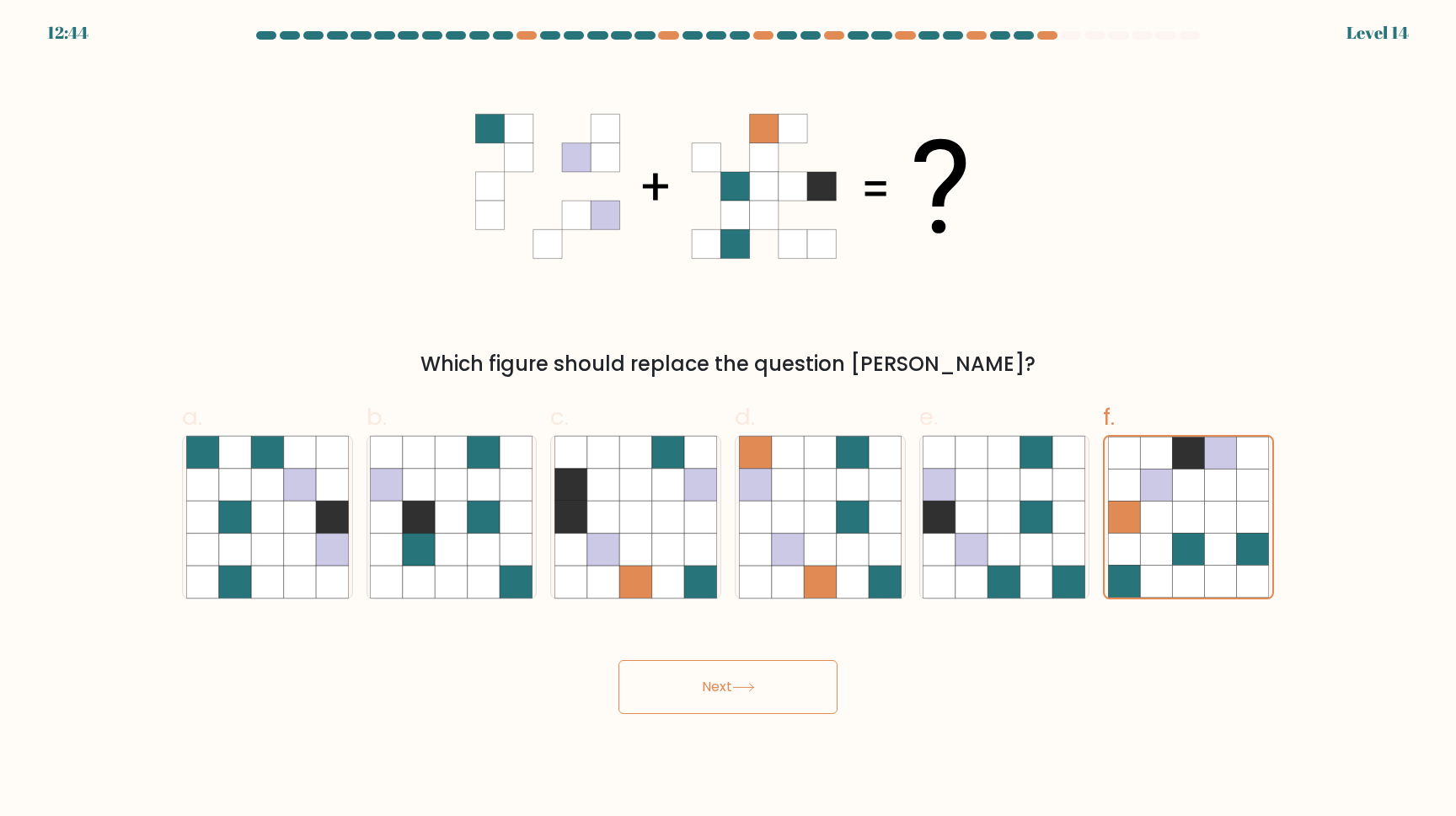
click at [776, 696] on button "Next" at bounding box center [728, 686] width 219 height 54
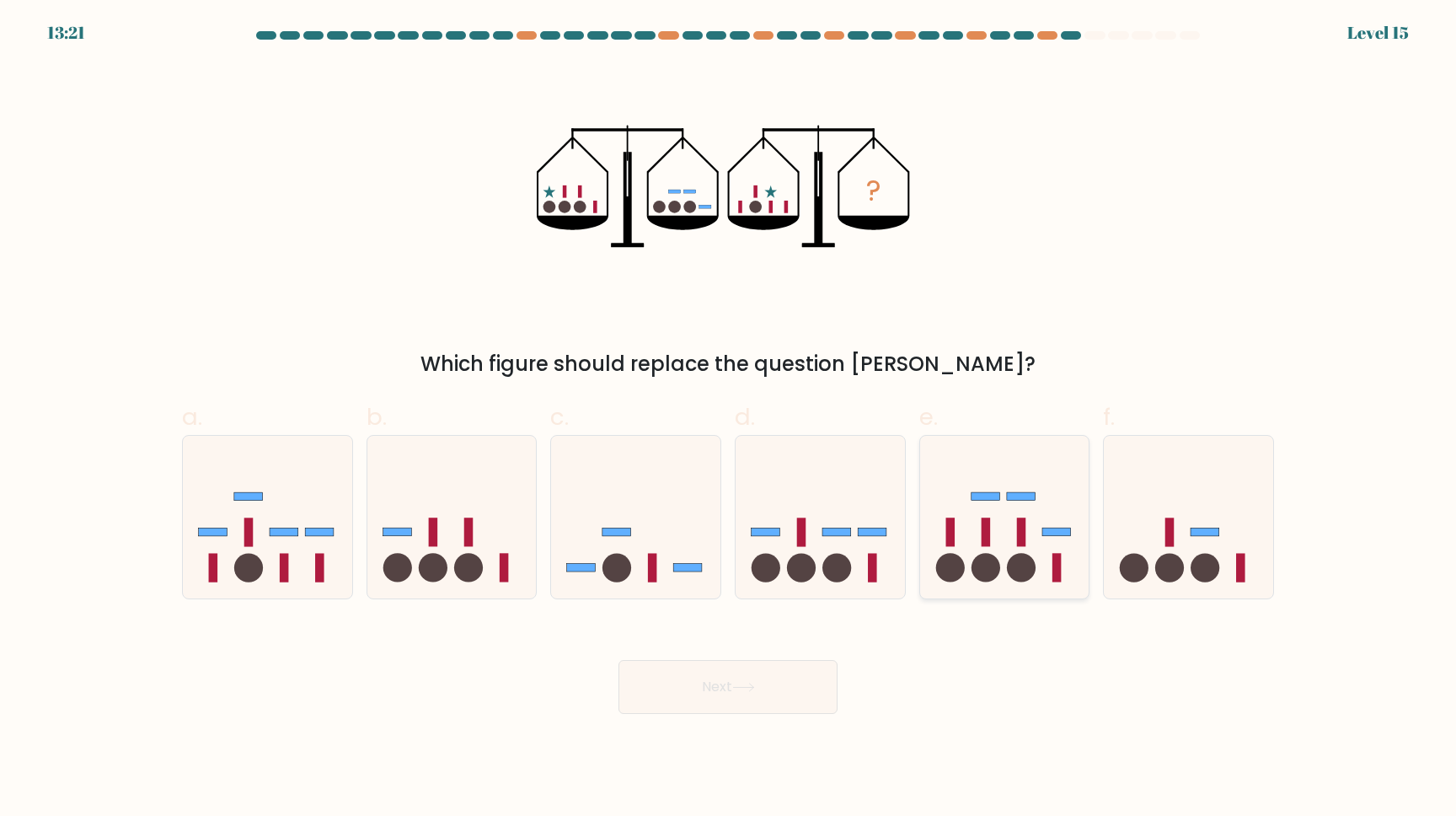
click at [982, 565] on circle at bounding box center [986, 567] width 28 height 28
click at [729, 418] on input "e." at bounding box center [728, 412] width 1 height 11
radio input "true"
click at [766, 719] on body "13:20 Level 15" at bounding box center [728, 408] width 1456 height 816
click at [773, 691] on button "Next" at bounding box center [728, 686] width 219 height 54
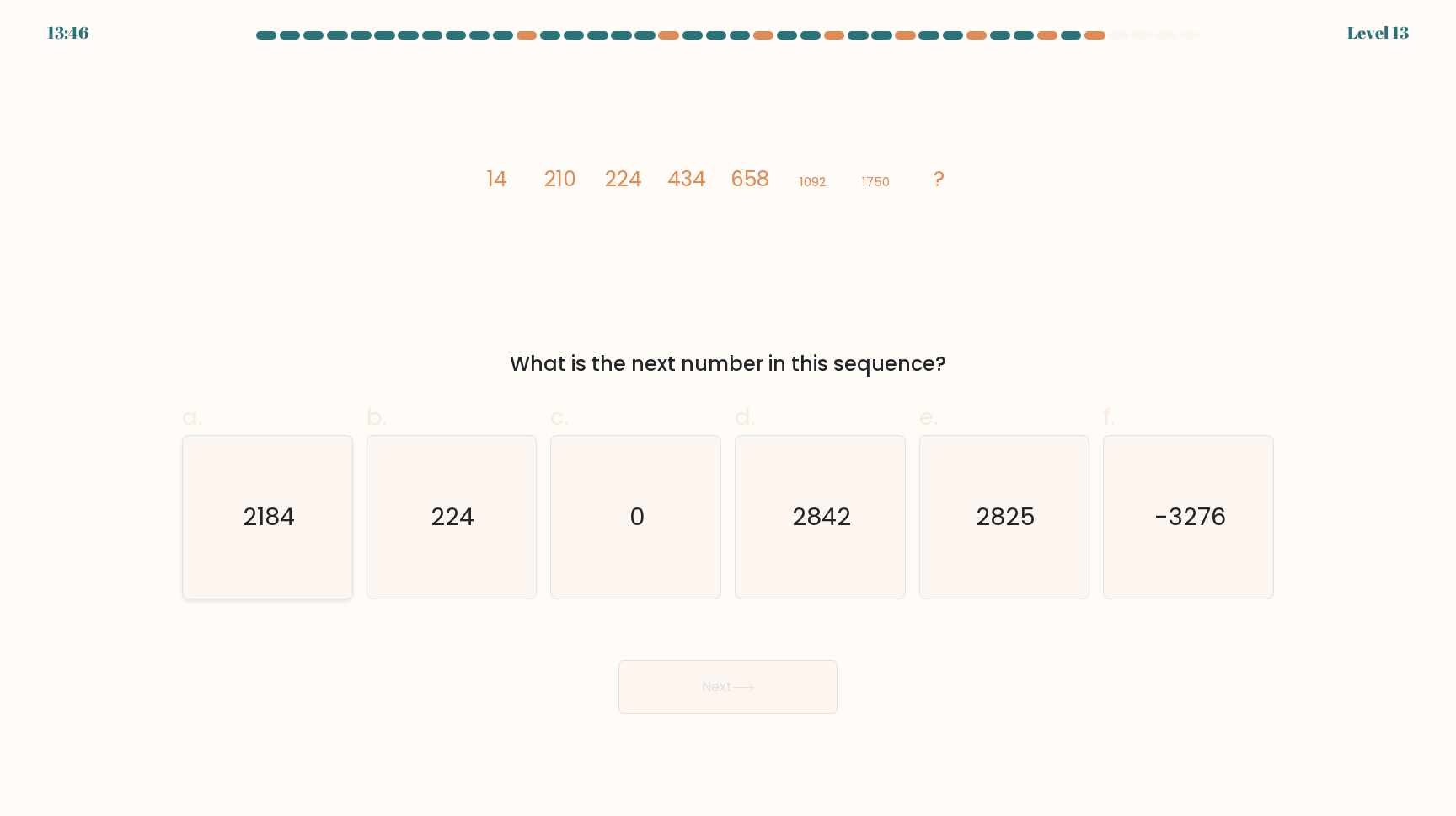
click at [251, 491] on icon "2184" at bounding box center [267, 517] width 163 height 163
click at [728, 418] on input "a. 2184" at bounding box center [728, 412] width 1 height 11
radio input "true"
click at [732, 696] on button "Next" at bounding box center [728, 686] width 219 height 54
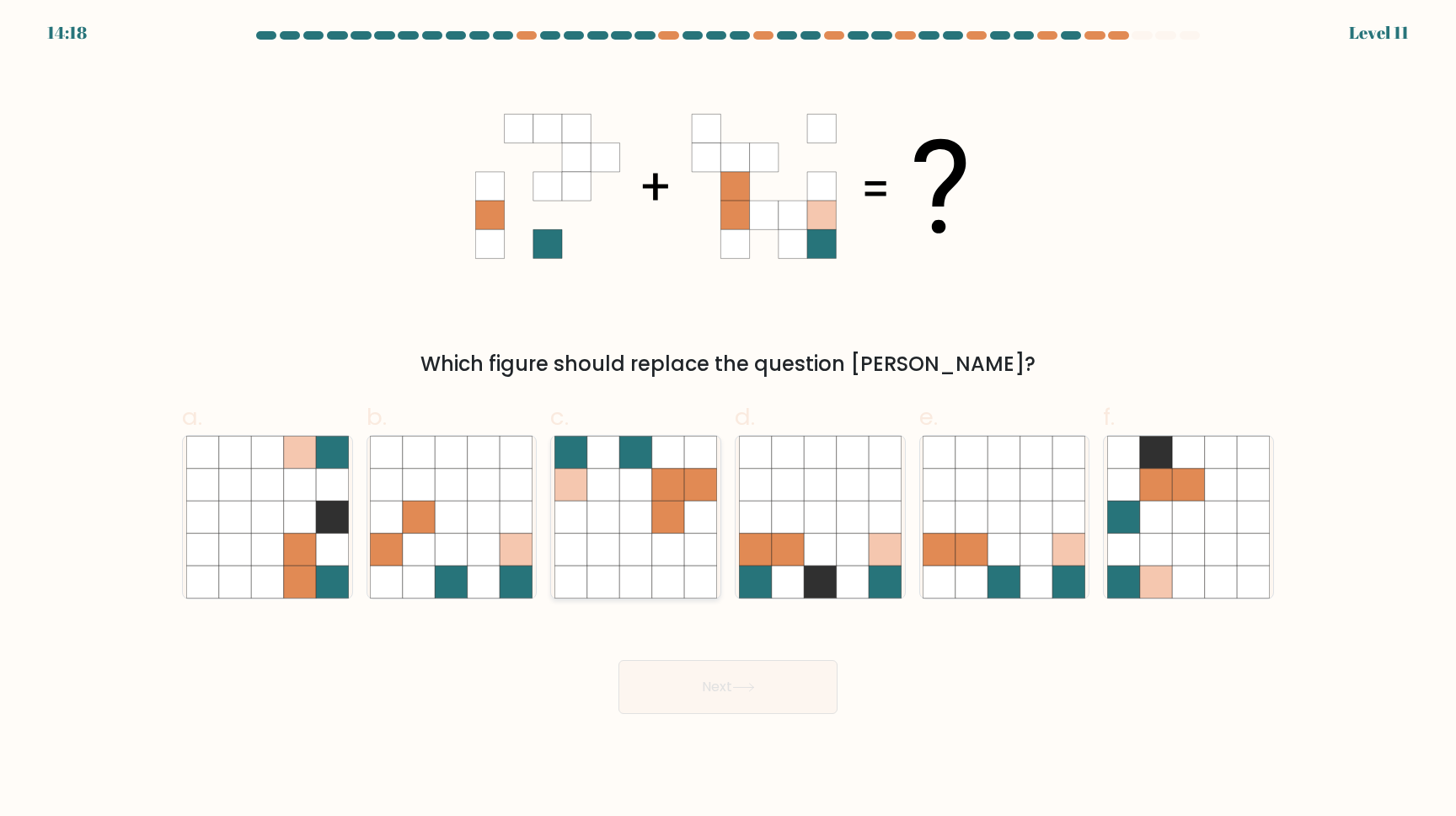
click at [652, 474] on icon at bounding box center [635, 484] width 32 height 32
click at [728, 418] on input "c." at bounding box center [728, 412] width 1 height 11
radio input "true"
click at [700, 667] on button "Next" at bounding box center [728, 686] width 219 height 54
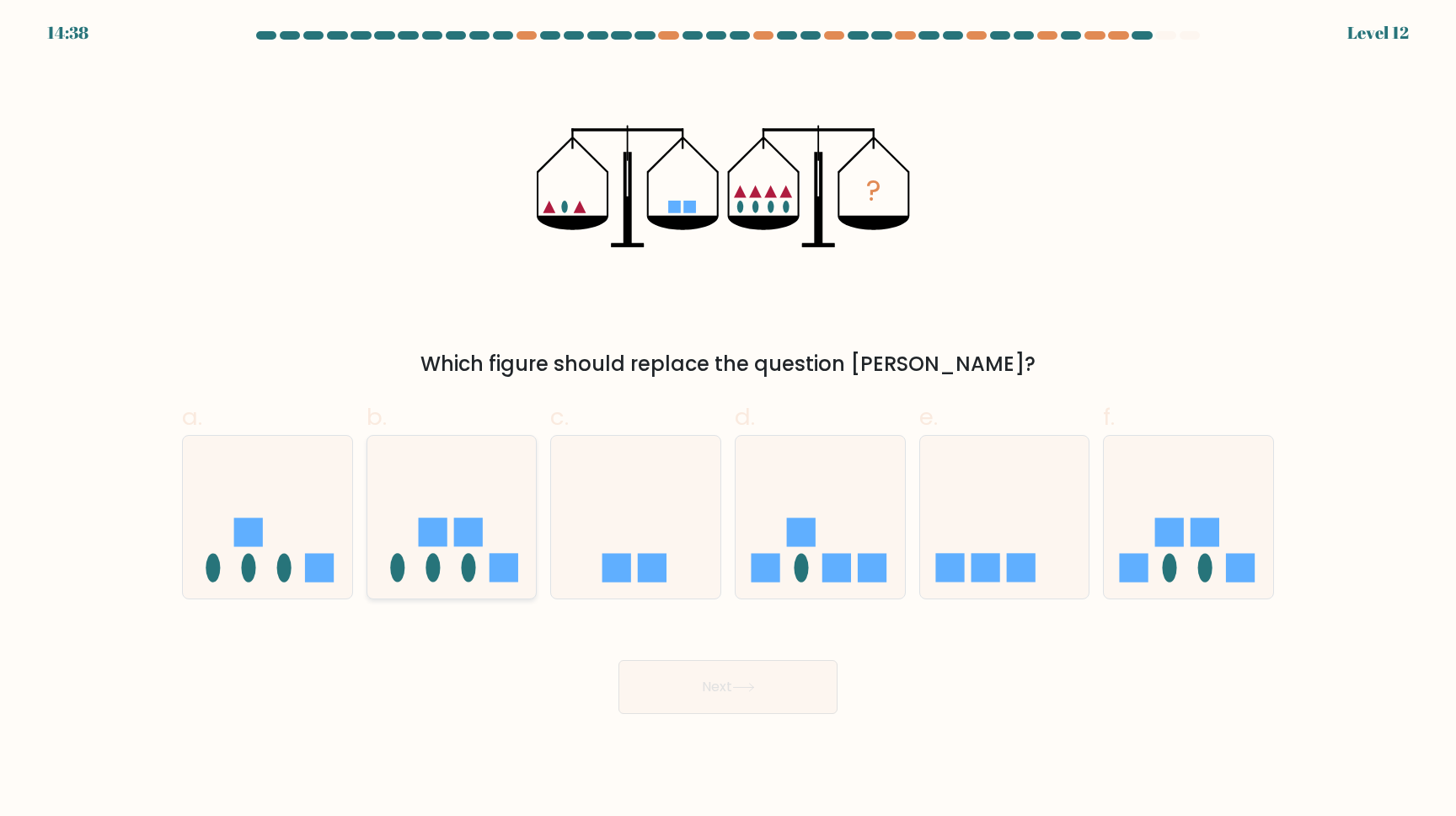
click at [415, 569] on icon at bounding box center [452, 516] width 170 height 140
click at [728, 418] on input "b." at bounding box center [728, 412] width 1 height 11
radio input "true"
click at [742, 697] on button "Next" at bounding box center [728, 686] width 219 height 54
